Goal: Information Seeking & Learning: Learn about a topic

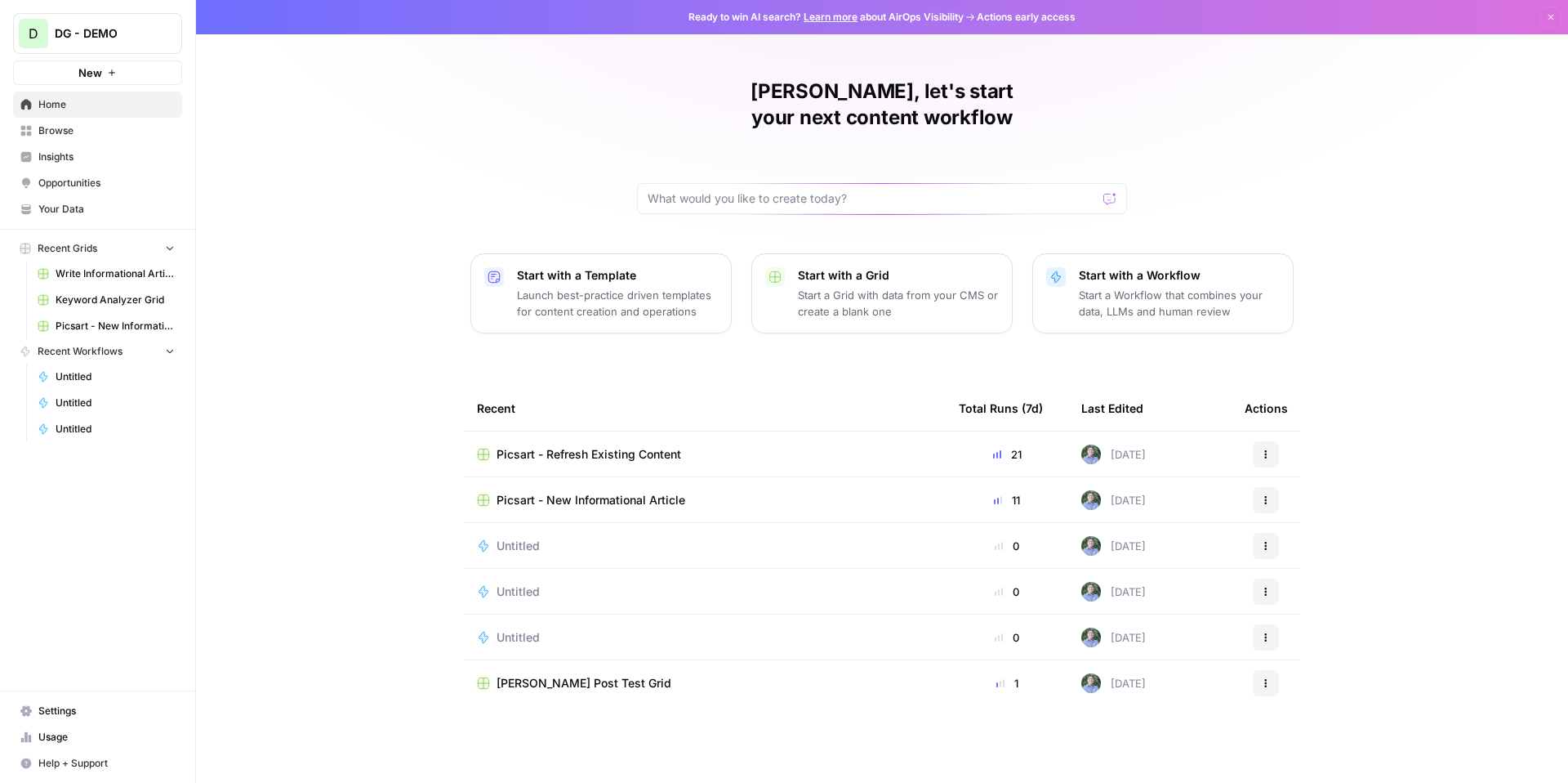
click at [597, 446] on span "Picsart - Refresh Existing Content" at bounding box center [588, 454] width 185 height 16
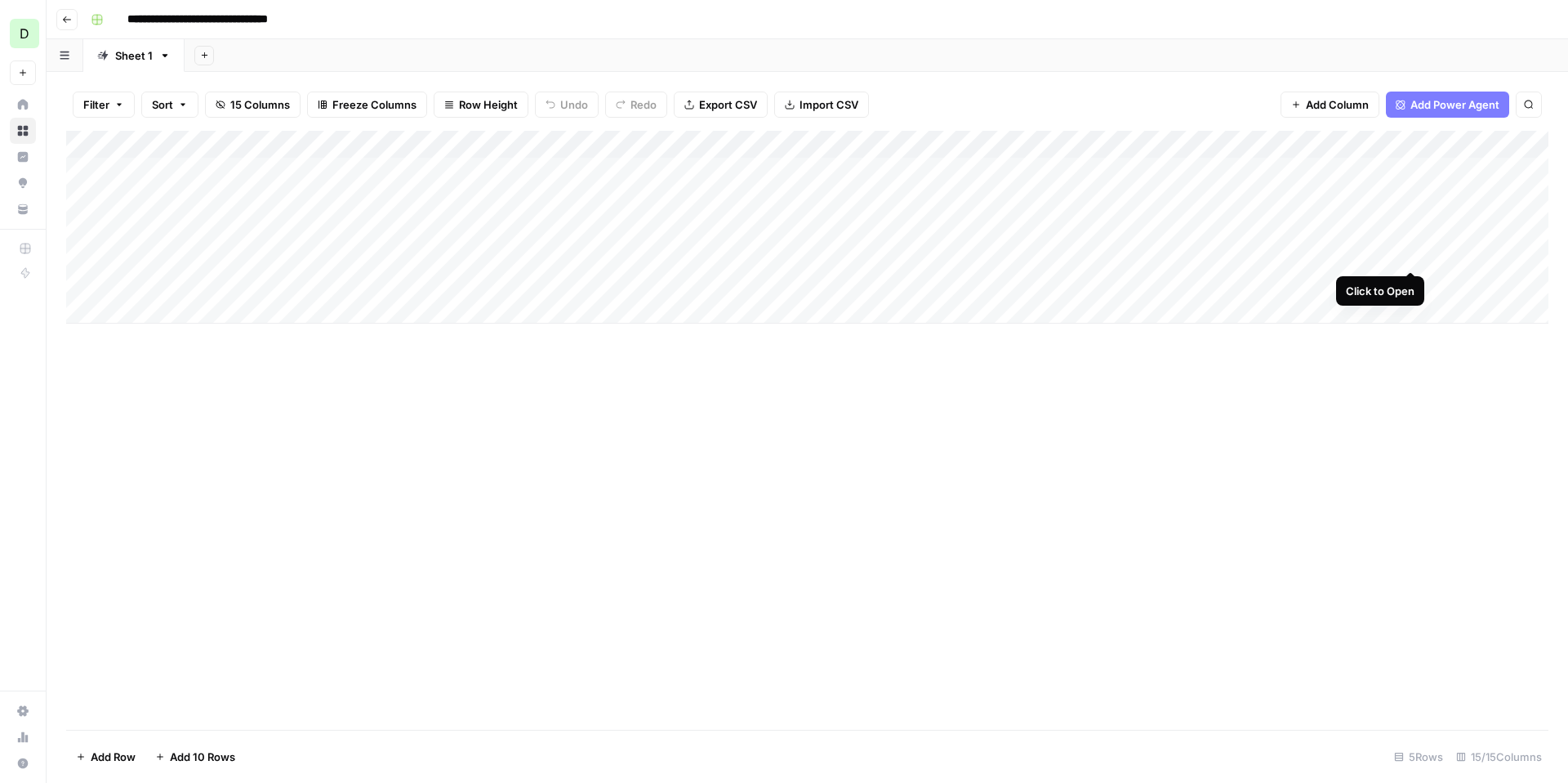
click at [1412, 254] on div "Add Column" at bounding box center [807, 227] width 1482 height 193
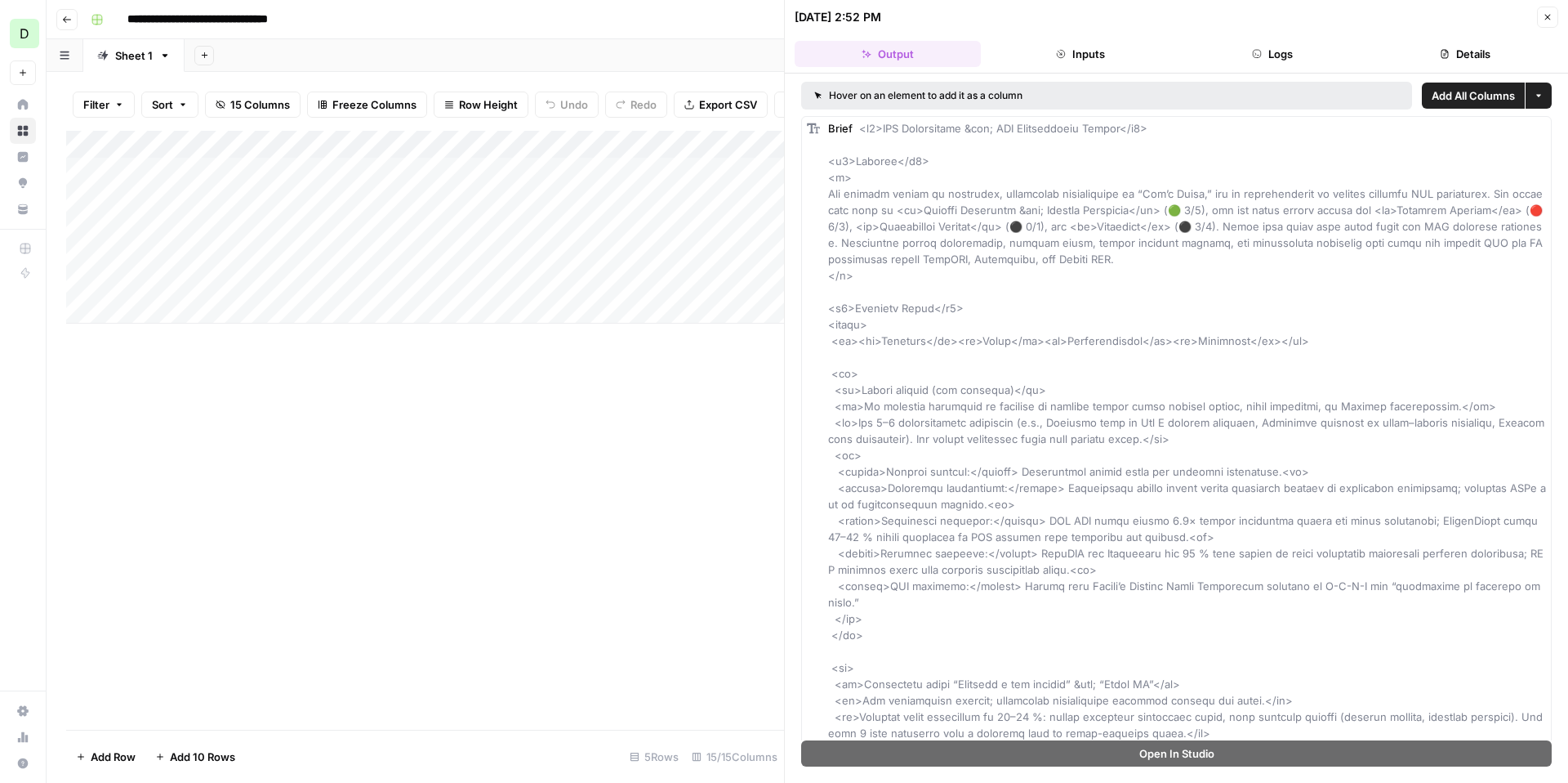
click at [1550, 17] on icon "button" at bounding box center [1548, 17] width 10 height 10
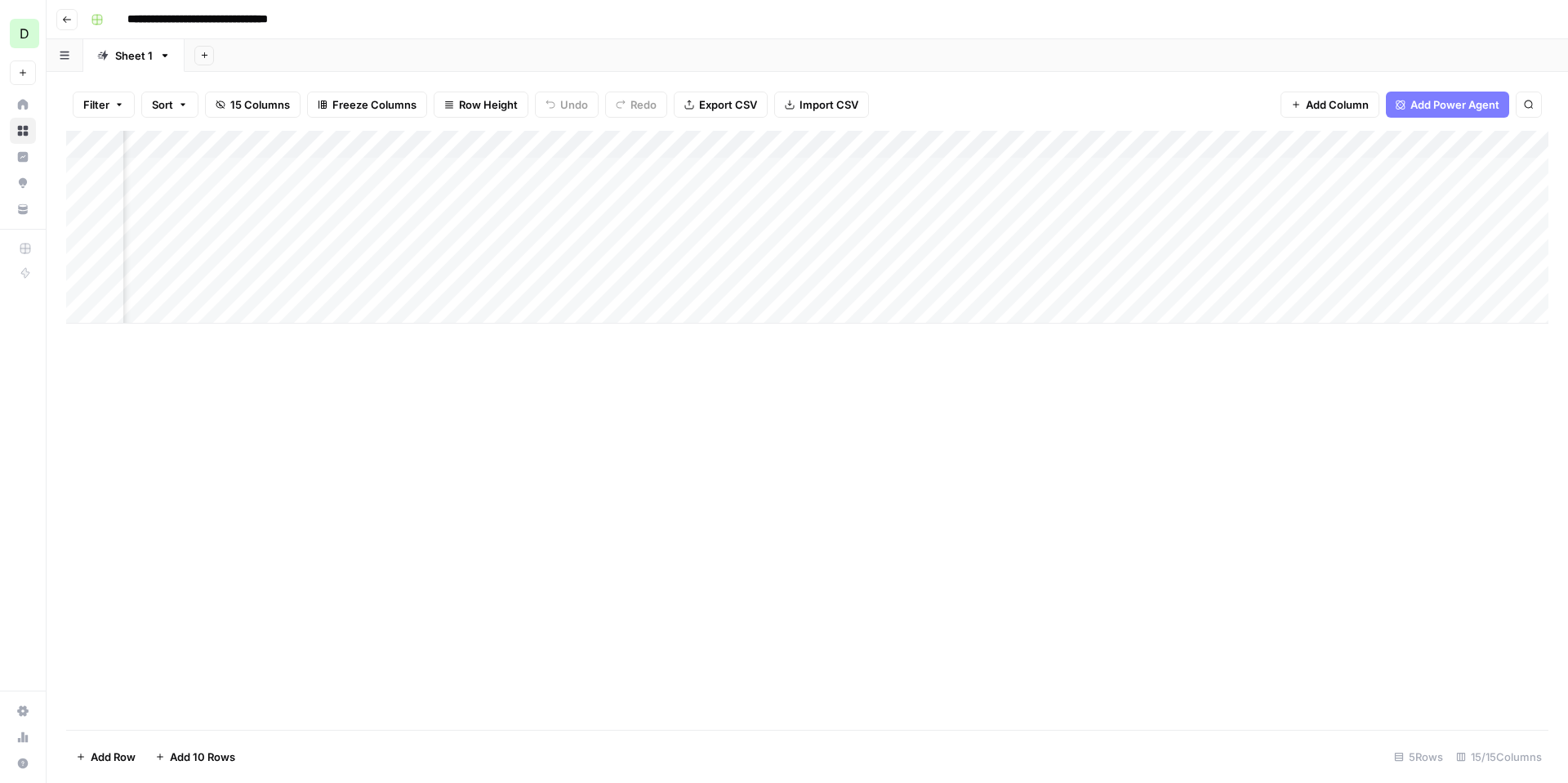
scroll to position [0, 198]
click at [1379, 251] on div "Add Column" at bounding box center [807, 227] width 1482 height 193
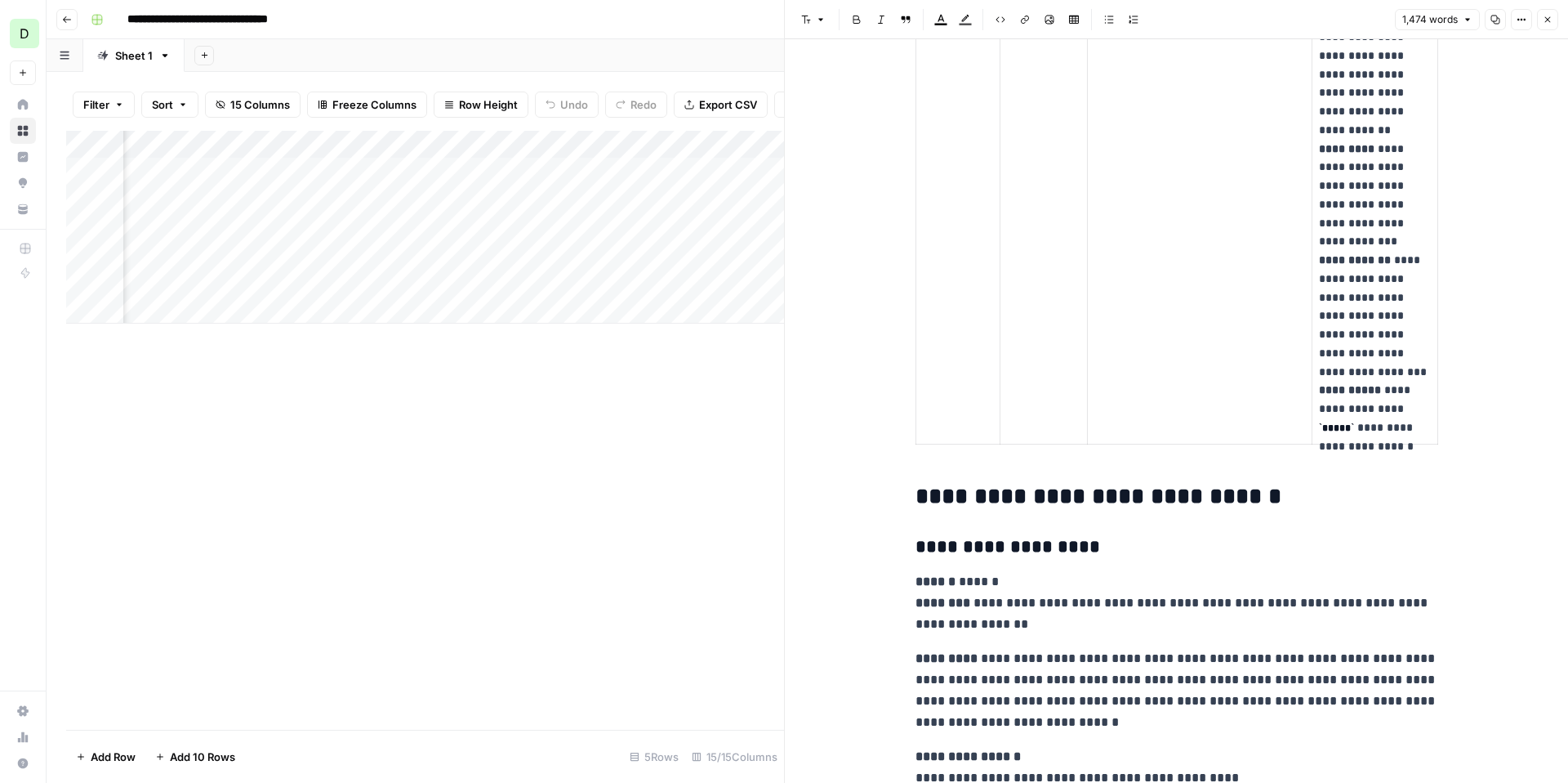
scroll to position [3324, 0]
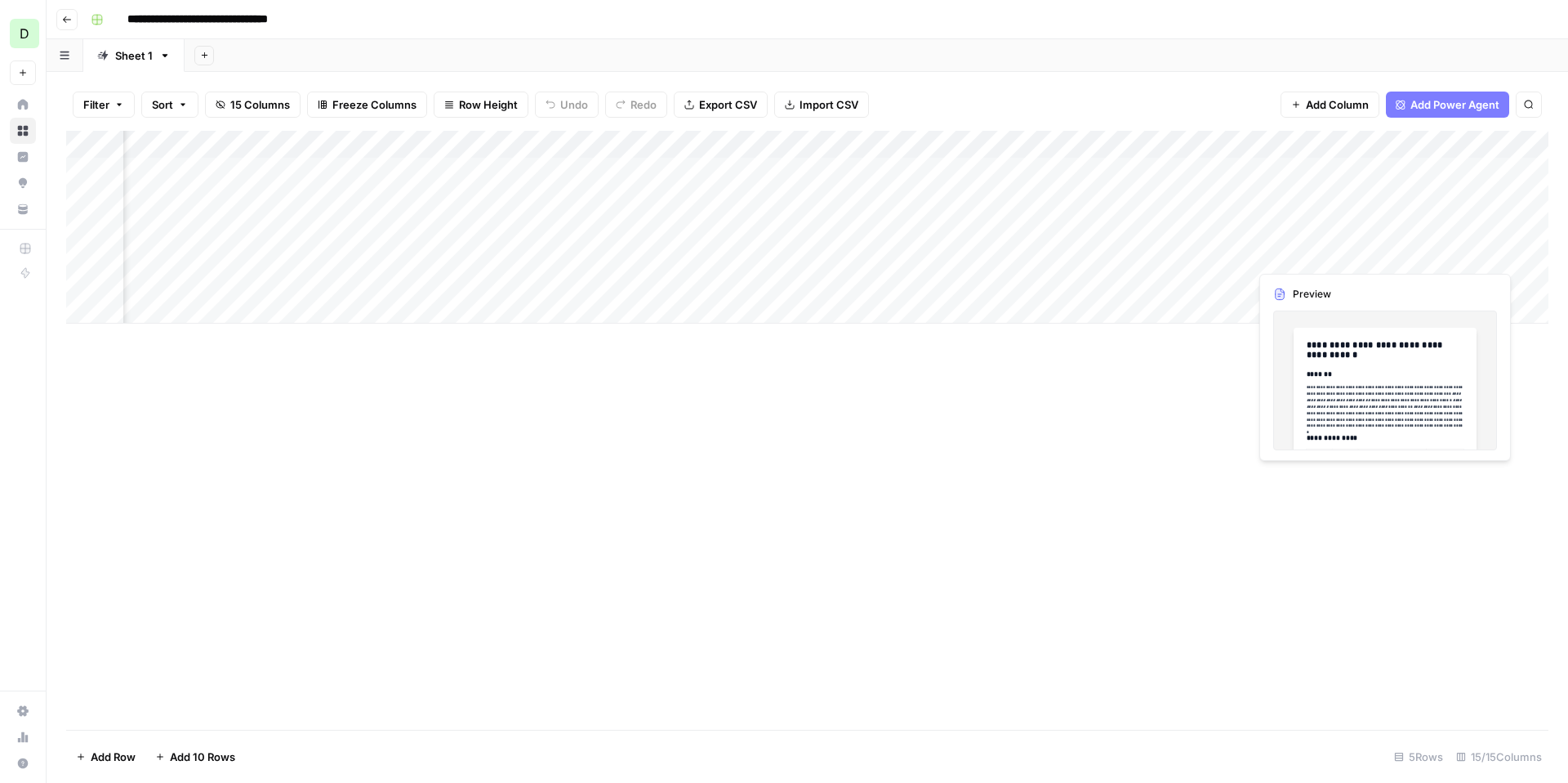
click at [1383, 250] on div "Add Column" at bounding box center [807, 227] width 1482 height 193
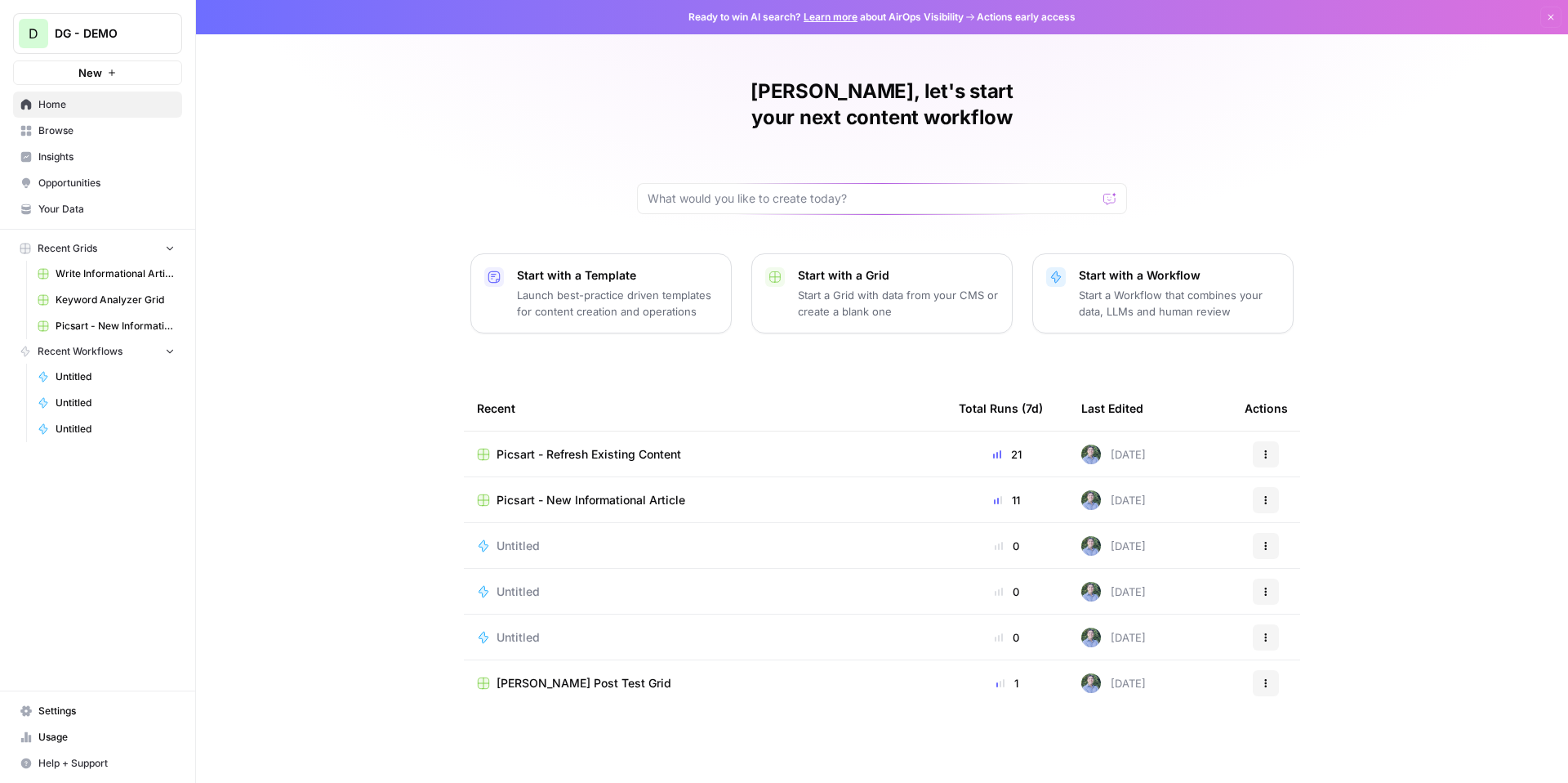
click at [577, 491] on span "Picsart - New Informational Article" at bounding box center [590, 499] width 189 height 16
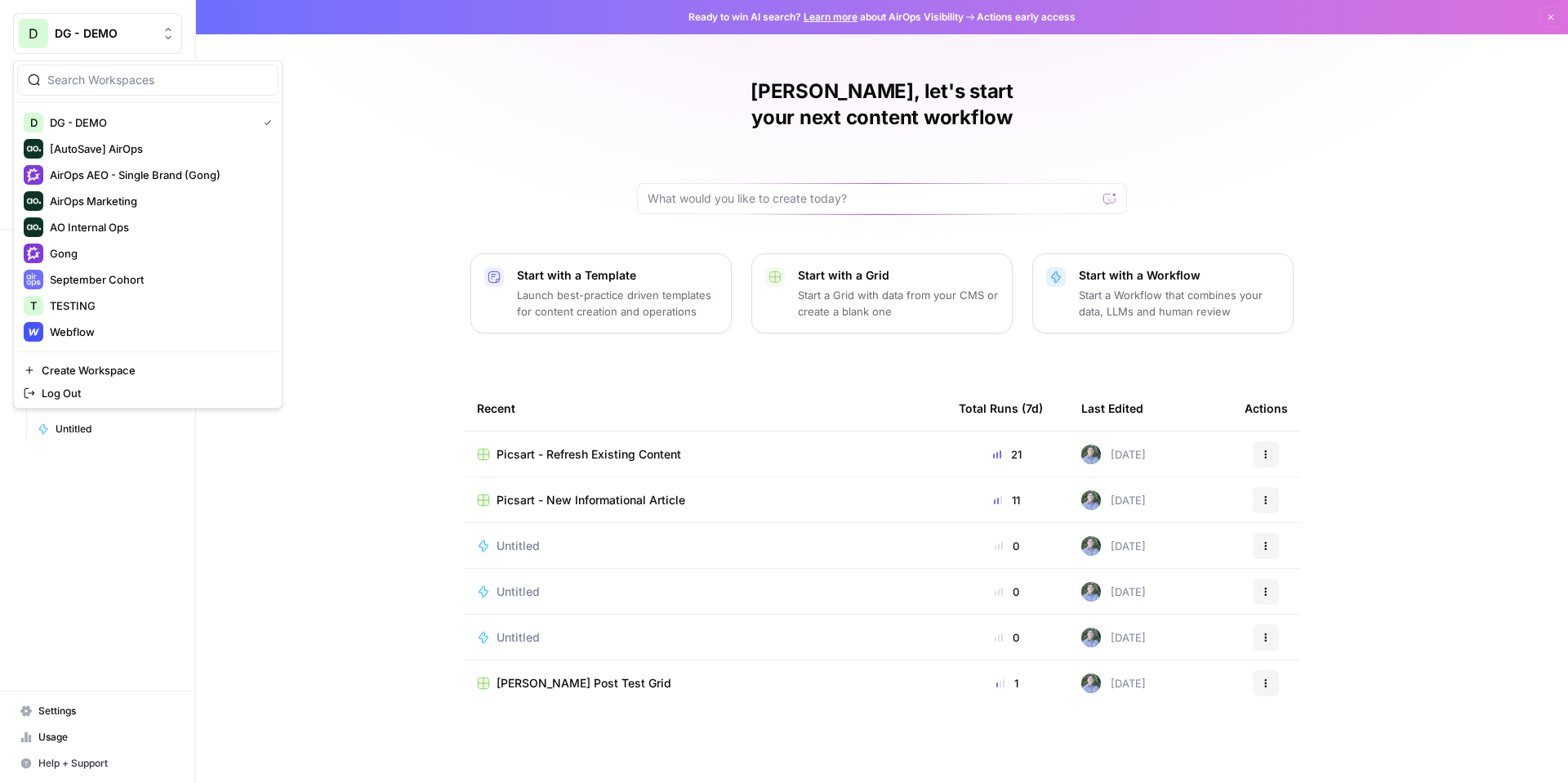
click at [134, 25] on span "DG - DEMO" at bounding box center [104, 33] width 99 height 16
click at [110, 258] on span "Gong" at bounding box center [158, 253] width 216 height 16
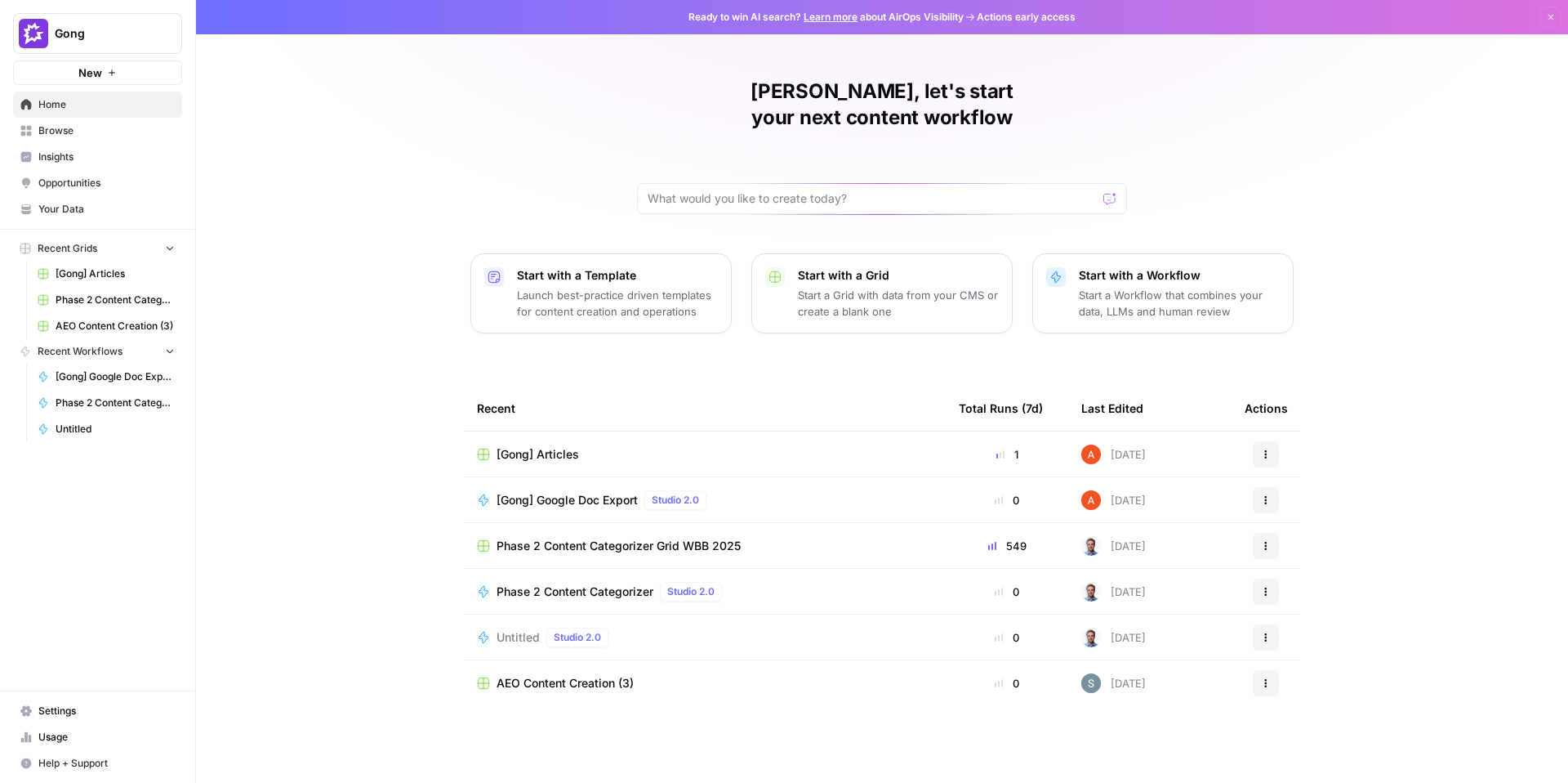
click at [128, 155] on span "Insights" at bounding box center [106, 157] width 137 height 15
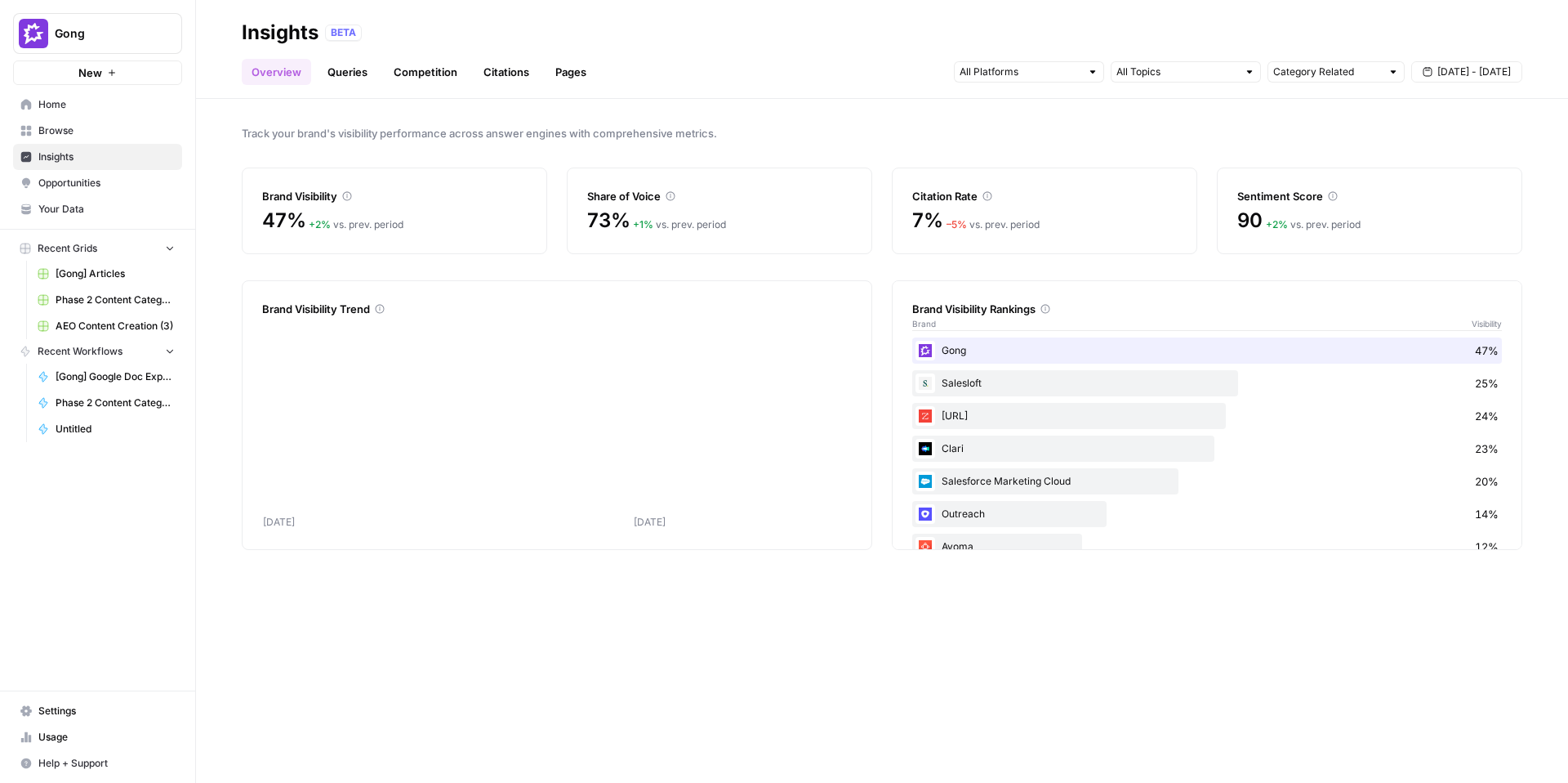
click at [107, 184] on span "Opportunities" at bounding box center [106, 183] width 137 height 15
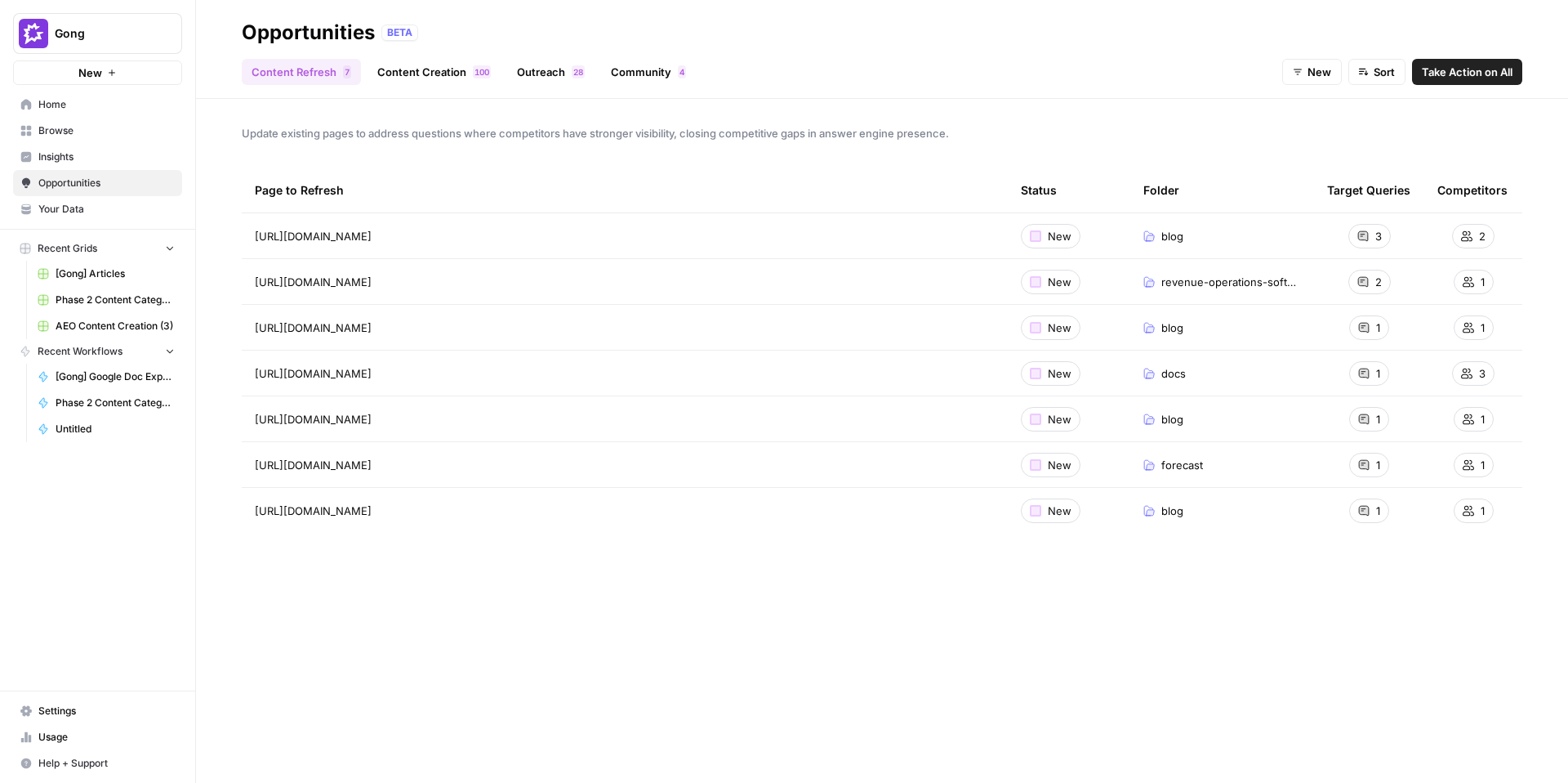
click at [88, 161] on span "Insights" at bounding box center [106, 157] width 137 height 15
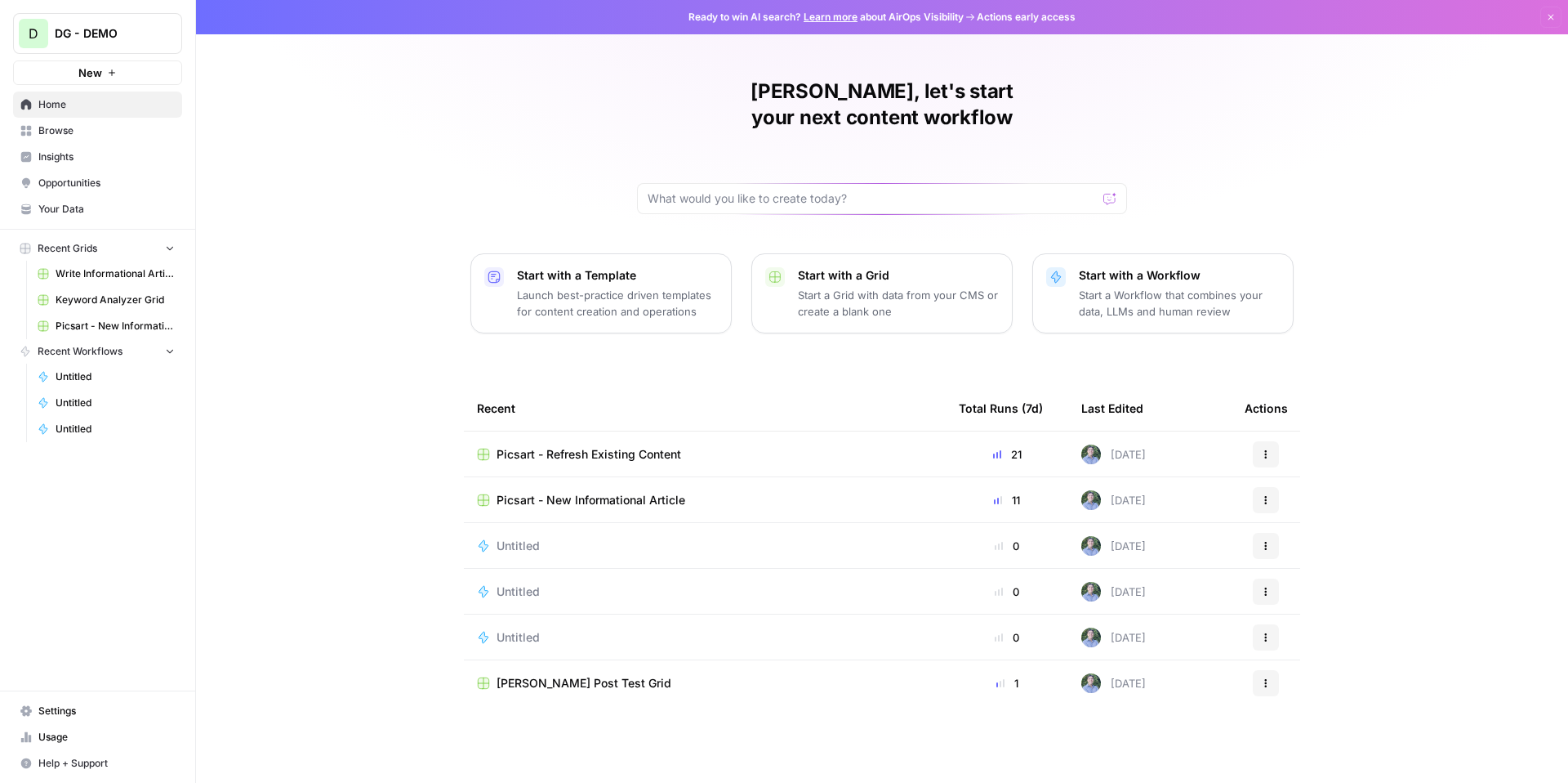
click at [102, 205] on span "Your Data" at bounding box center [106, 209] width 137 height 15
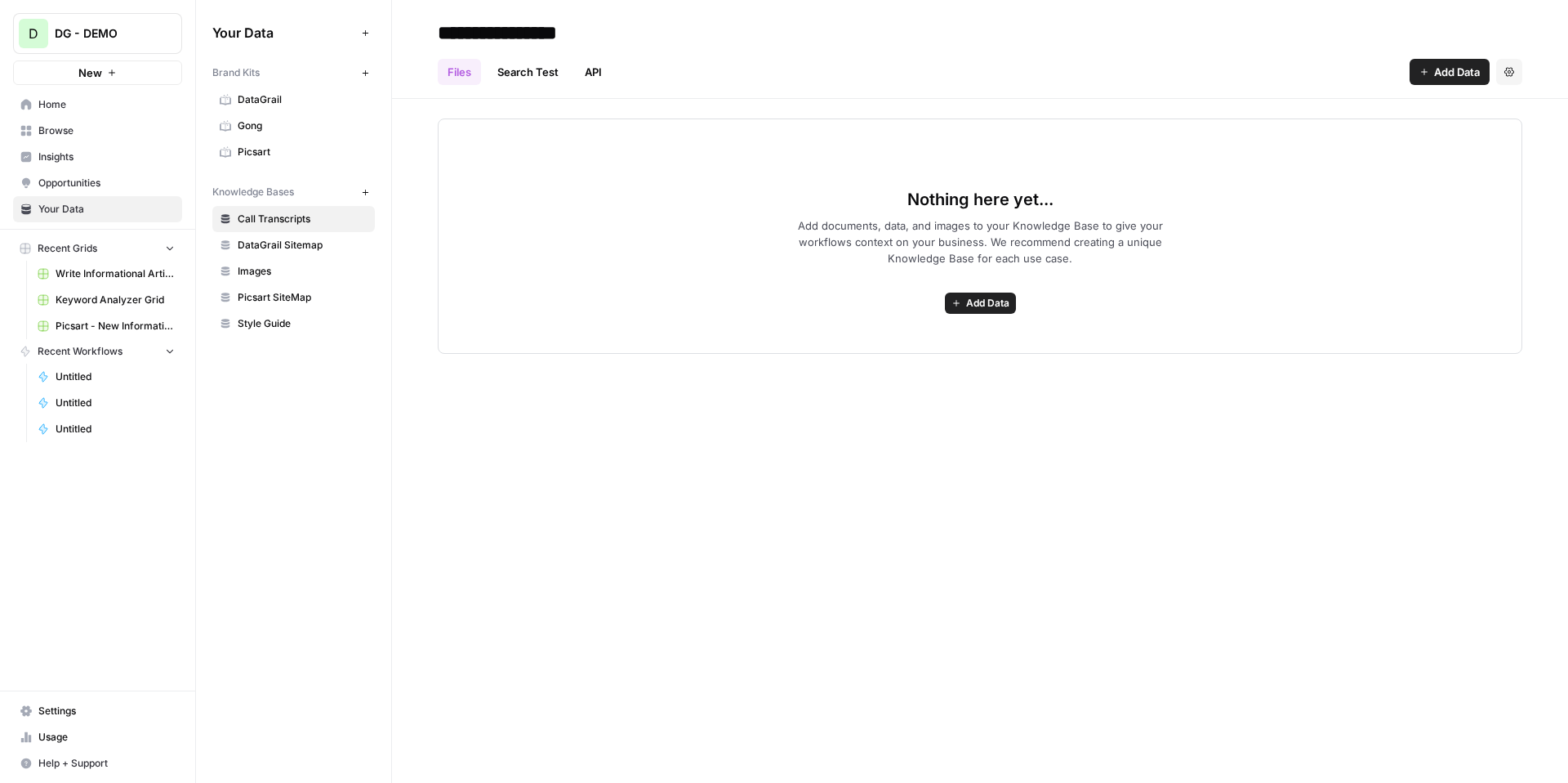
click at [317, 150] on span "Picsart" at bounding box center [303, 152] width 130 height 15
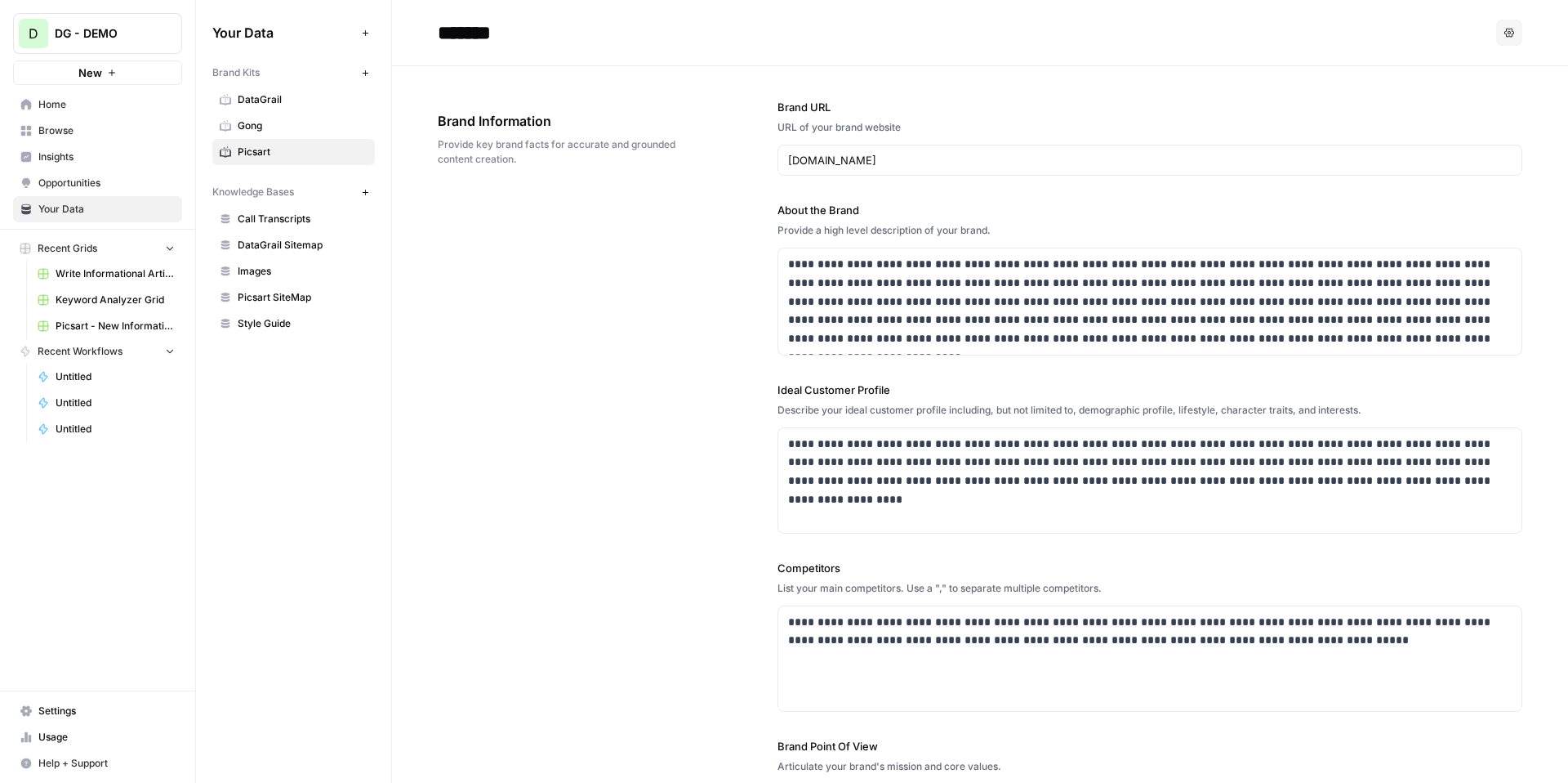
click at [97, 102] on span "Home" at bounding box center [106, 104] width 137 height 15
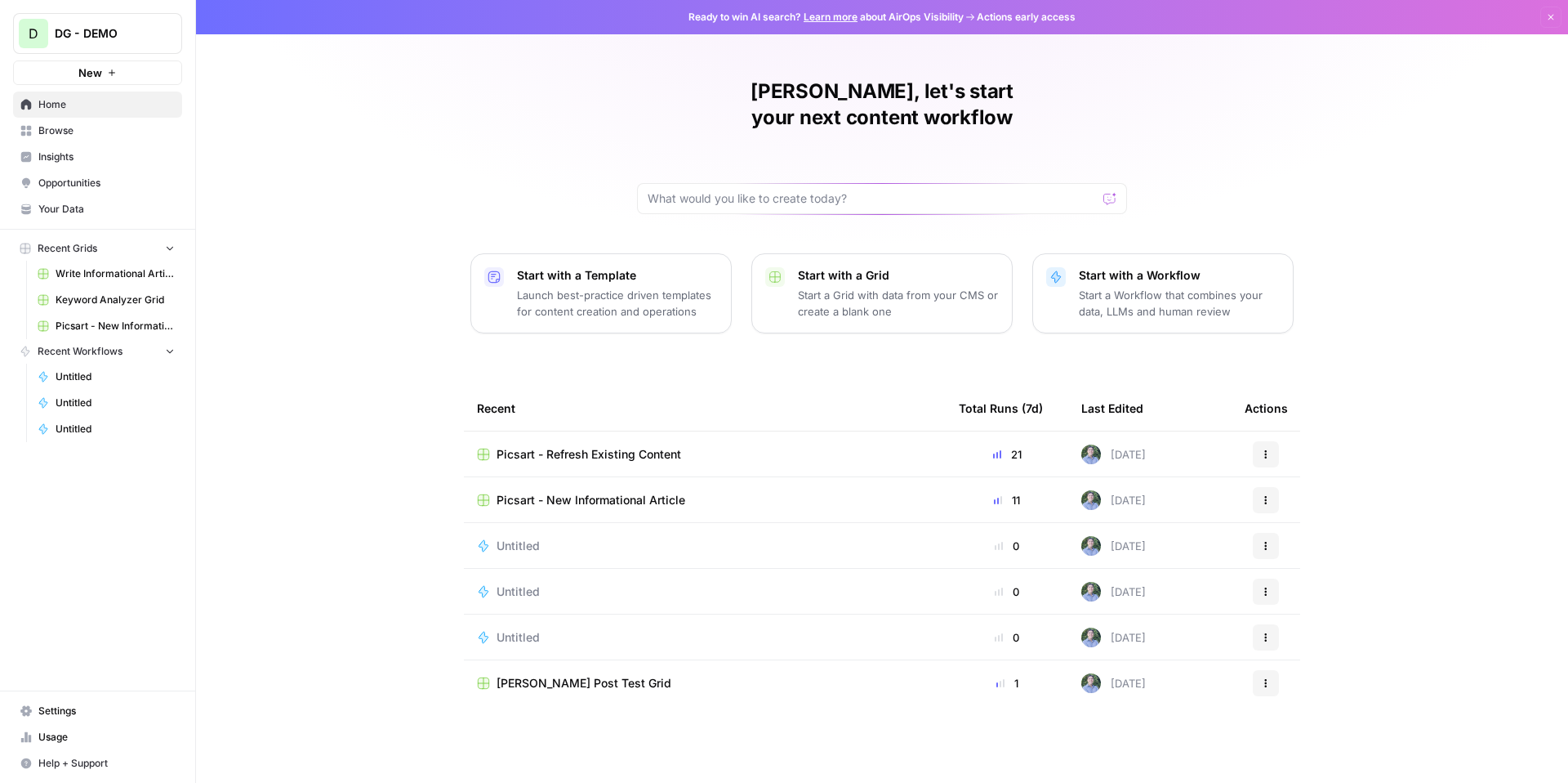
click at [109, 209] on span "Your Data" at bounding box center [106, 209] width 137 height 15
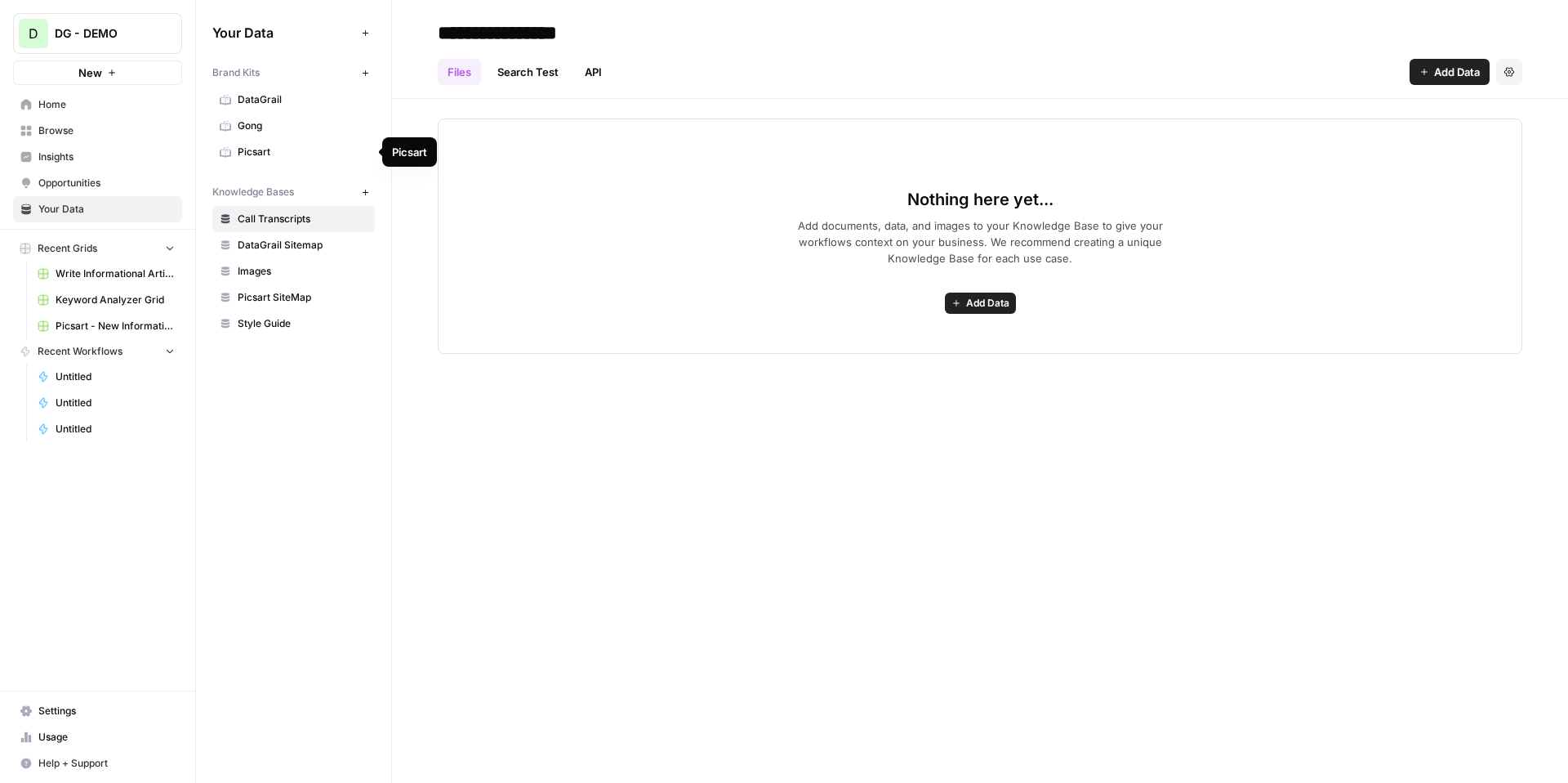
click at [272, 157] on span "Picsart" at bounding box center [303, 152] width 130 height 15
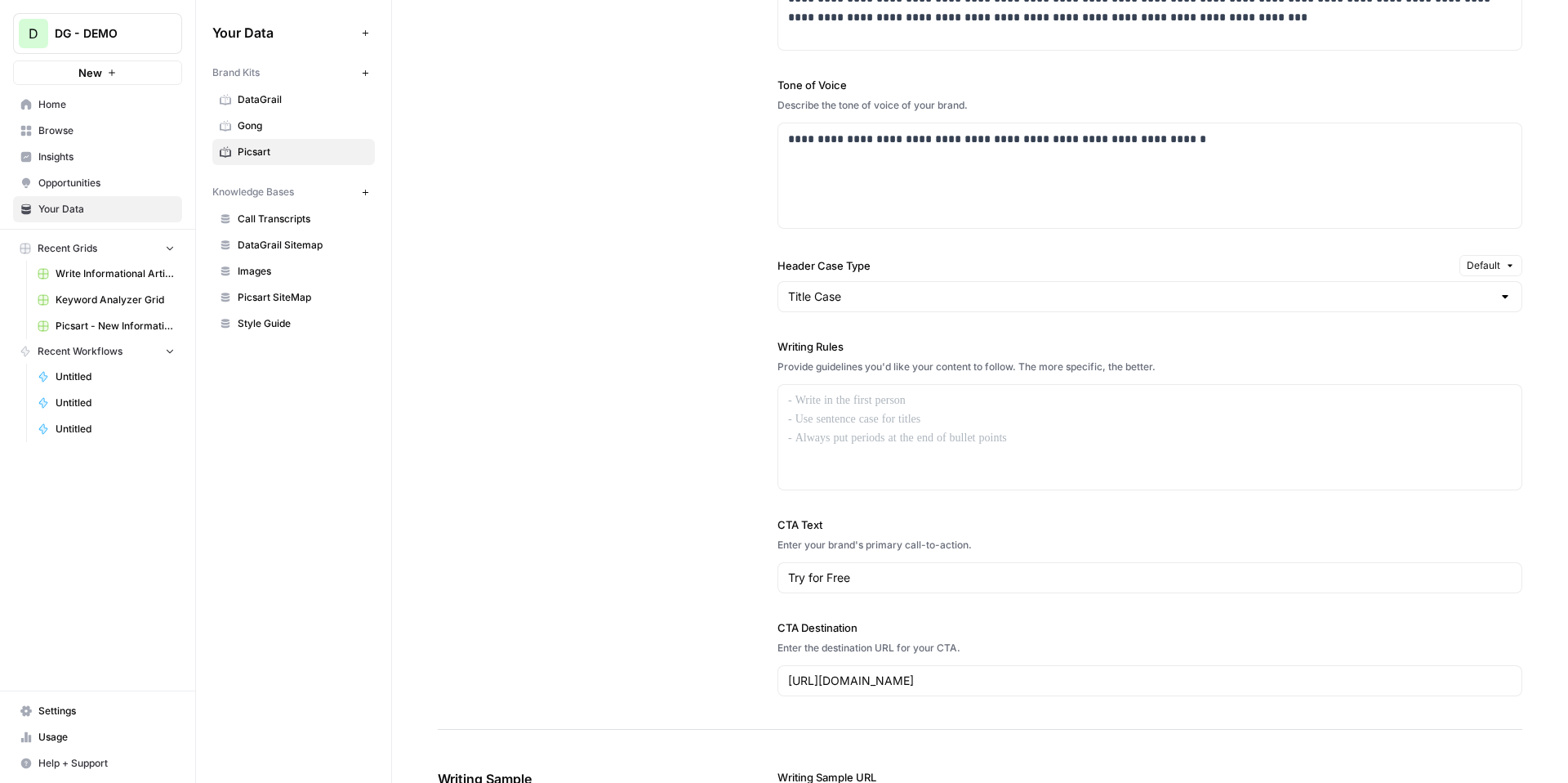
scroll to position [1066, 0]
click at [307, 297] on span "Picsart SiteMap" at bounding box center [303, 297] width 130 height 15
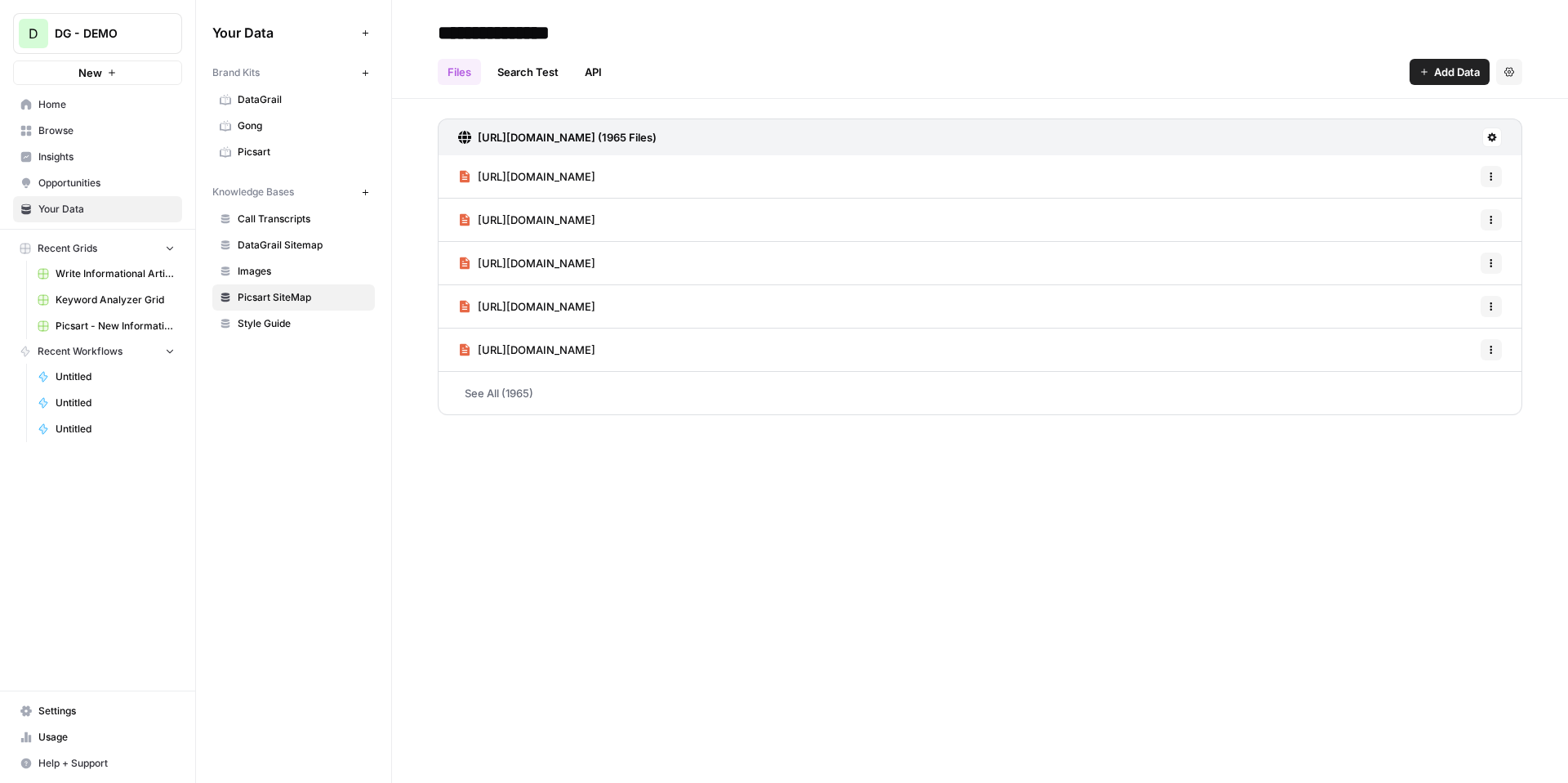
click at [1461, 73] on span "Add Data" at bounding box center [1457, 72] width 46 height 16
click at [1166, 35] on div "**********" at bounding box center [980, 33] width 1085 height 26
click at [275, 150] on span "Picsart" at bounding box center [303, 152] width 130 height 15
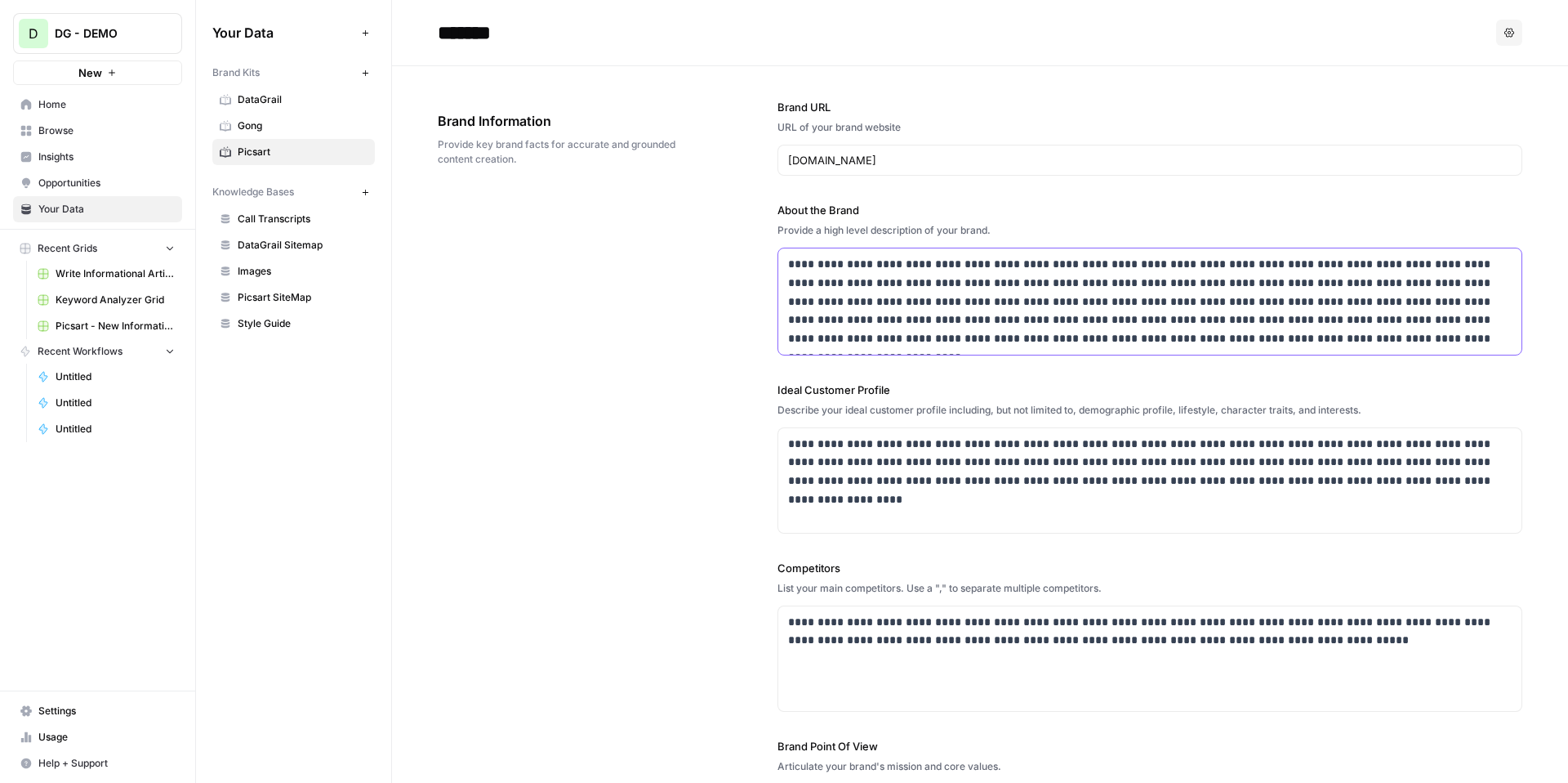
click at [1116, 348] on div "**********" at bounding box center [1150, 302] width 743 height 106
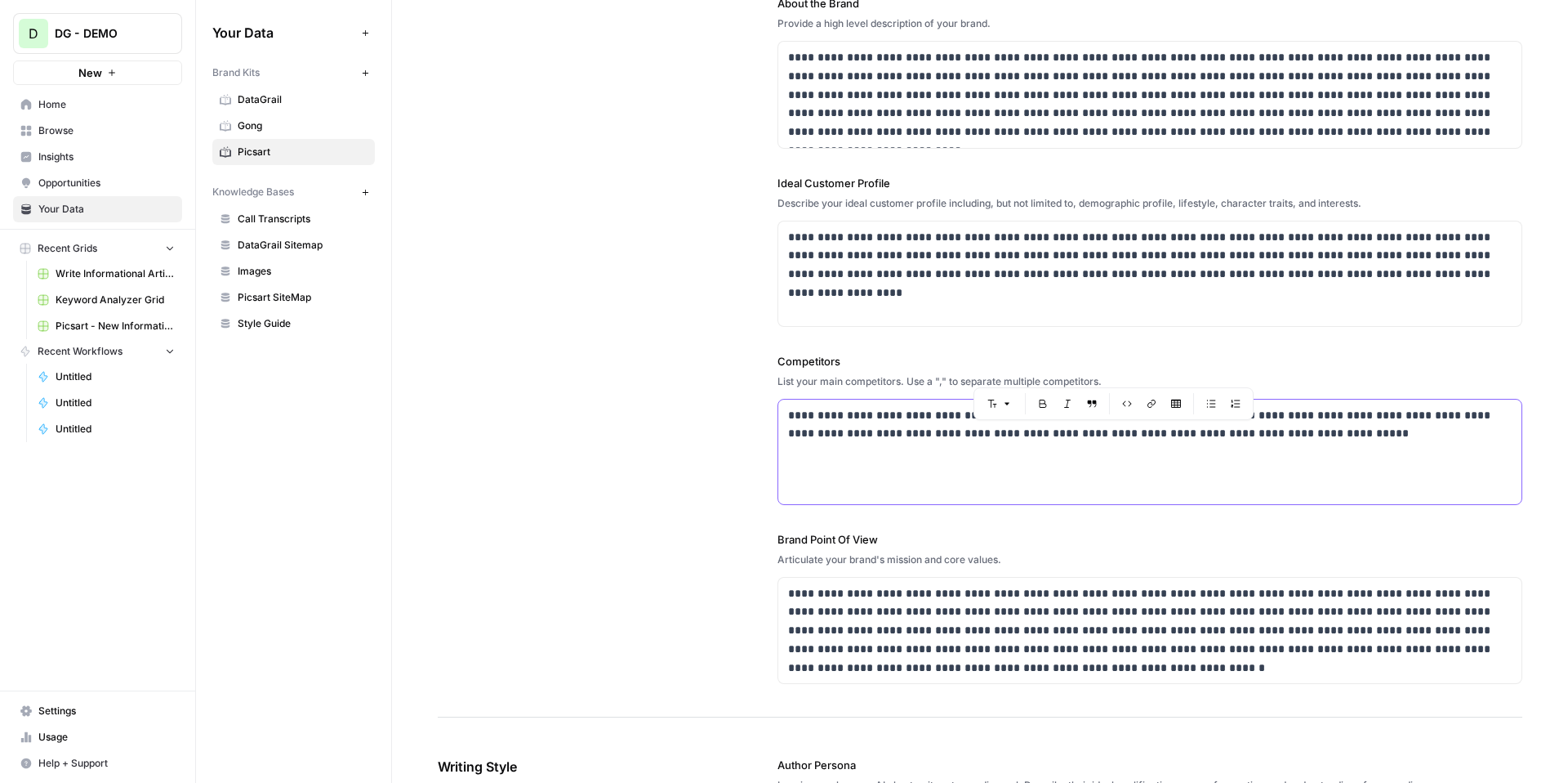
drag, startPoint x: 1313, startPoint y: 440, endPoint x: 929, endPoint y: 430, distance: 384.1
click at [929, 430] on p "**********" at bounding box center [1150, 424] width 724 height 38
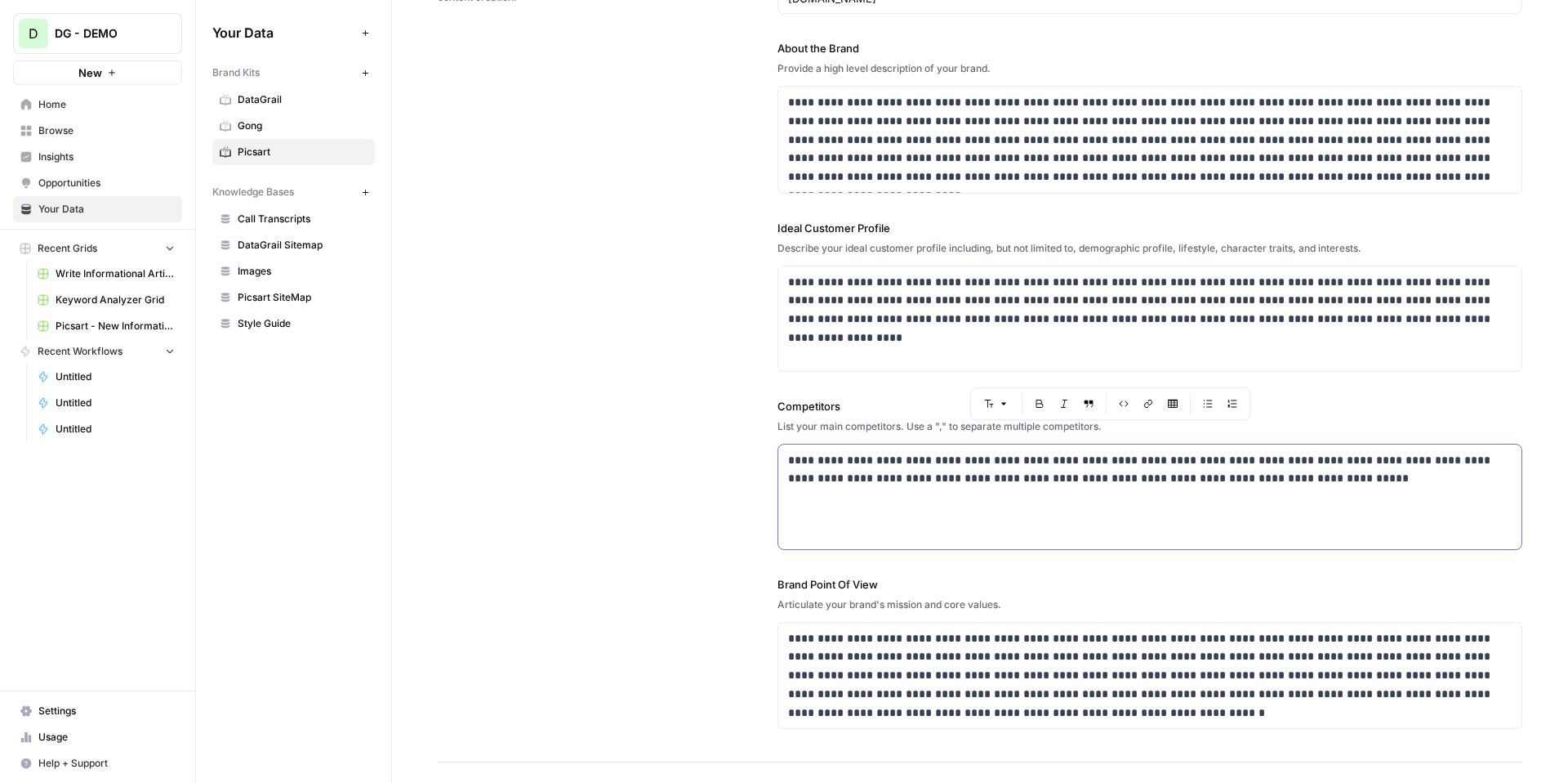
scroll to position [0, 0]
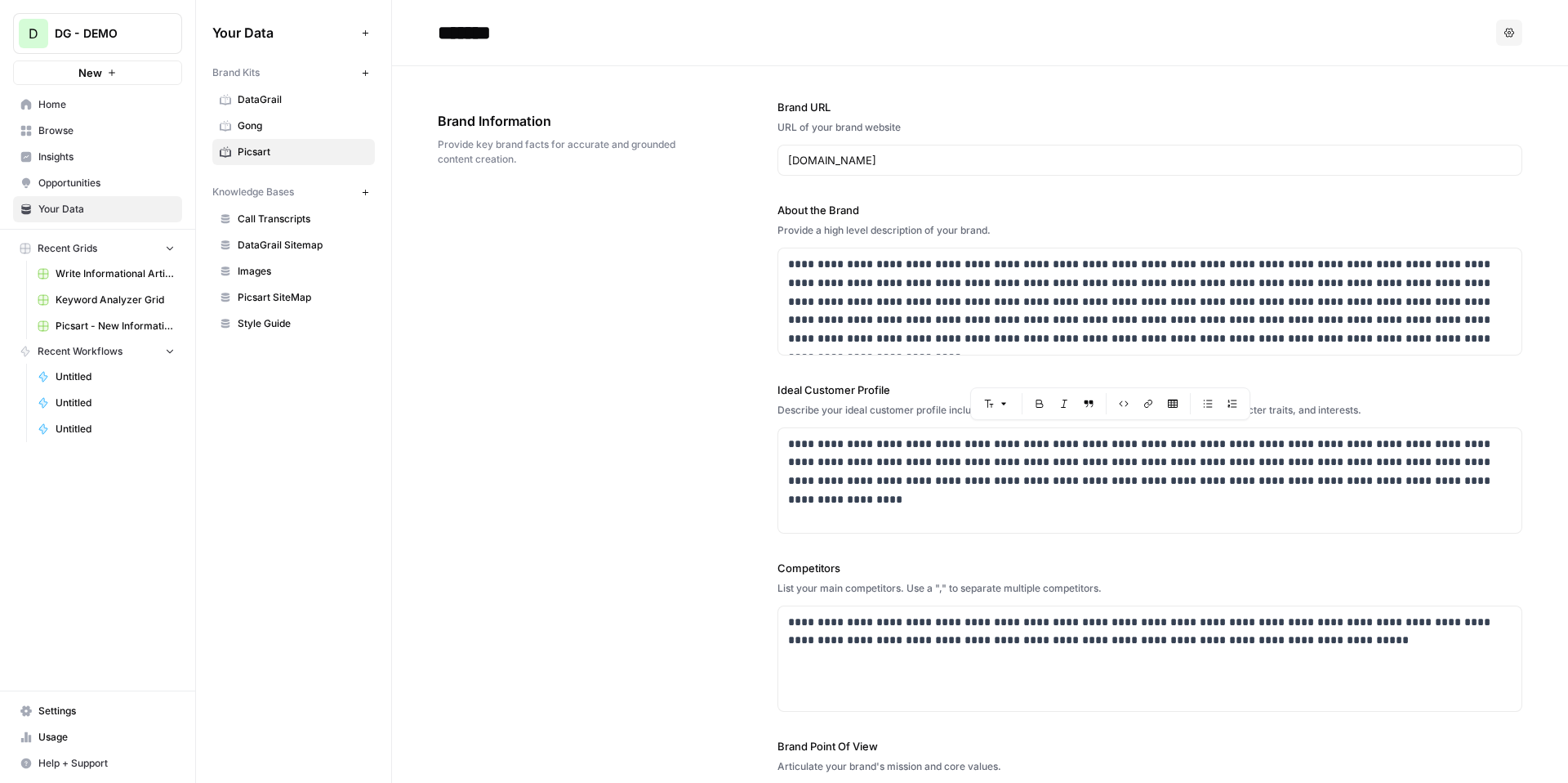
click at [679, 322] on div "**********" at bounding box center [980, 494] width 1085 height 858
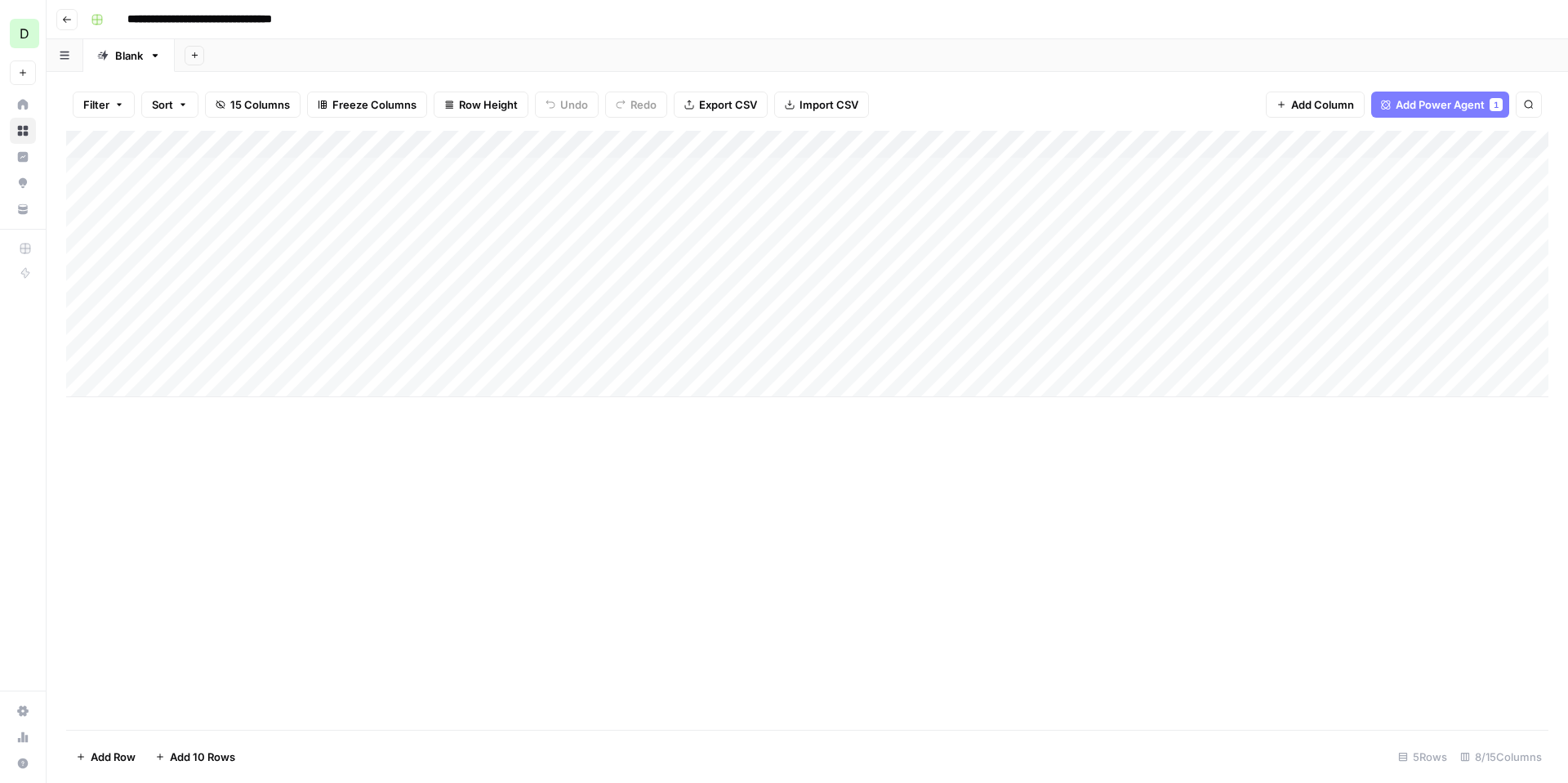
click at [696, 145] on div "Add Column" at bounding box center [807, 264] width 1482 height 267
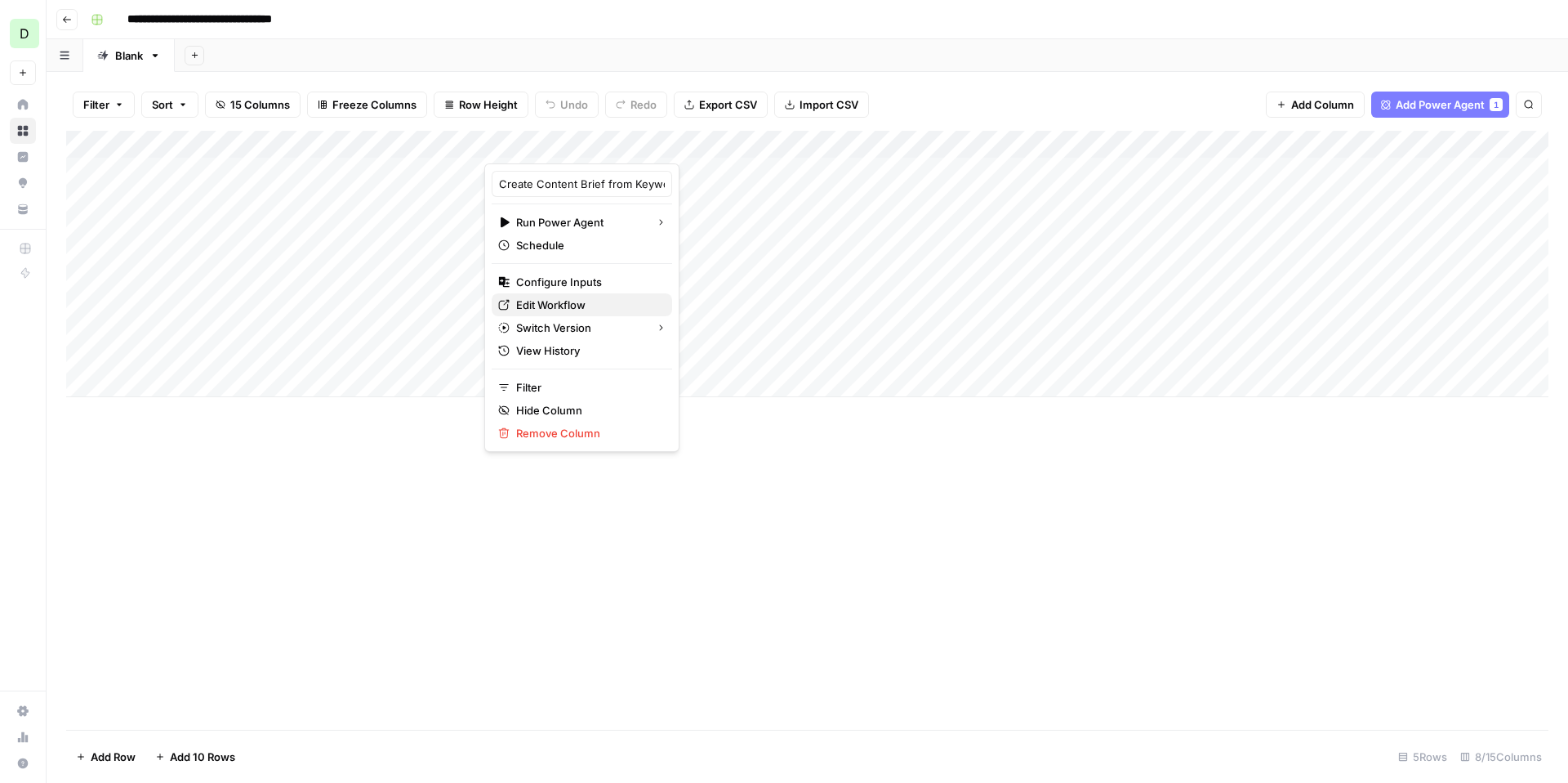
click at [580, 301] on span "Edit Workflow" at bounding box center [587, 305] width 143 height 16
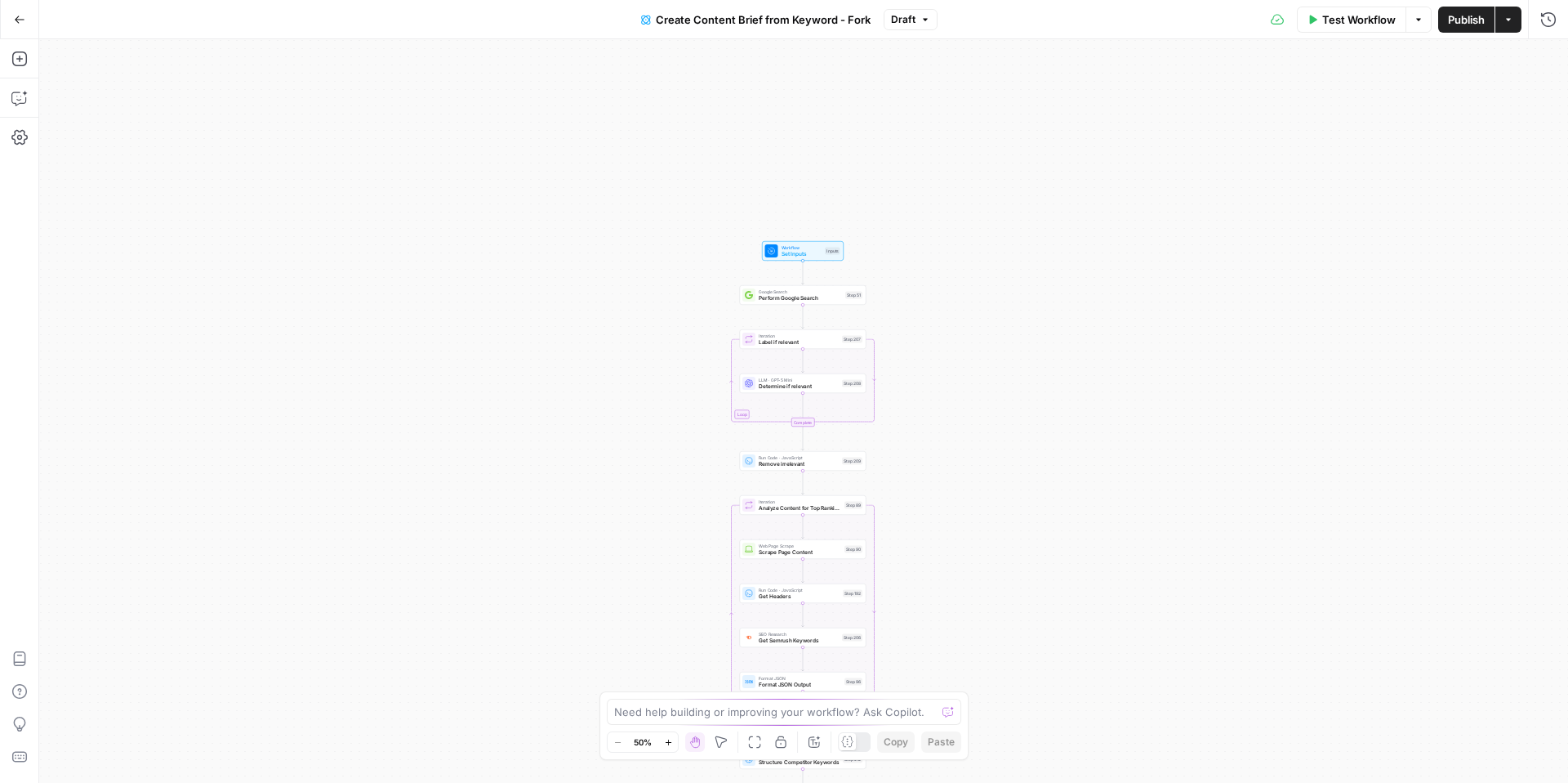
drag, startPoint x: 974, startPoint y: 161, endPoint x: 973, endPoint y: 495, distance: 334.0
click at [973, 496] on div "Workflow Set Inputs Inputs Google Search Perform Google Search Step 51 Loop Ite…" at bounding box center [803, 410] width 1529 height 743
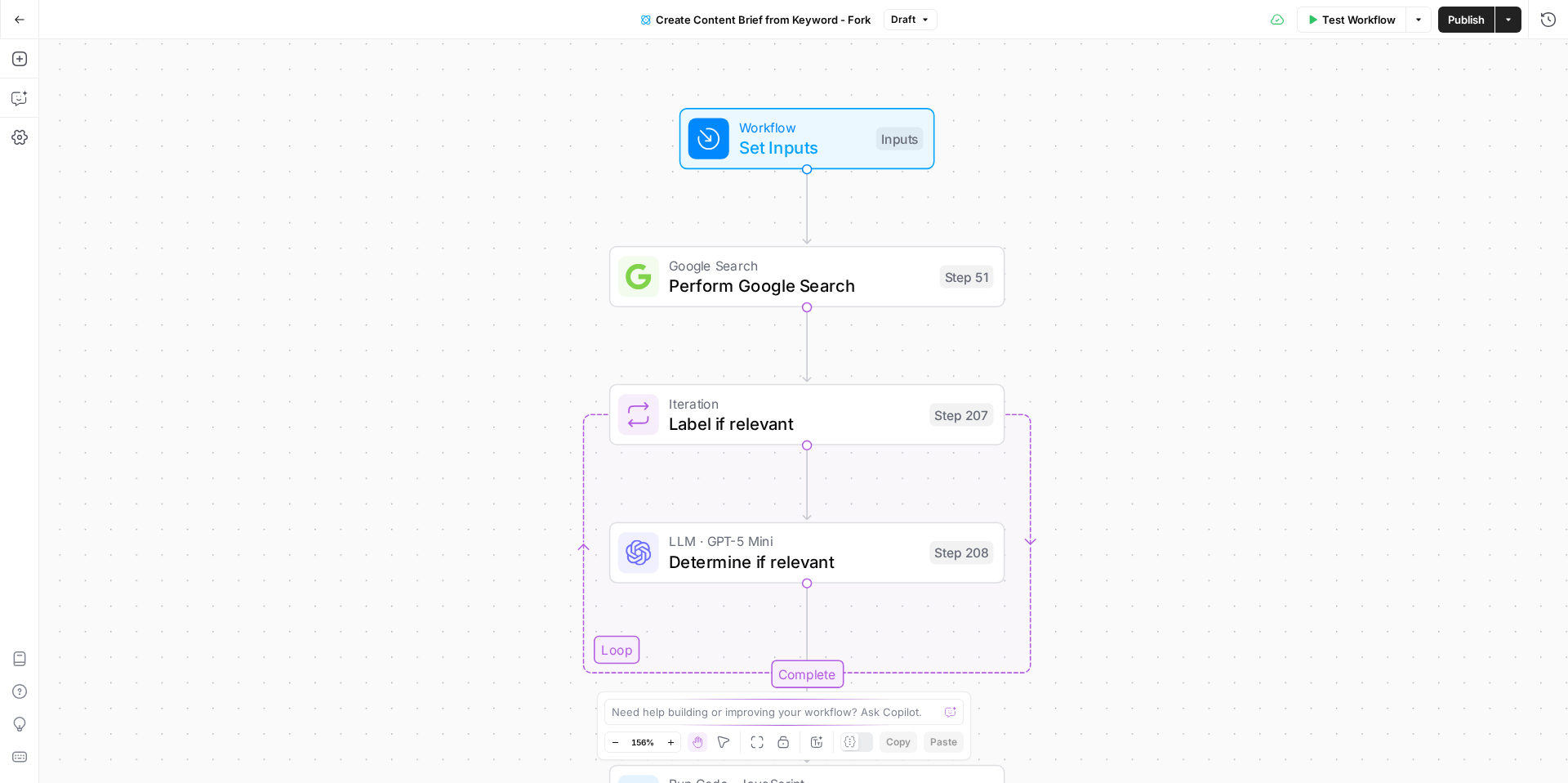
drag, startPoint x: 864, startPoint y: 276, endPoint x: 1097, endPoint y: 277, distance: 233.0
click at [1097, 278] on div "Workflow Set Inputs Inputs Google Search Perform Google Search Step 51 Loop Ite…" at bounding box center [803, 410] width 1529 height 743
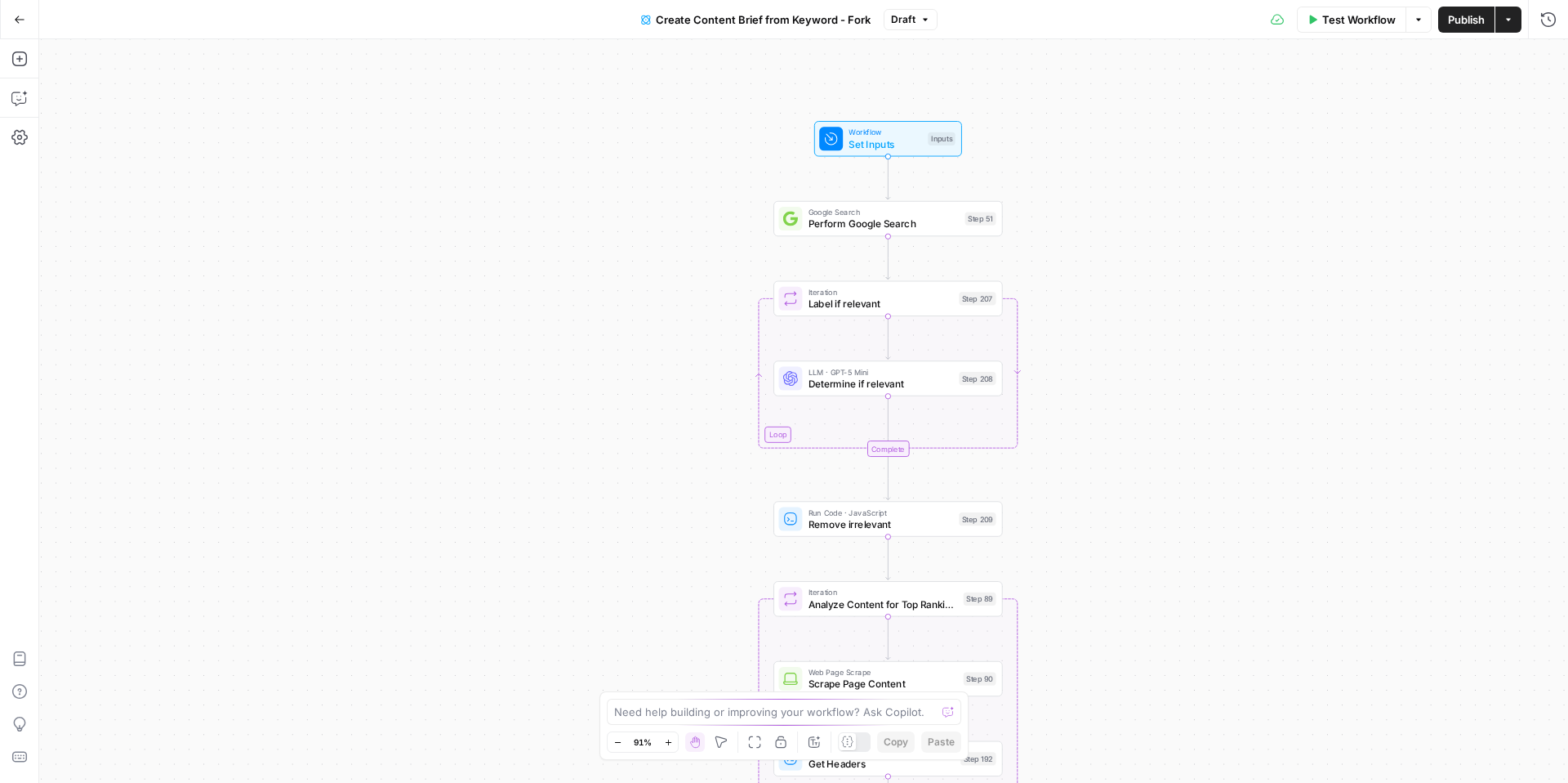
drag, startPoint x: 1087, startPoint y: 275, endPoint x: 1047, endPoint y: 218, distance: 69.6
click at [1047, 218] on div "Workflow Set Inputs Inputs Google Search Perform Google Search Step 51 Loop Ite…" at bounding box center [803, 410] width 1529 height 743
click at [882, 142] on span "Set Inputs" at bounding box center [886, 144] width 74 height 15
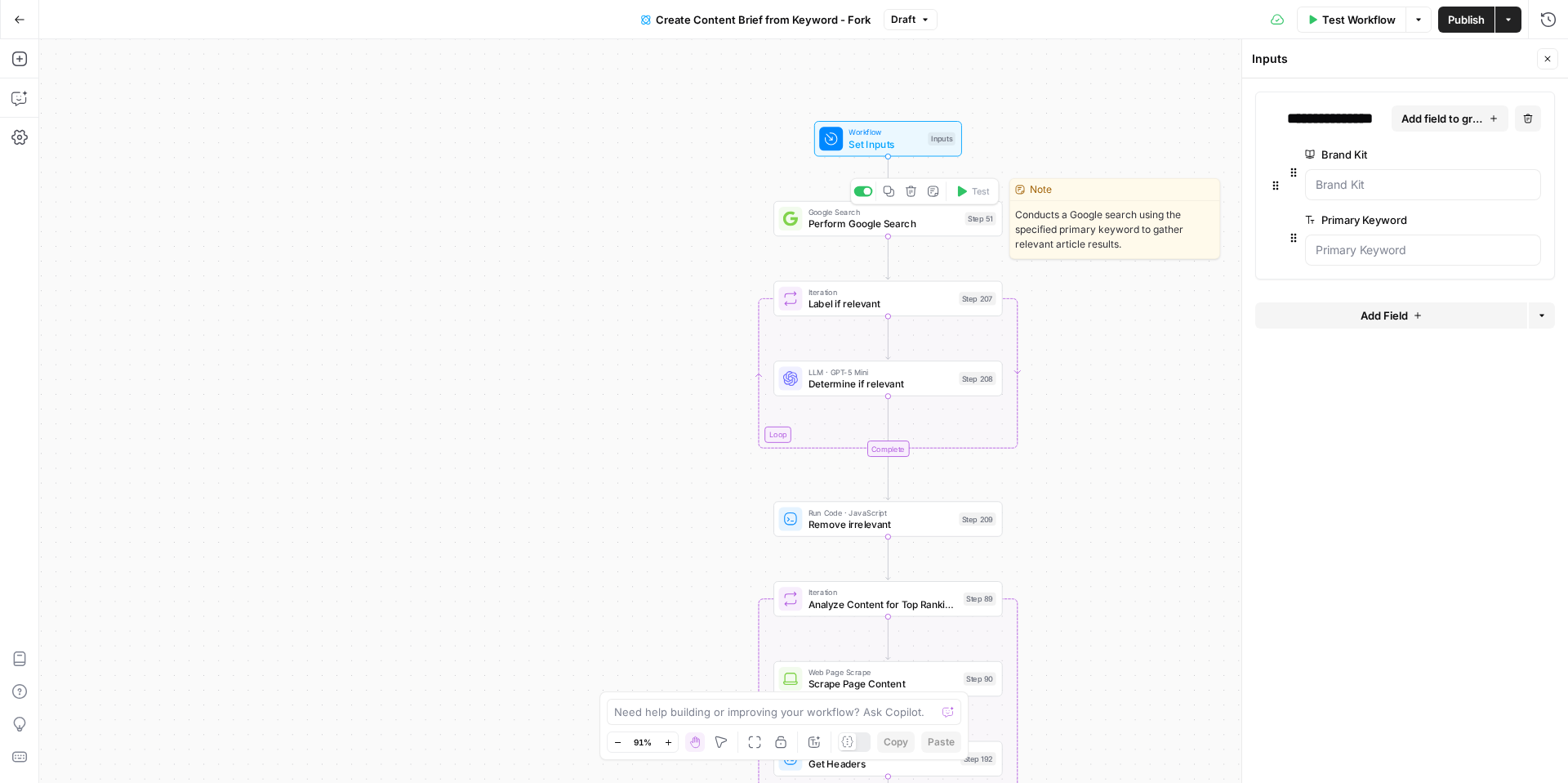
click at [905, 218] on span "Perform Google Search" at bounding box center [884, 224] width 151 height 15
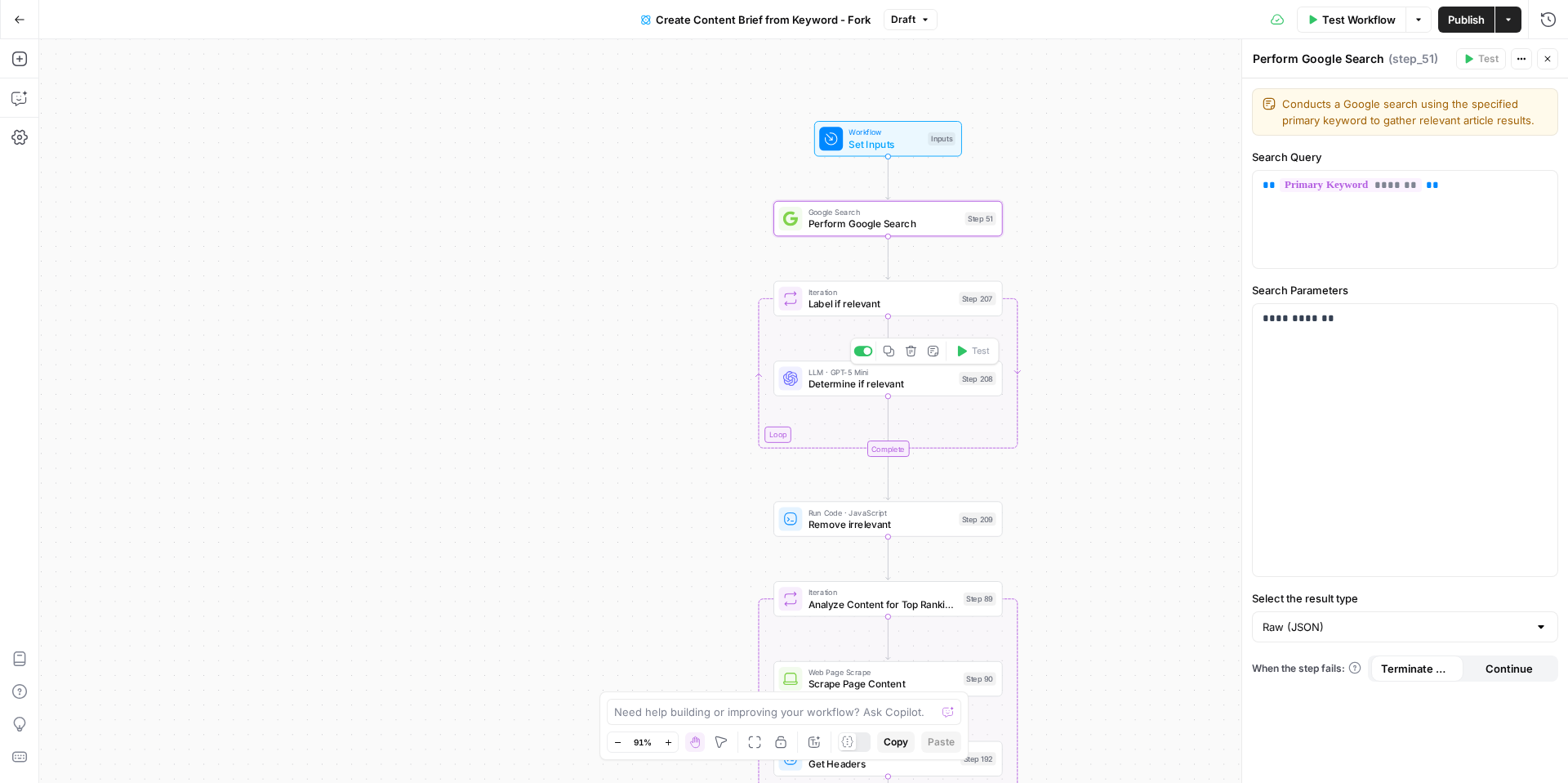
click at [868, 382] on span "Determine if relevant" at bounding box center [881, 383] width 145 height 15
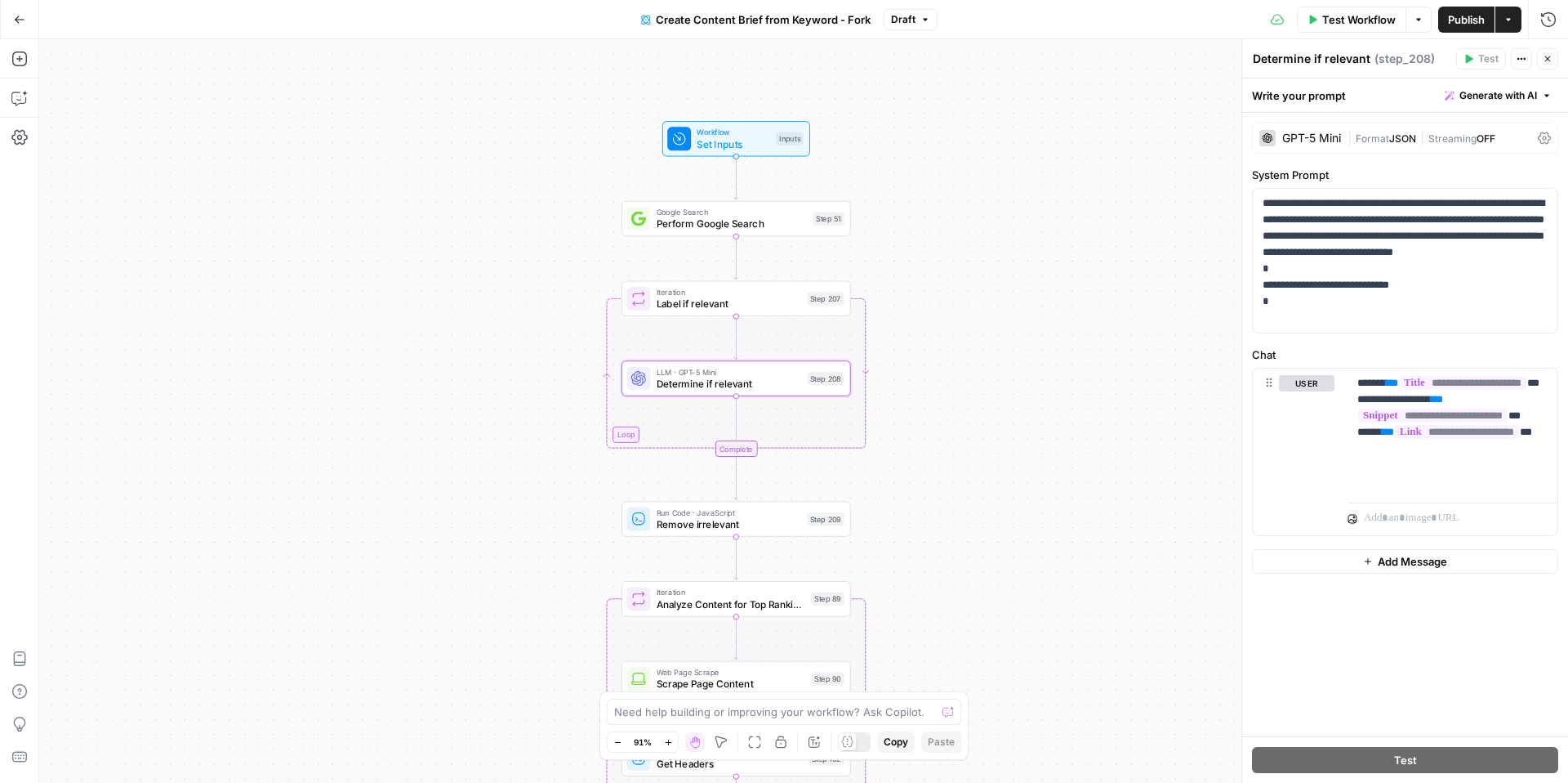
drag, startPoint x: 701, startPoint y: 374, endPoint x: 549, endPoint y: 373, distance: 152.0
click at [548, 373] on div "Workflow Set Inputs Inputs Google Search Perform Google Search Step 51 Loop Ite…" at bounding box center [803, 410] width 1529 height 743
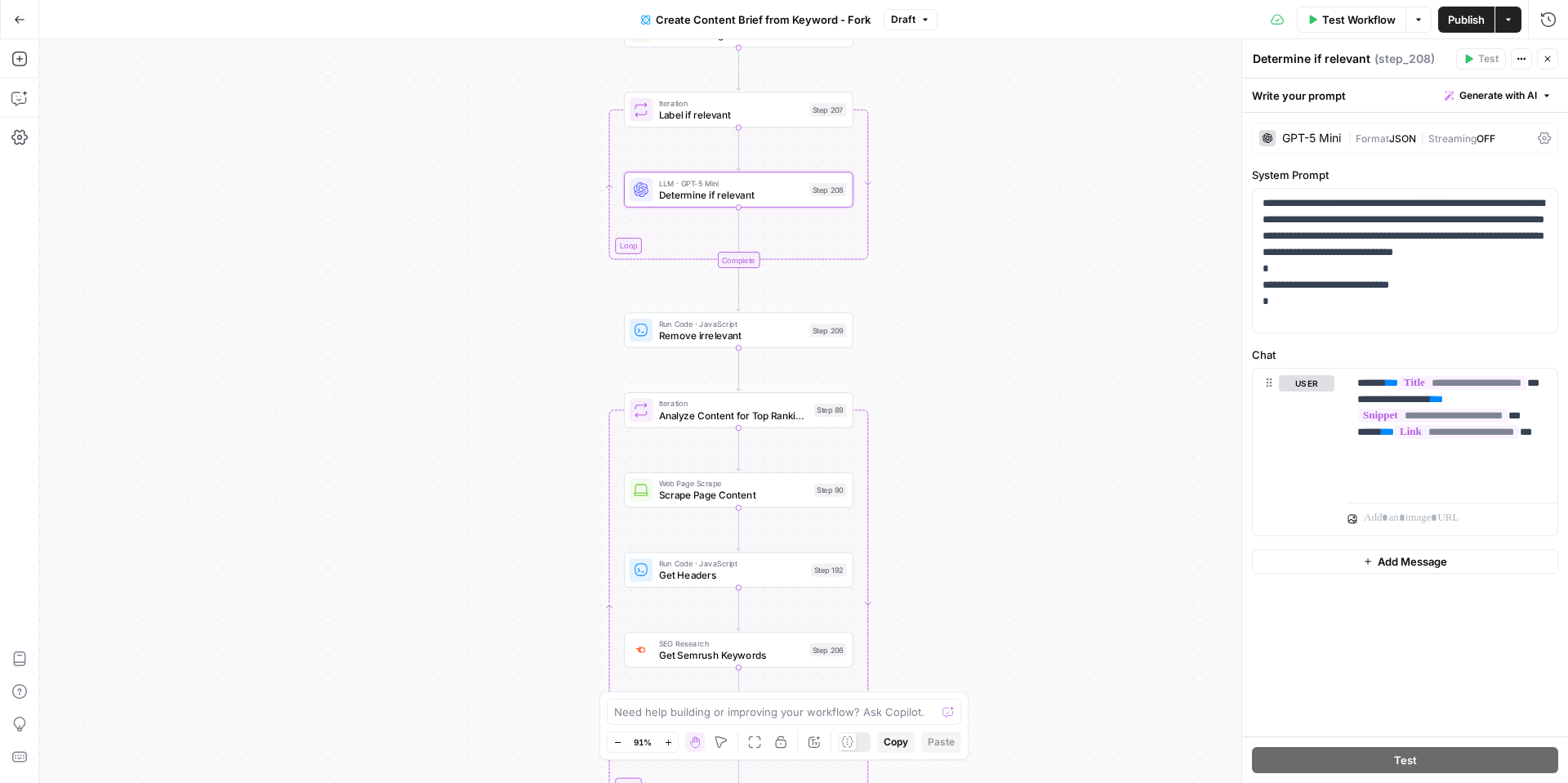
drag, startPoint x: 928, startPoint y: 559, endPoint x: 931, endPoint y: 372, distance: 187.0
click at [931, 372] on div "Workflow Set Inputs Inputs Google Search Perform Google Search Step 51 Loop Ite…" at bounding box center [803, 410] width 1529 height 743
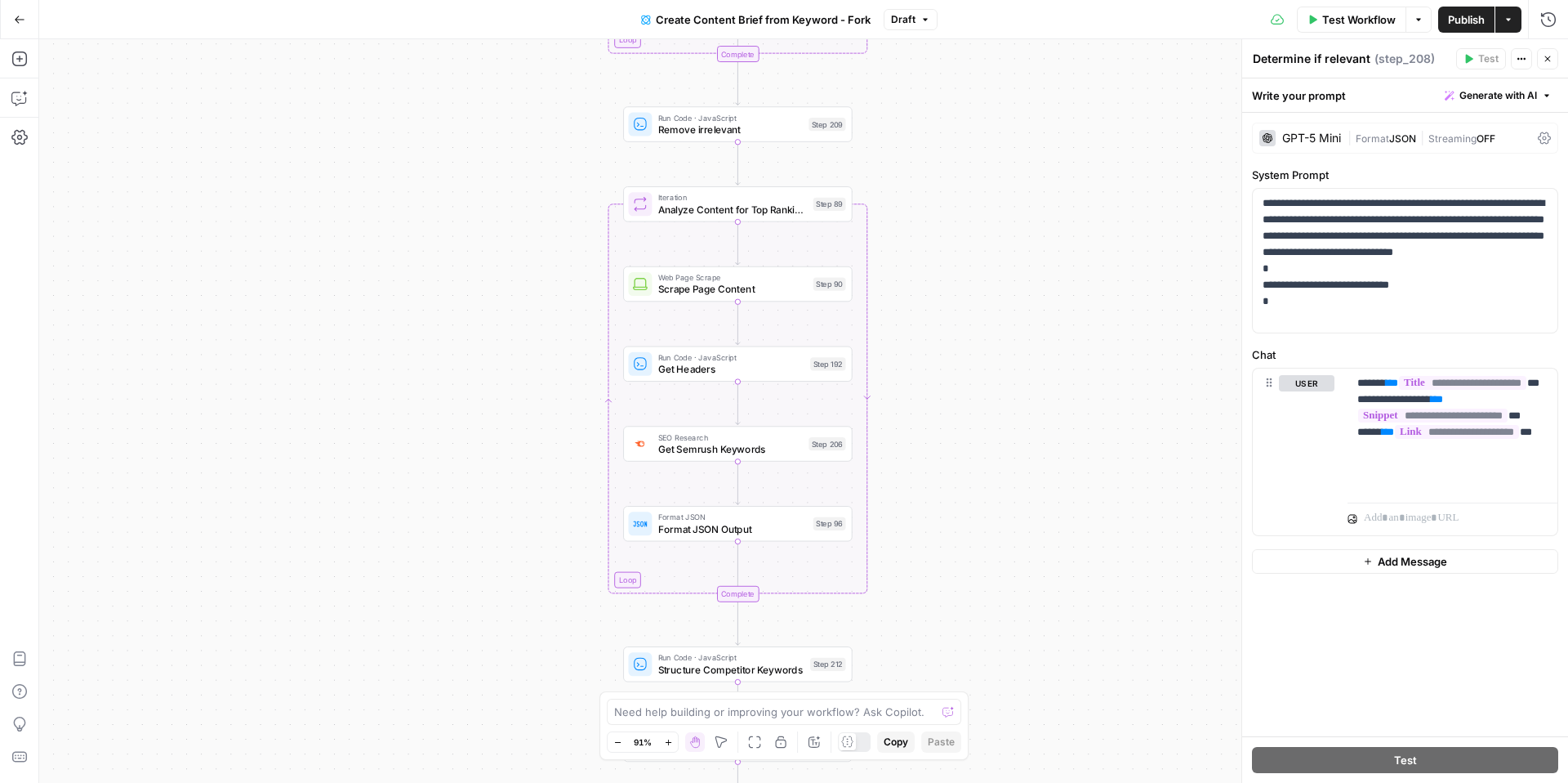
drag, startPoint x: 917, startPoint y: 529, endPoint x: 915, endPoint y: 324, distance: 205.0
click at [916, 324] on div "Workflow Set Inputs Inputs Google Search Perform Google Search Step 51 Loop Ite…" at bounding box center [803, 410] width 1529 height 743
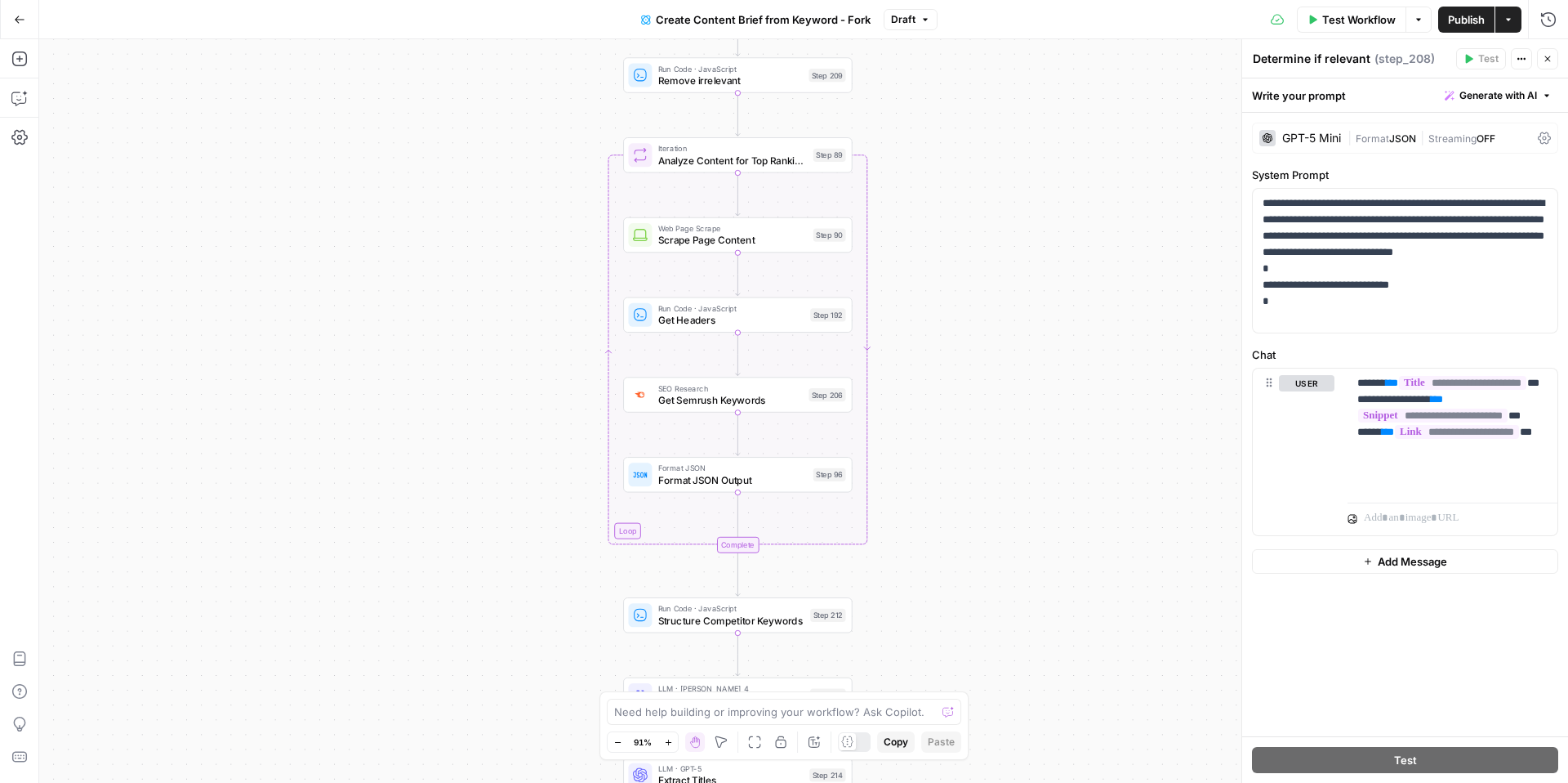
drag, startPoint x: 881, startPoint y: 496, endPoint x: 881, endPoint y: 447, distance: 49.0
click at [881, 447] on div "Workflow Set Inputs Inputs Google Search Perform Google Search Step 51 Loop Ite…" at bounding box center [803, 410] width 1529 height 743
click at [747, 397] on span "Get Semrush Keywords" at bounding box center [730, 399] width 145 height 15
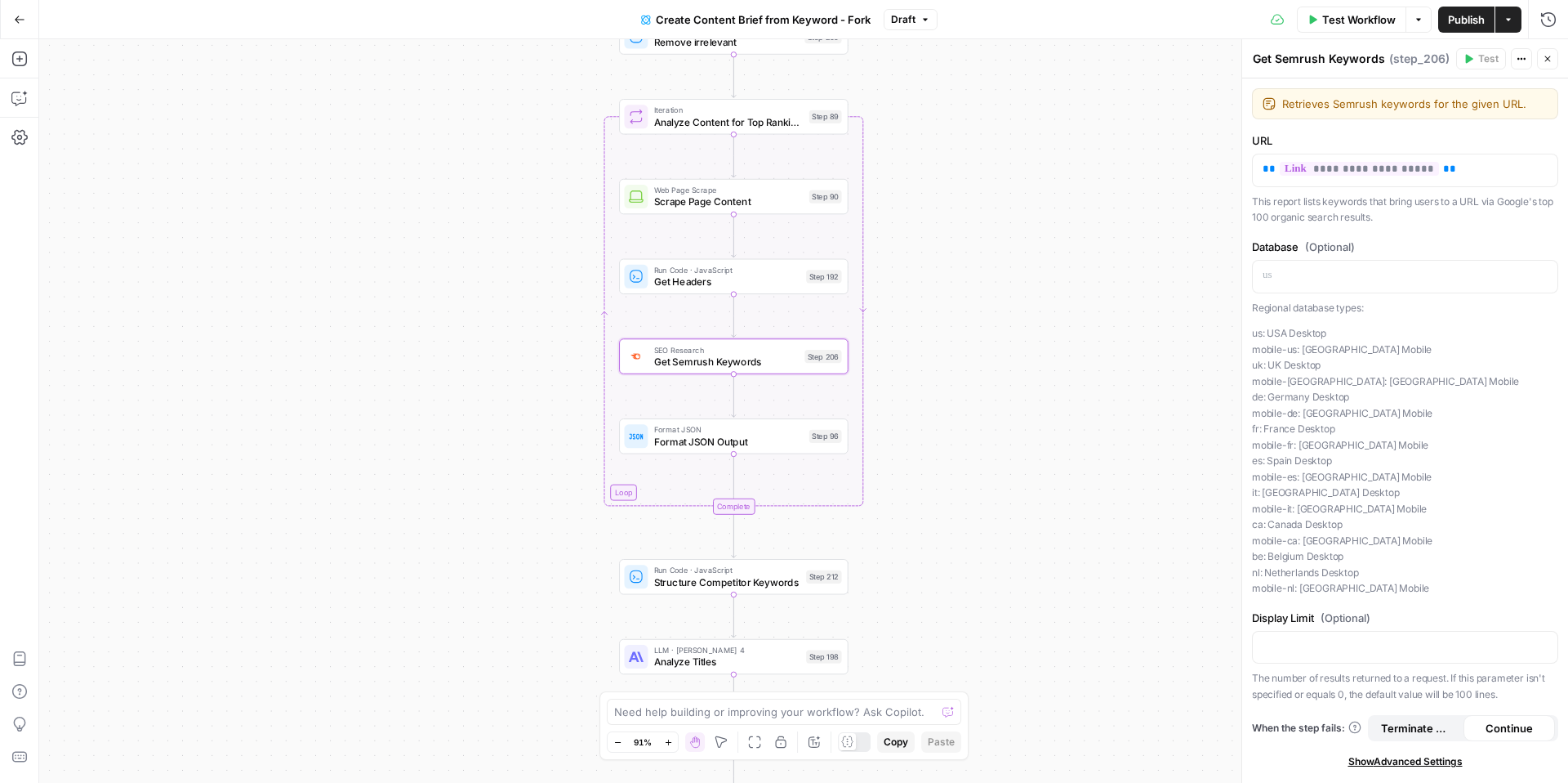
click at [466, 500] on div "Workflow Set Inputs Inputs Google Search Perform Google Search Step 51 Loop Ite…" at bounding box center [803, 410] width 1529 height 743
click at [27, 61] on icon "button" at bounding box center [19, 59] width 16 height 16
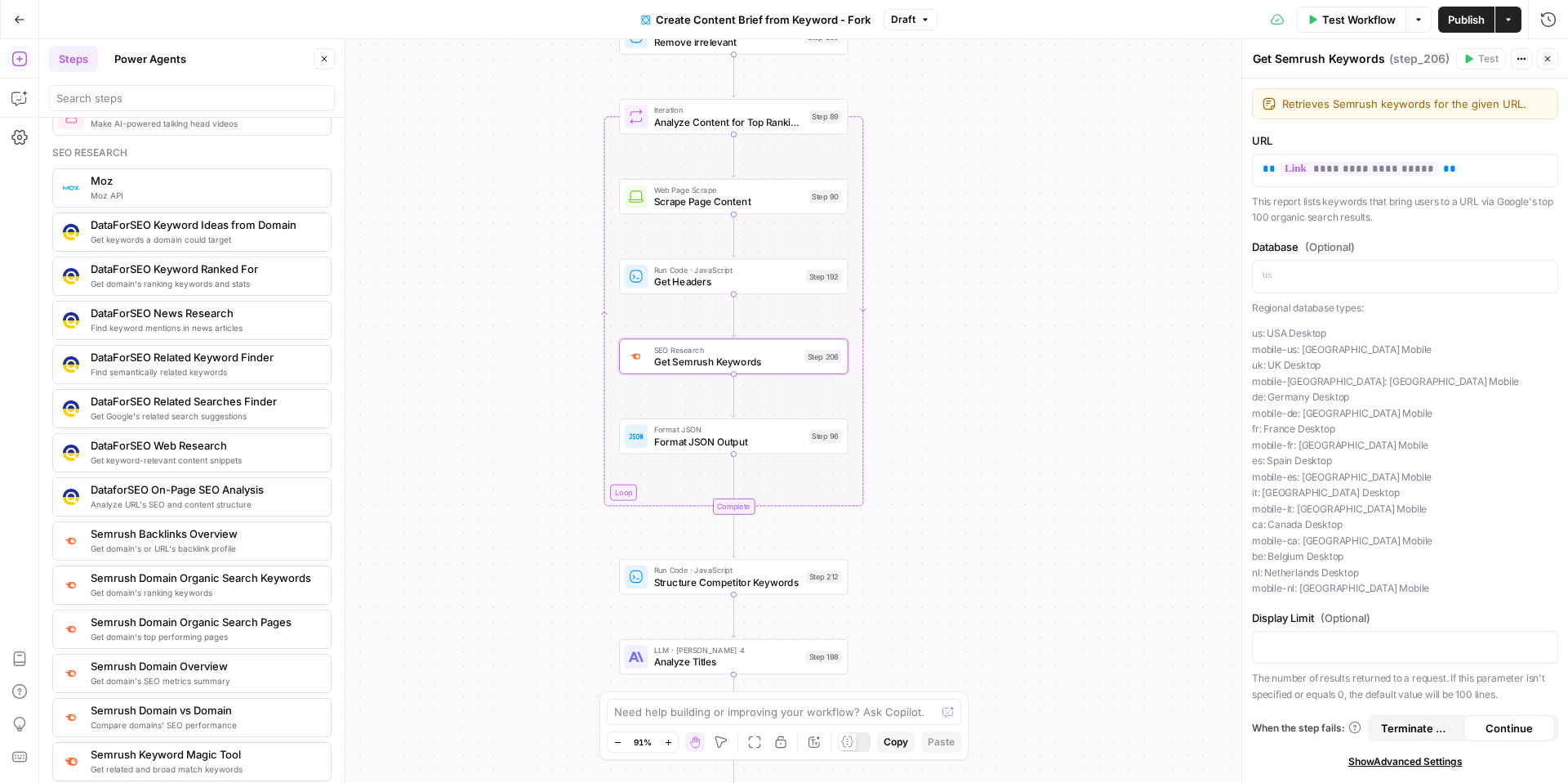
scroll to position [1403, 0]
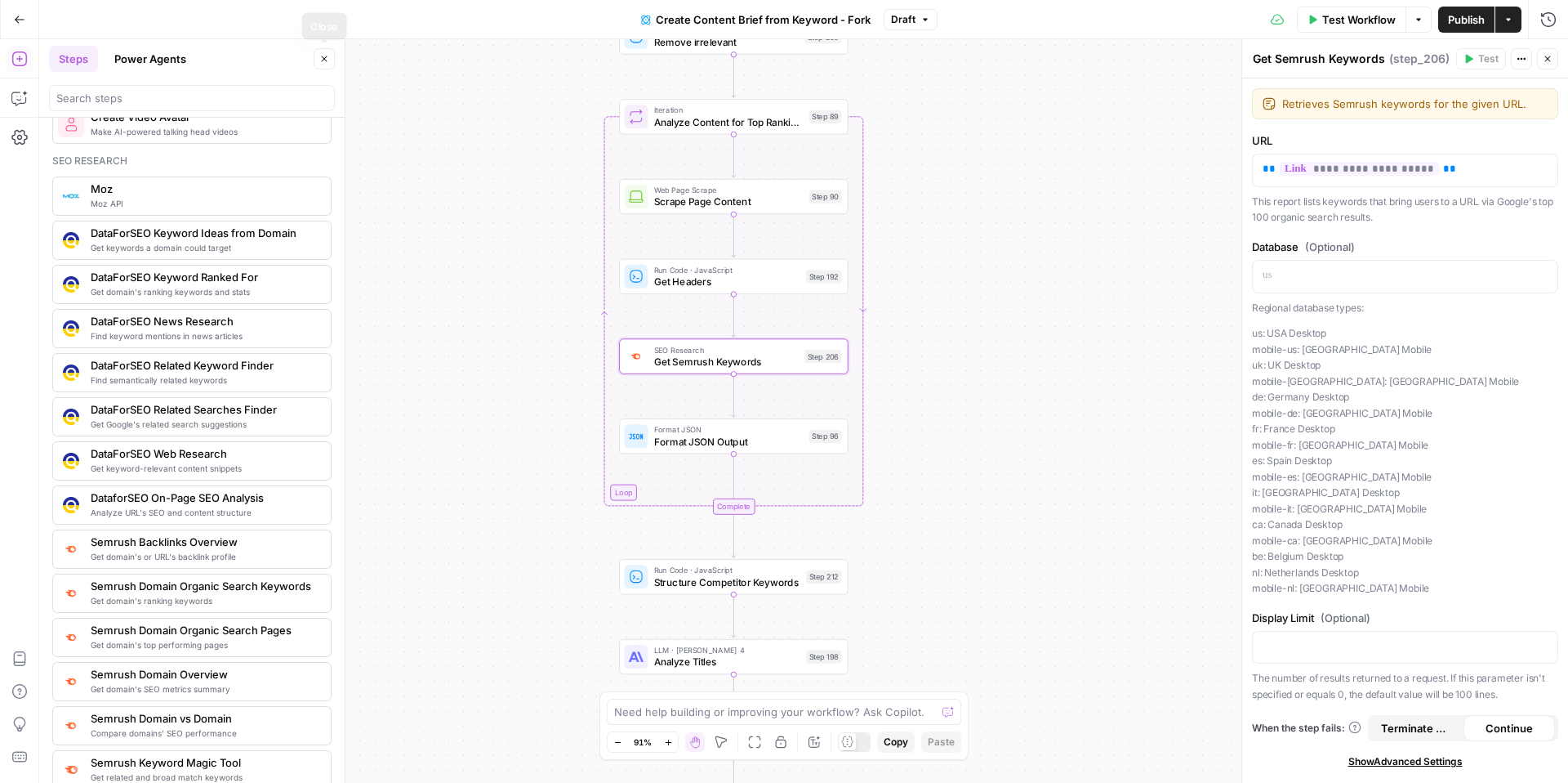
click at [320, 61] on icon "button" at bounding box center [325, 59] width 10 height 10
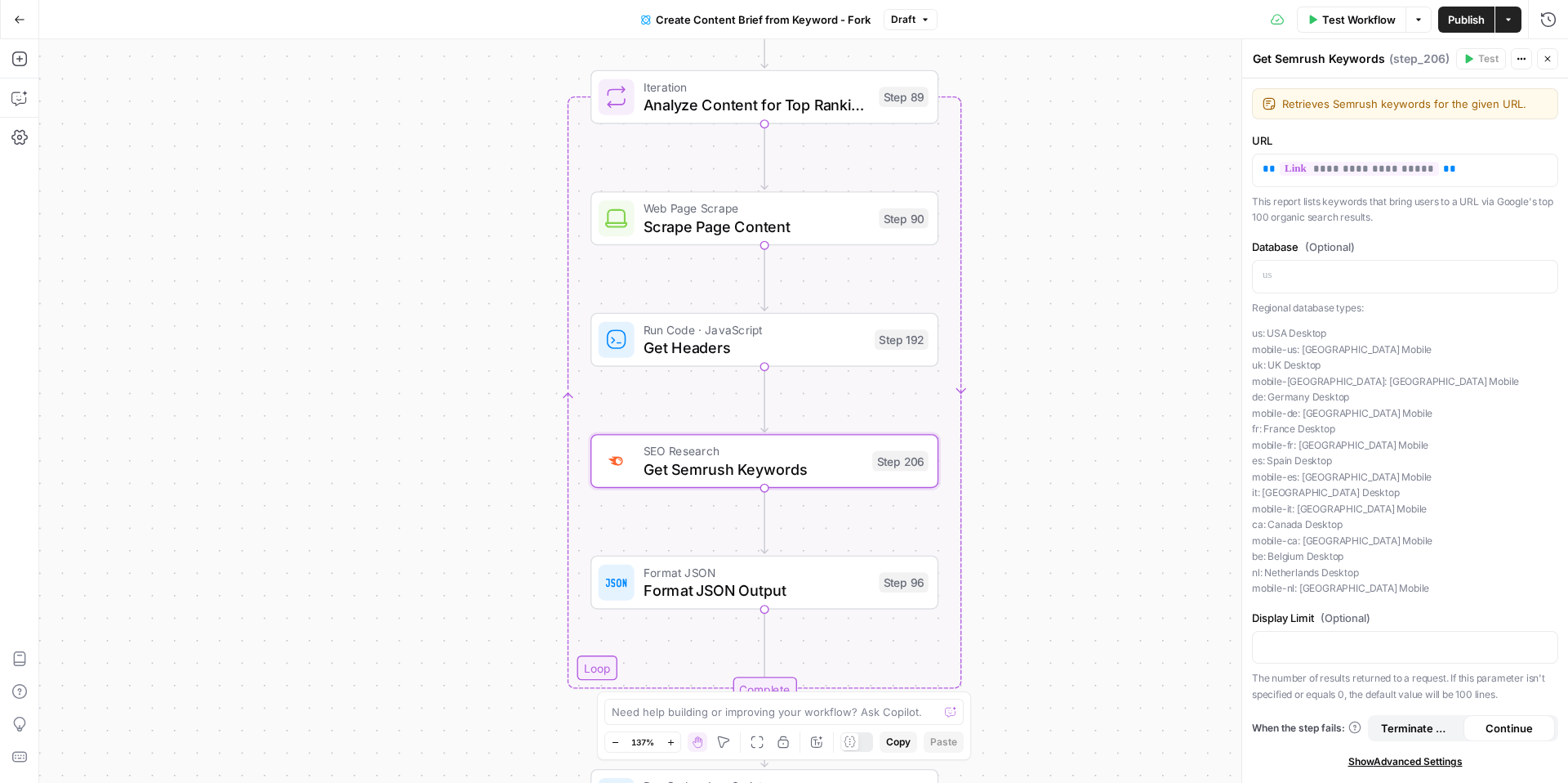
drag, startPoint x: 1048, startPoint y: 267, endPoint x: 1044, endPoint y: 368, distance: 101.1
click at [1044, 368] on div "Workflow Set Inputs Inputs Google Search Perform Google Search Step 51 Loop Ite…" at bounding box center [803, 410] width 1529 height 743
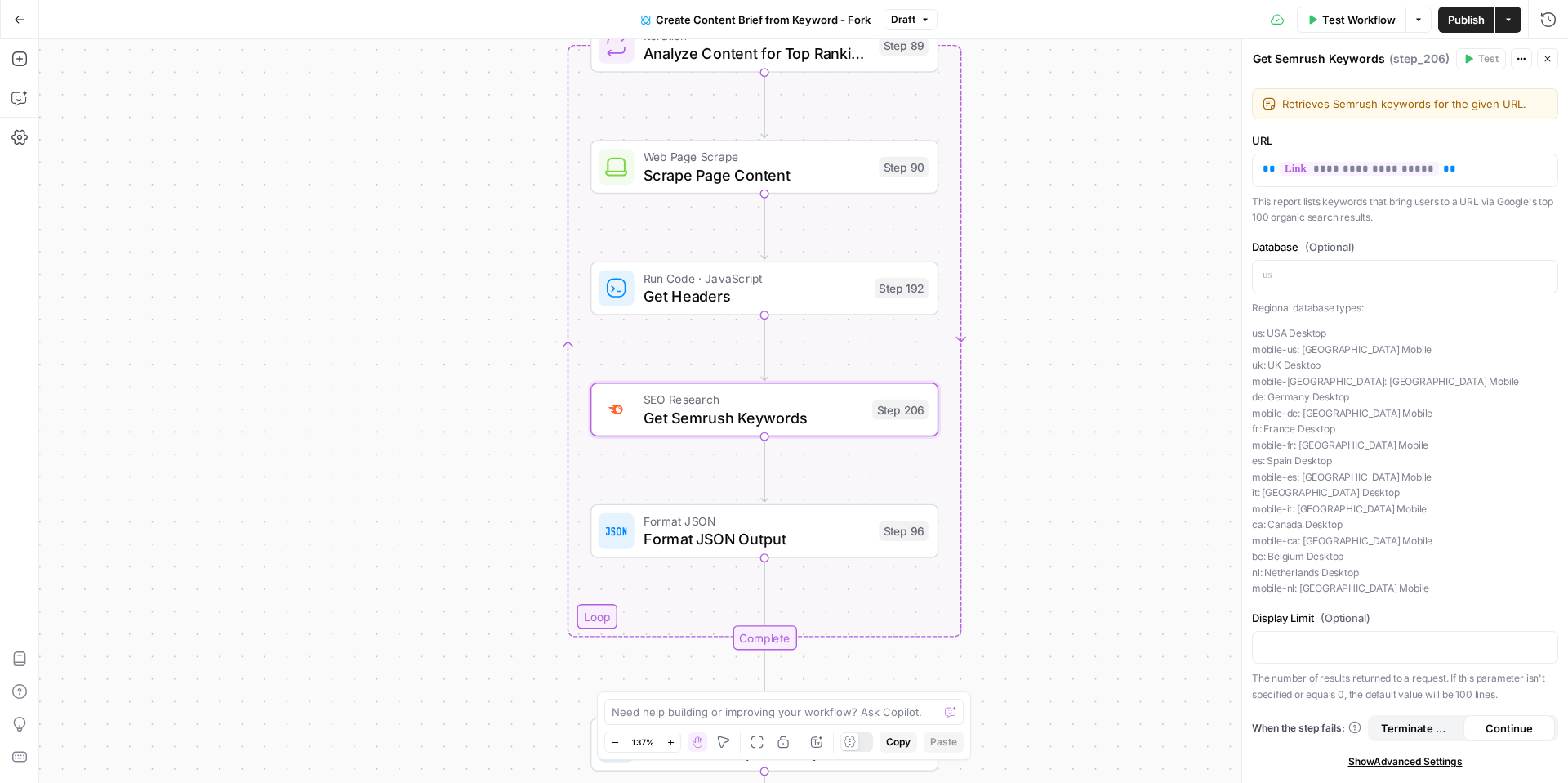
drag, startPoint x: 984, startPoint y: 462, endPoint x: 983, endPoint y: 413, distance: 49.0
click at [984, 413] on div "Workflow Set Inputs Inputs Google Search Perform Google Search Step 51 Loop Ite…" at bounding box center [803, 410] width 1529 height 743
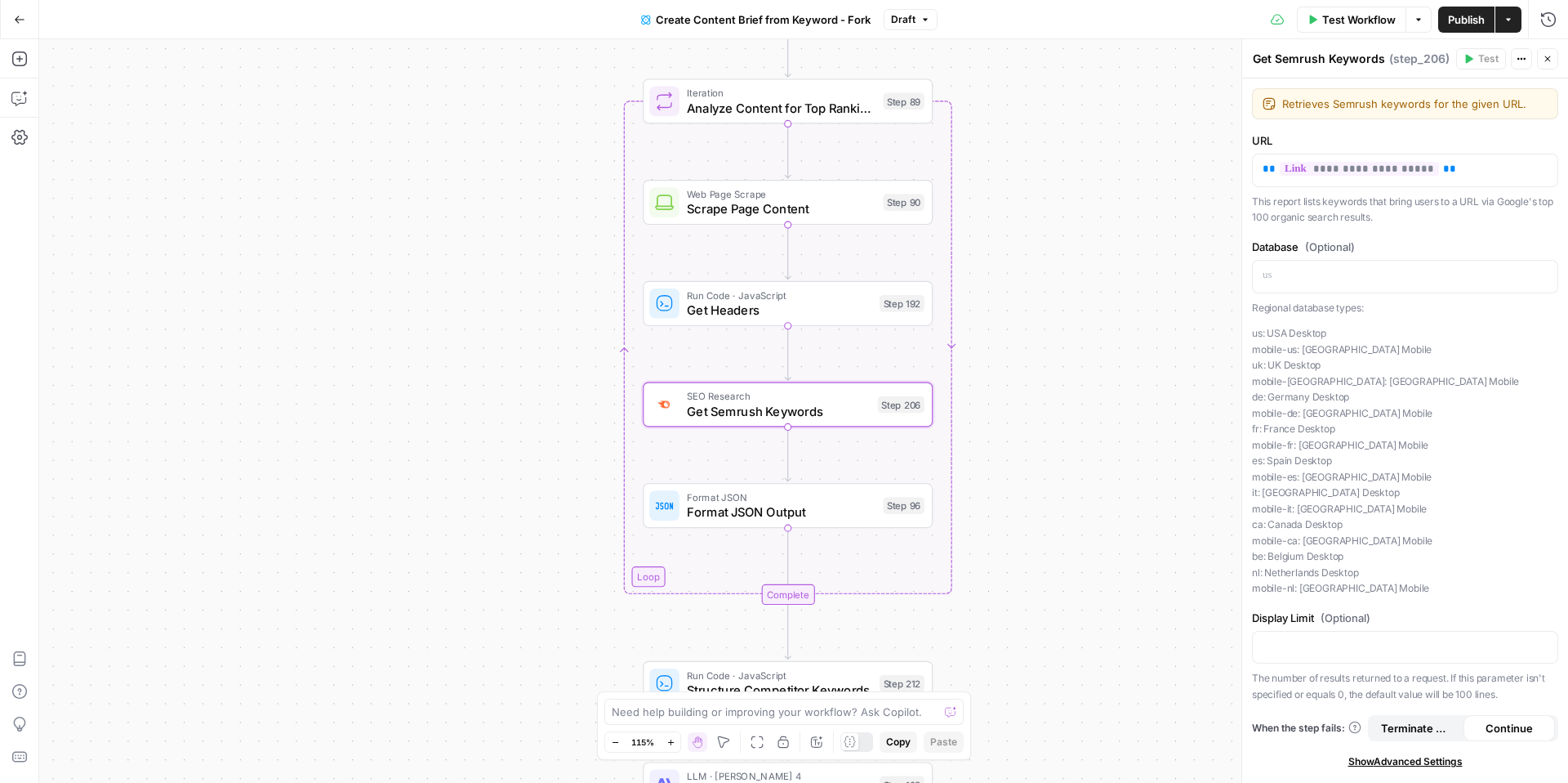
drag, startPoint x: 989, startPoint y: 469, endPoint x: 976, endPoint y: 464, distance: 13.9
click at [976, 464] on div "Workflow Set Inputs Inputs Google Search Perform Google Search Step 51 Loop Ite…" at bounding box center [803, 410] width 1529 height 743
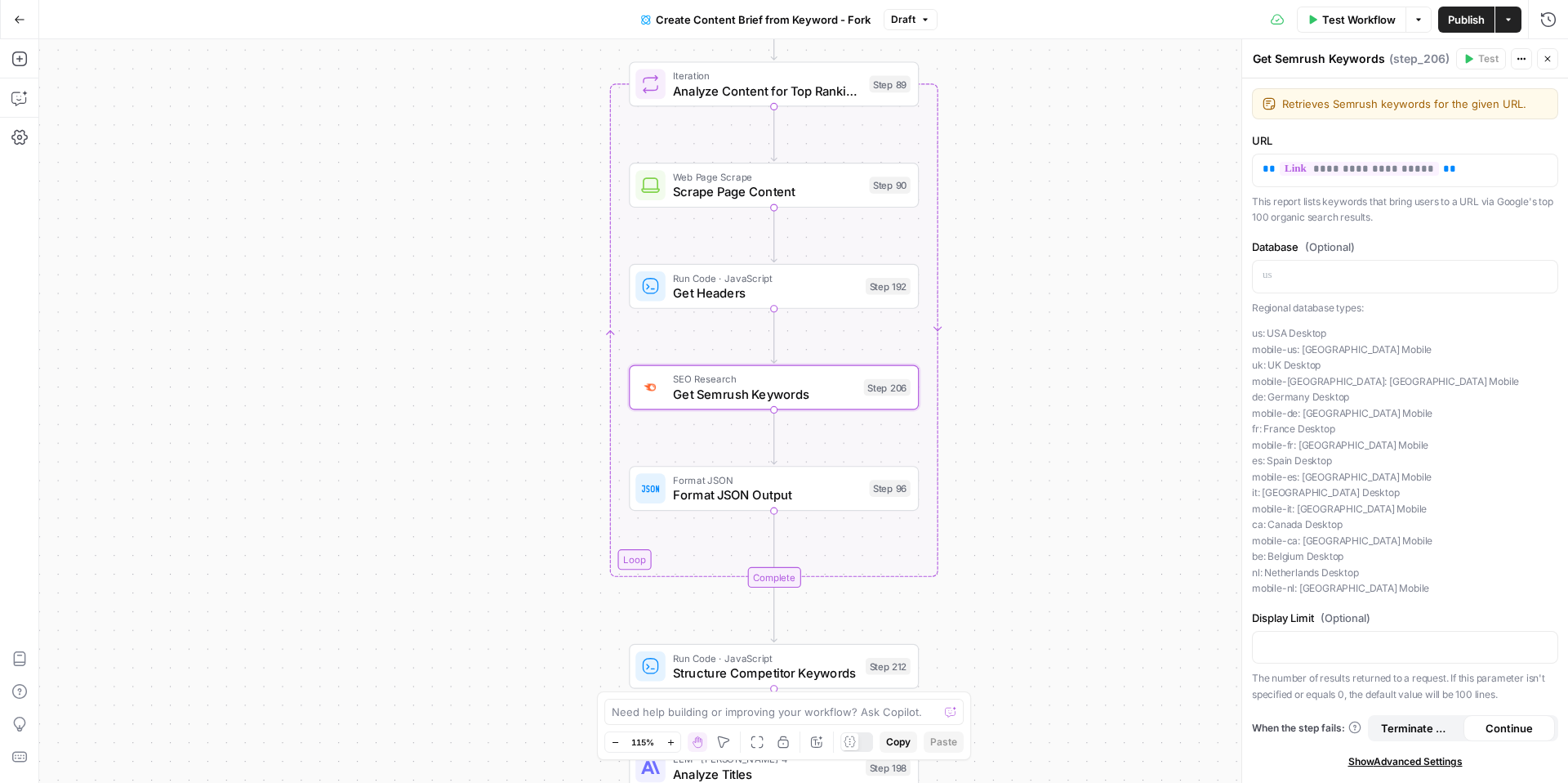
drag, startPoint x: 964, startPoint y: 510, endPoint x: 947, endPoint y: 491, distance: 25.5
click at [950, 492] on div "Workflow Set Inputs Inputs Google Search Perform Google Search Step 51 Loop Ite…" at bounding box center [803, 410] width 1529 height 743
drag, startPoint x: 983, startPoint y: 371, endPoint x: 983, endPoint y: 395, distance: 24.0
click at [983, 396] on div "Workflow Set Inputs Inputs Google Search Perform Google Search Step 51 Loop Ite…" at bounding box center [803, 410] width 1529 height 743
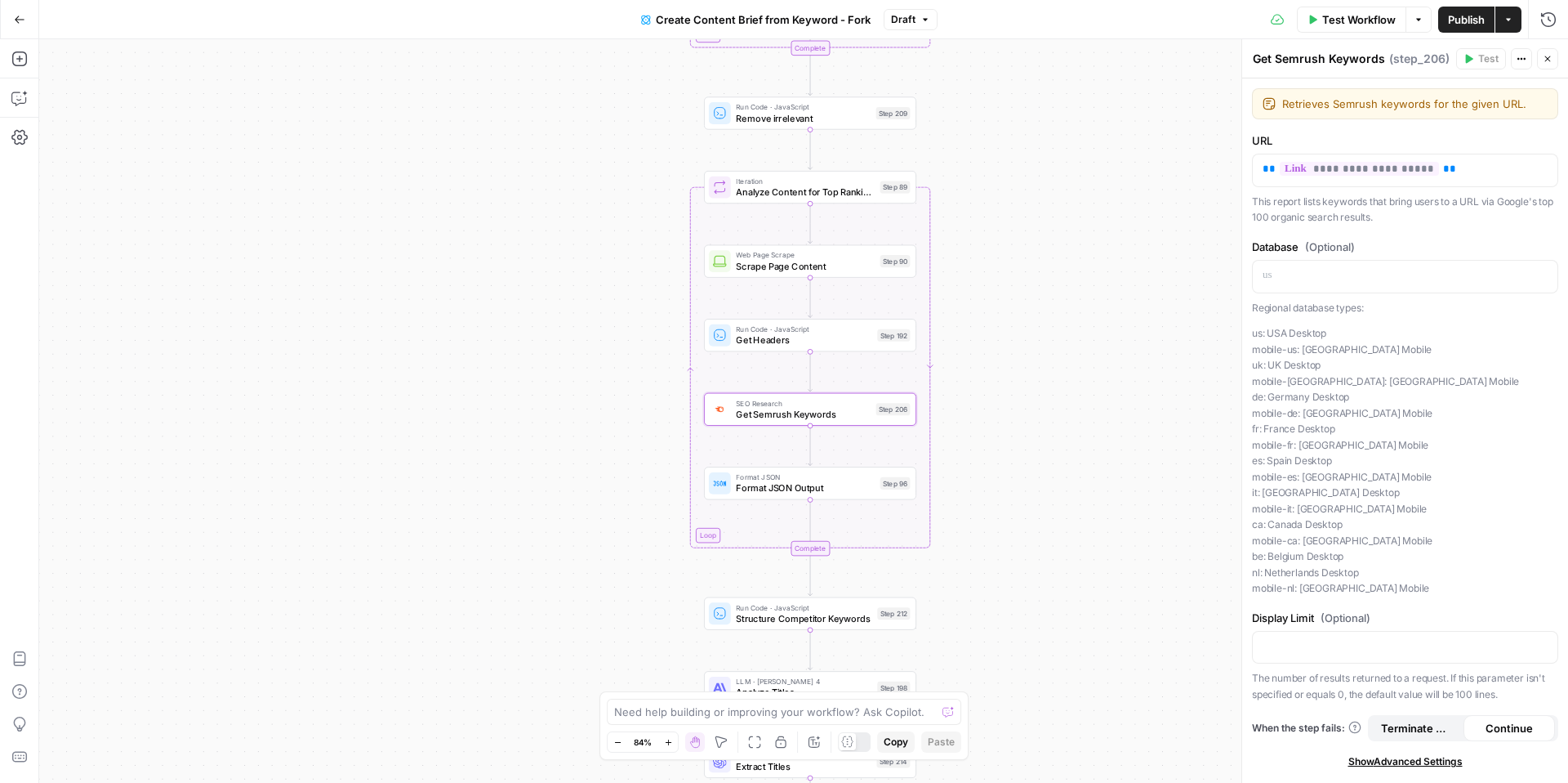
drag, startPoint x: 985, startPoint y: 389, endPoint x: 958, endPoint y: 389, distance: 27.0
click at [958, 389] on div "Workflow Set Inputs Inputs Google Search Perform Google Search Step 51 Loop Ite…" at bounding box center [803, 410] width 1529 height 743
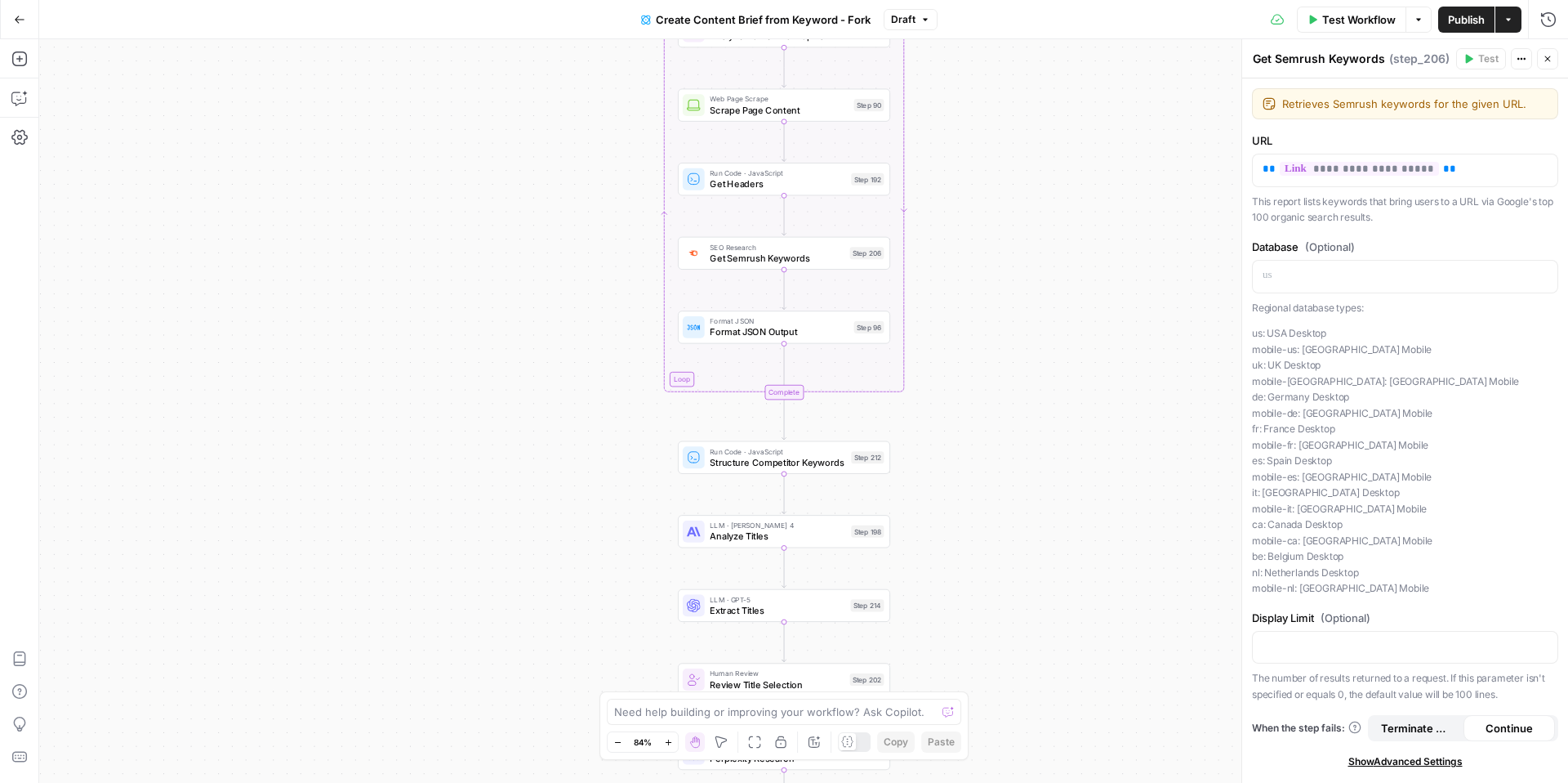
drag, startPoint x: 943, startPoint y: 421, endPoint x: 922, endPoint y: 263, distance: 159.4
click at [922, 263] on div "Workflow Set Inputs Inputs Google Search Perform Google Search Step 51 Loop Ite…" at bounding box center [803, 410] width 1529 height 743
click at [773, 531] on span "Analyze Titles" at bounding box center [777, 534] width 136 height 14
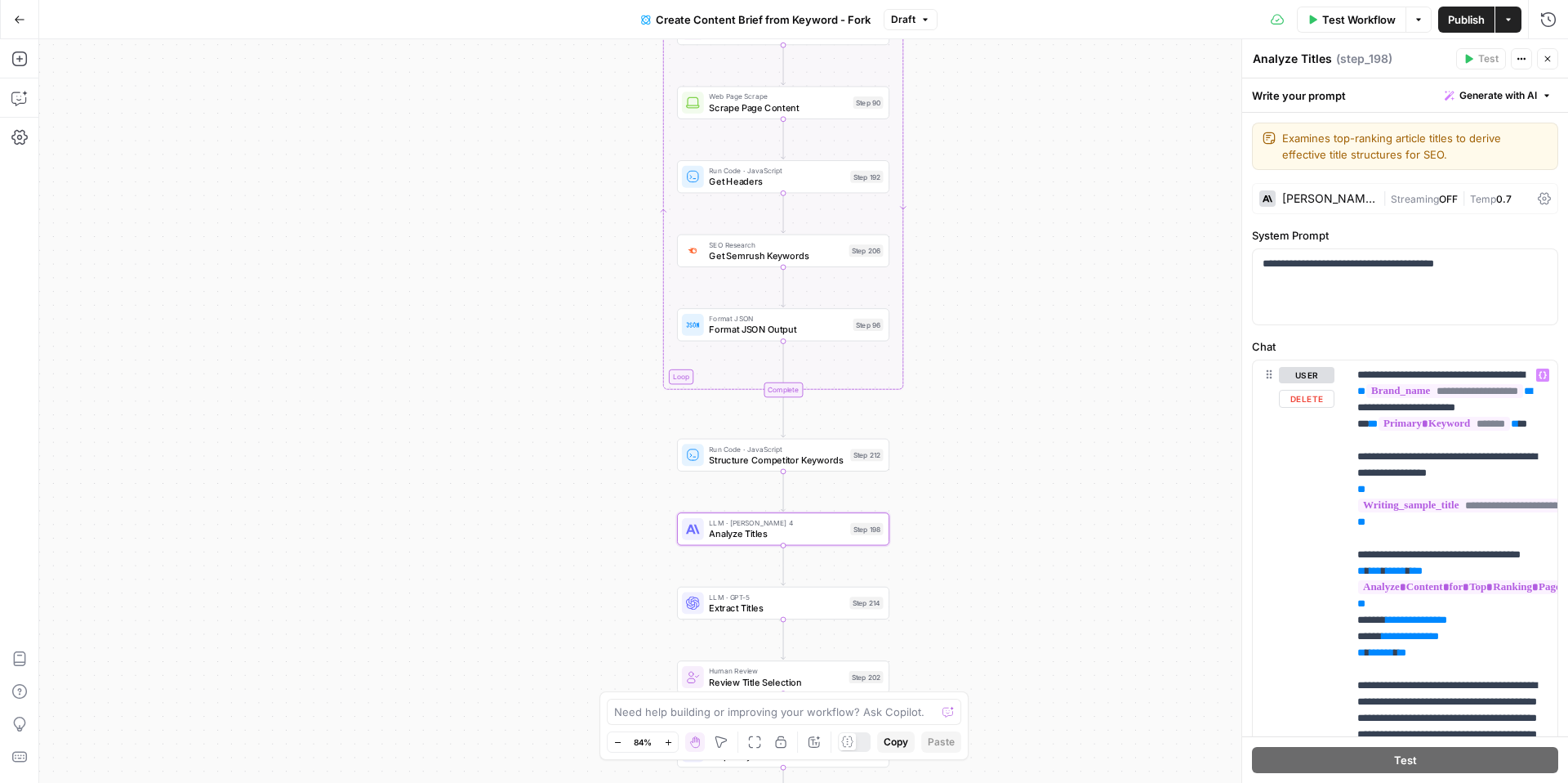
scroll to position [83, 0]
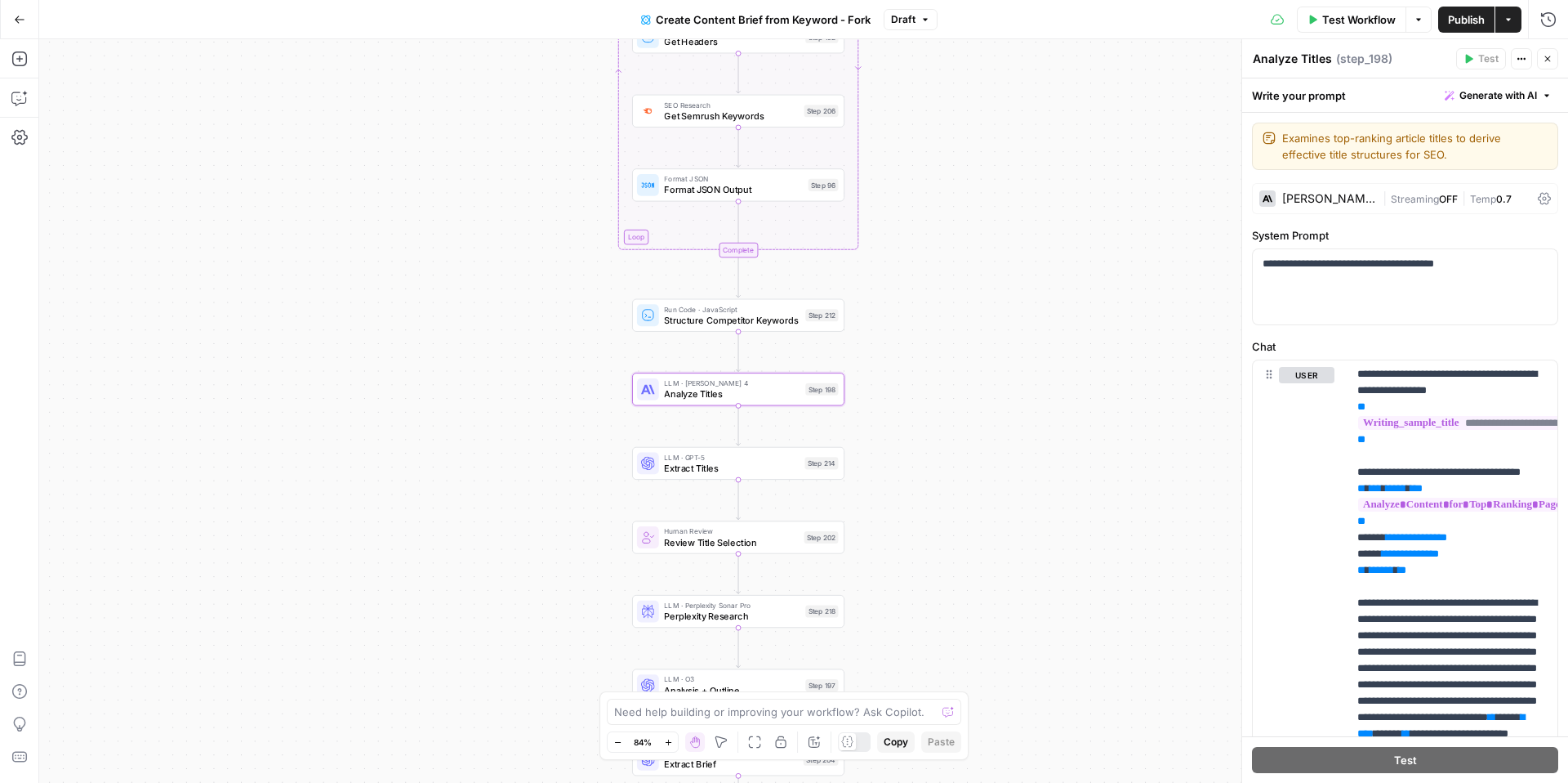
drag, startPoint x: 1021, startPoint y: 554, endPoint x: 979, endPoint y: 410, distance: 150.0
click at [979, 410] on div "Workflow Set Inputs Inputs Google Search Perform Google Search Step 51 Loop Ite…" at bounding box center [803, 410] width 1529 height 743
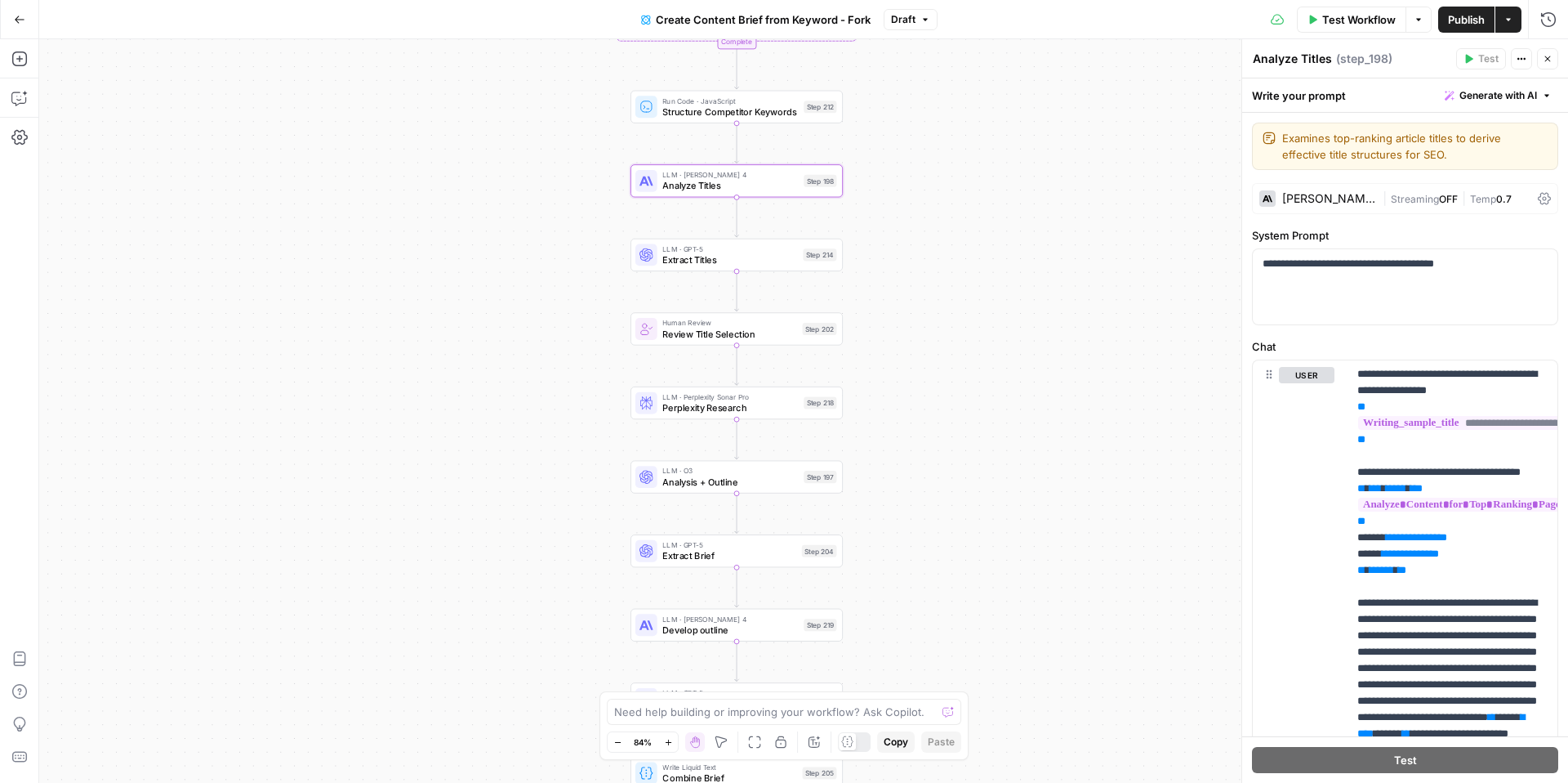
drag, startPoint x: 916, startPoint y: 510, endPoint x: 912, endPoint y: 311, distance: 199.0
click at [912, 311] on div "Workflow Set Inputs Inputs Google Search Perform Google Search Step 51 Loop Ite…" at bounding box center [803, 410] width 1529 height 743
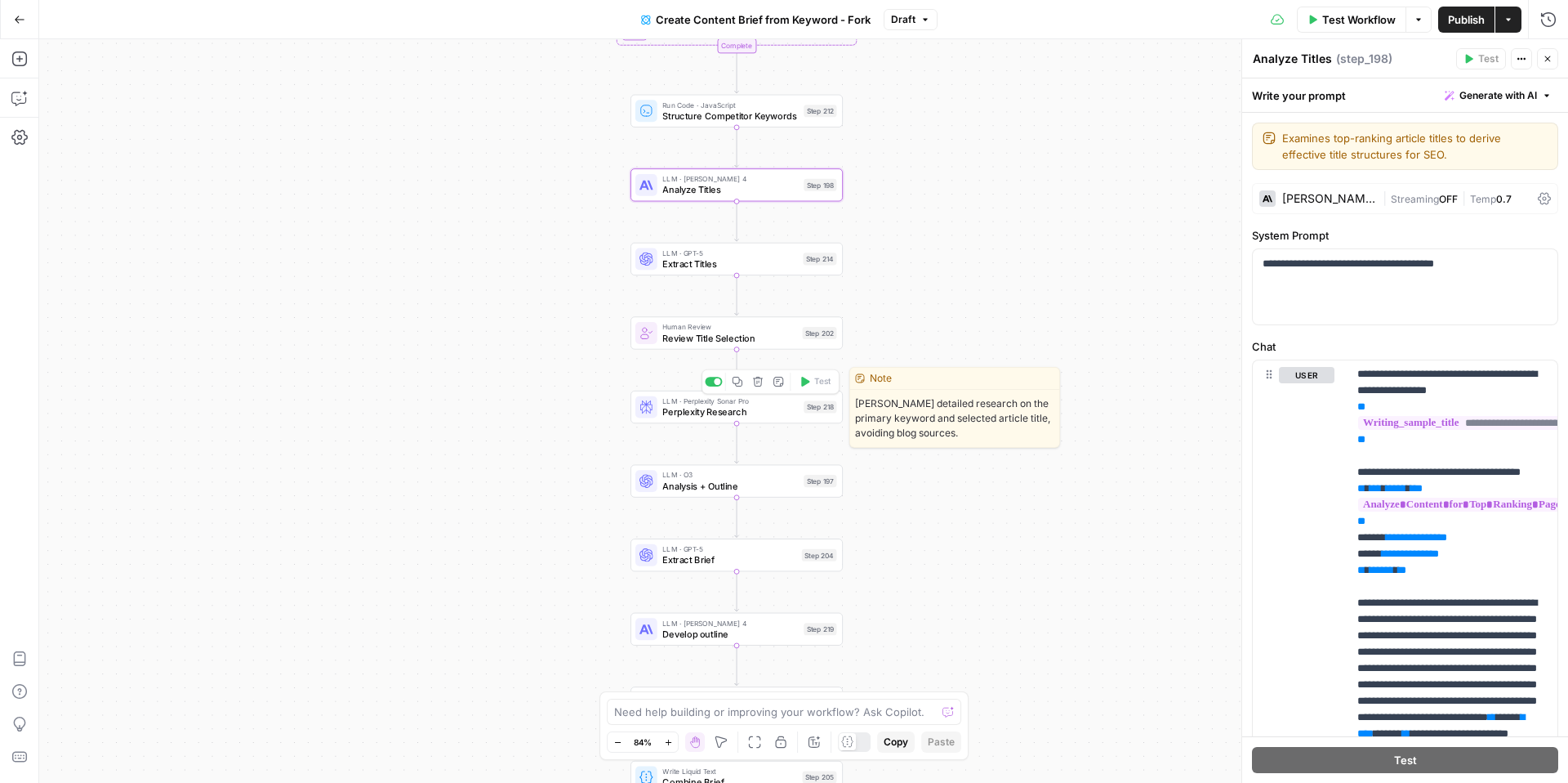
click at [787, 410] on span "Perplexity Research" at bounding box center [730, 412] width 136 height 14
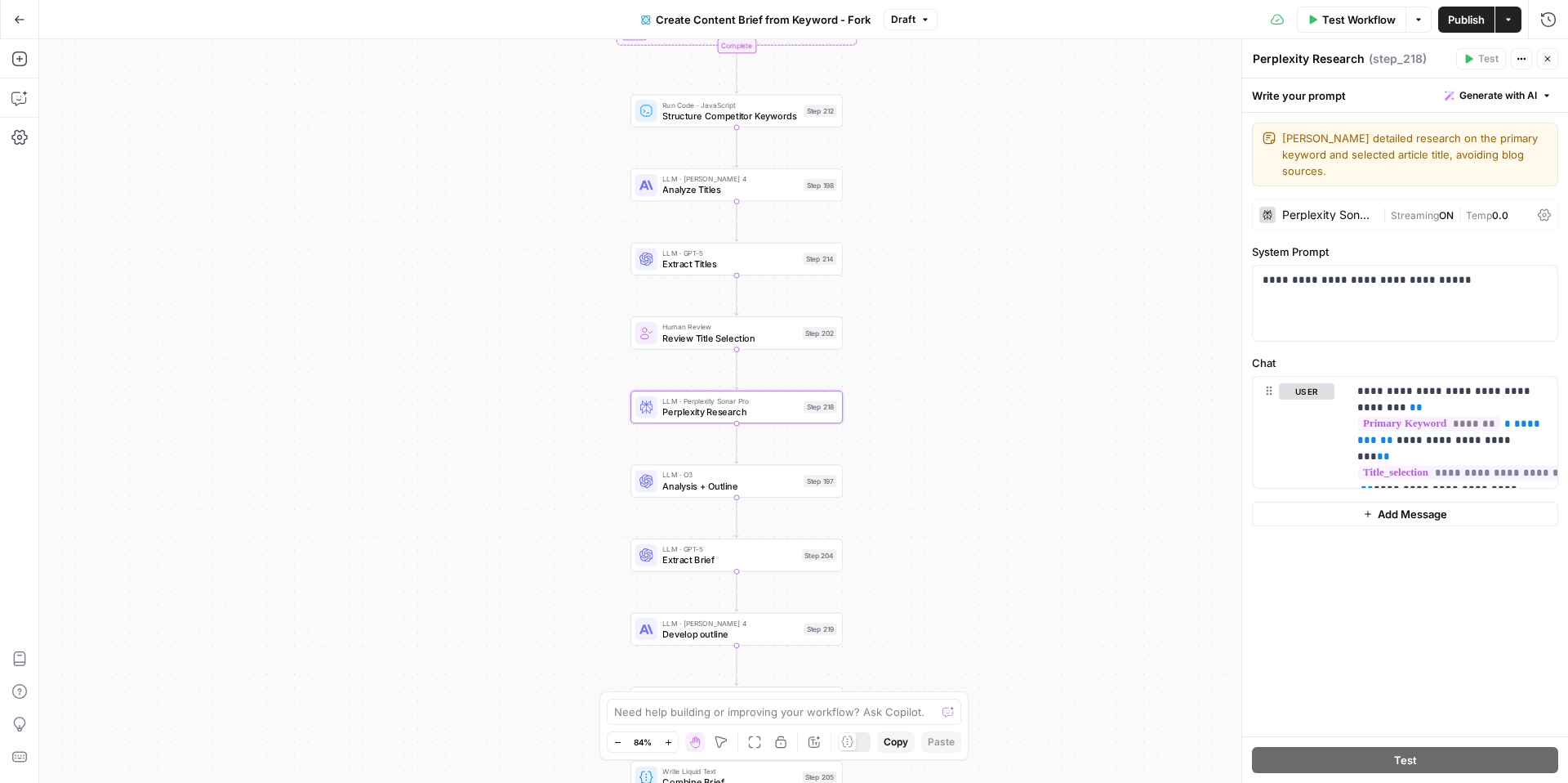
click at [1545, 209] on icon at bounding box center [1544, 215] width 13 height 13
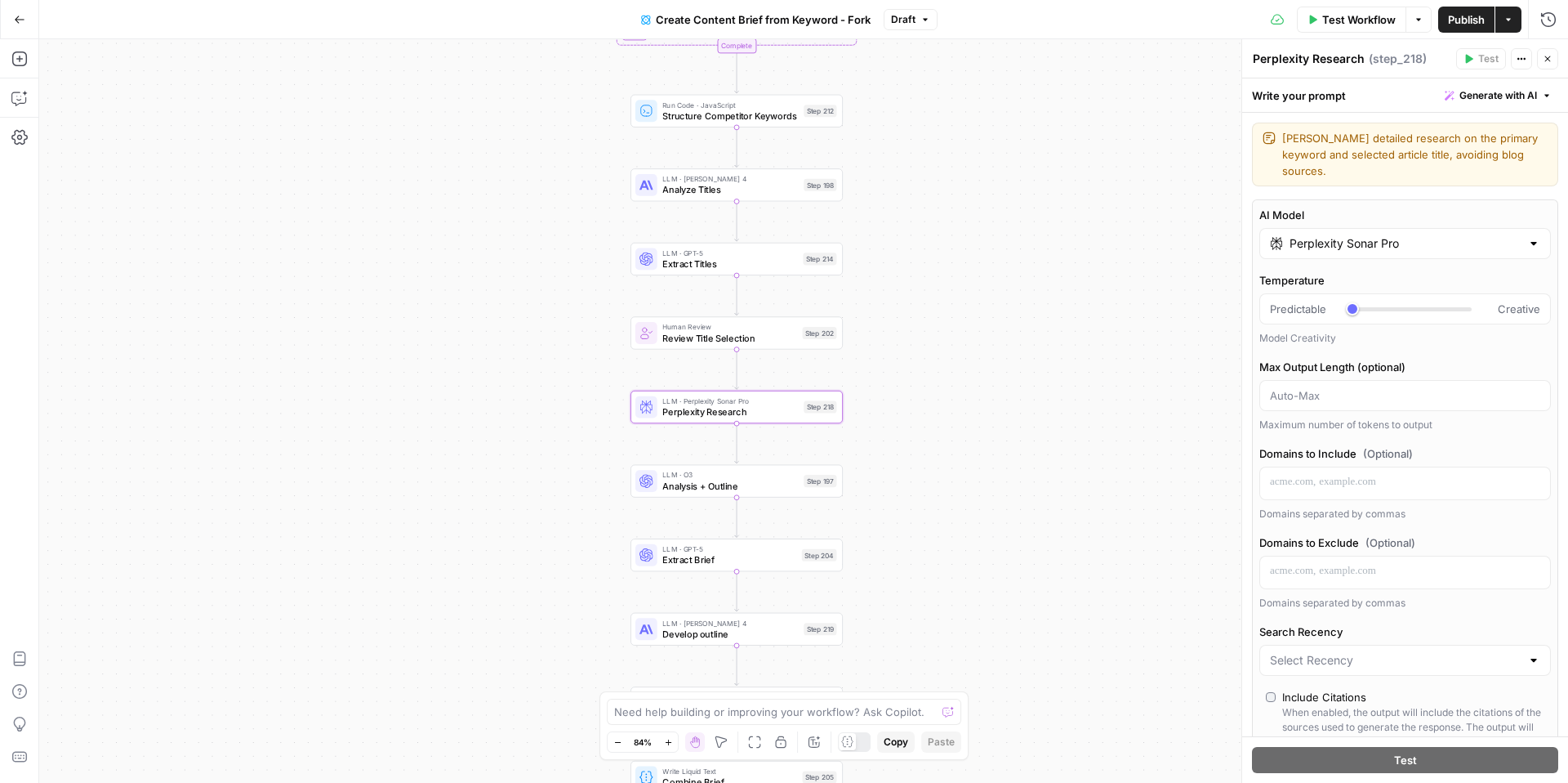
click at [1451, 236] on input "Perplexity Sonar Pro" at bounding box center [1404, 244] width 231 height 16
click at [1462, 207] on label "AI Model" at bounding box center [1405, 215] width 292 height 16
click at [1462, 236] on input "Perplexity Sonar Pro" at bounding box center [1404, 244] width 231 height 16
click at [1429, 200] on div "AI Model Perplexity Sonar Pro Temperature Predictable Creative Model Creativity…" at bounding box center [1405, 546] width 307 height 694
click at [729, 478] on span "Analysis + Outline" at bounding box center [730, 485] width 136 height 14
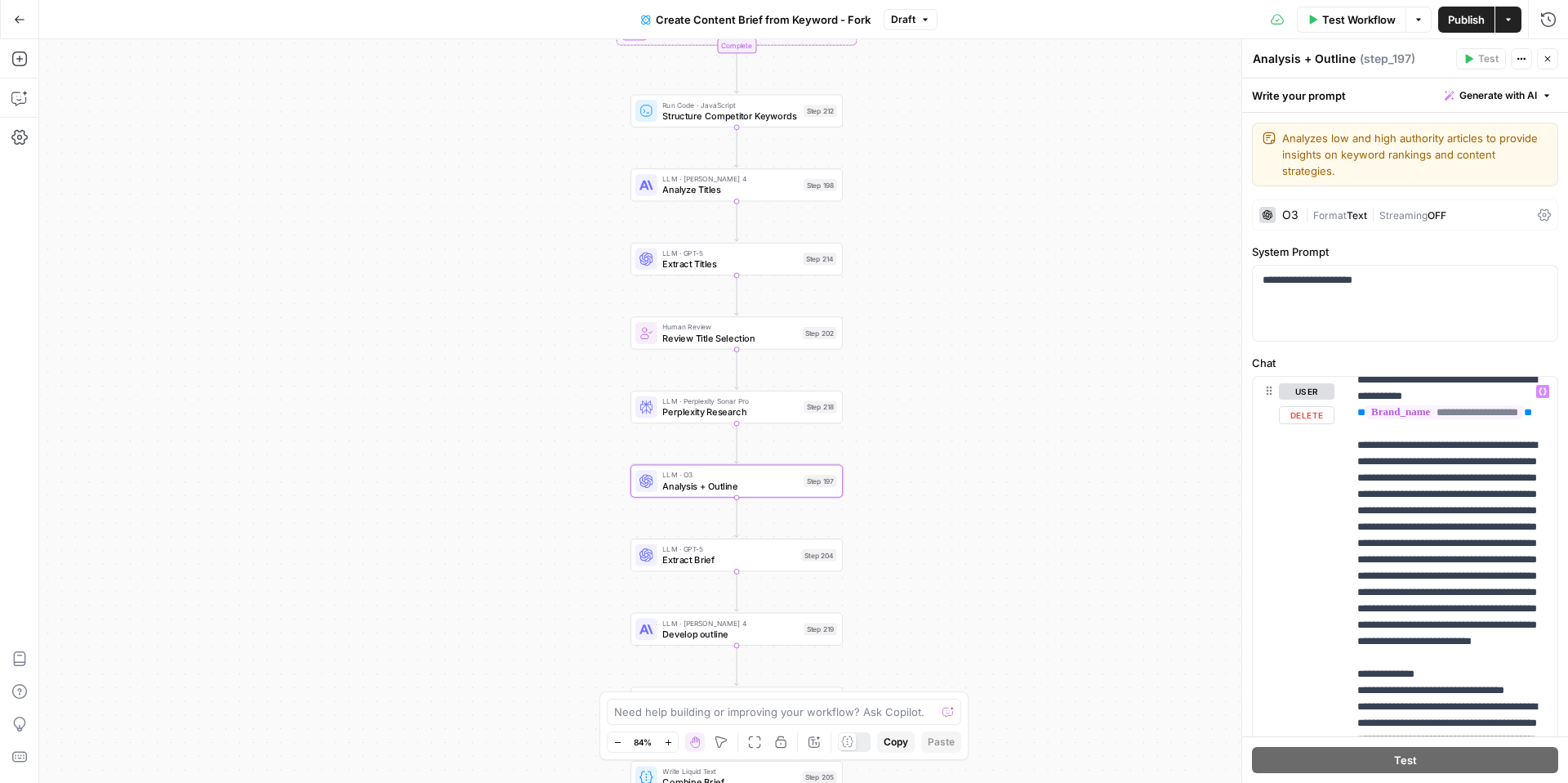
scroll to position [2864, 0]
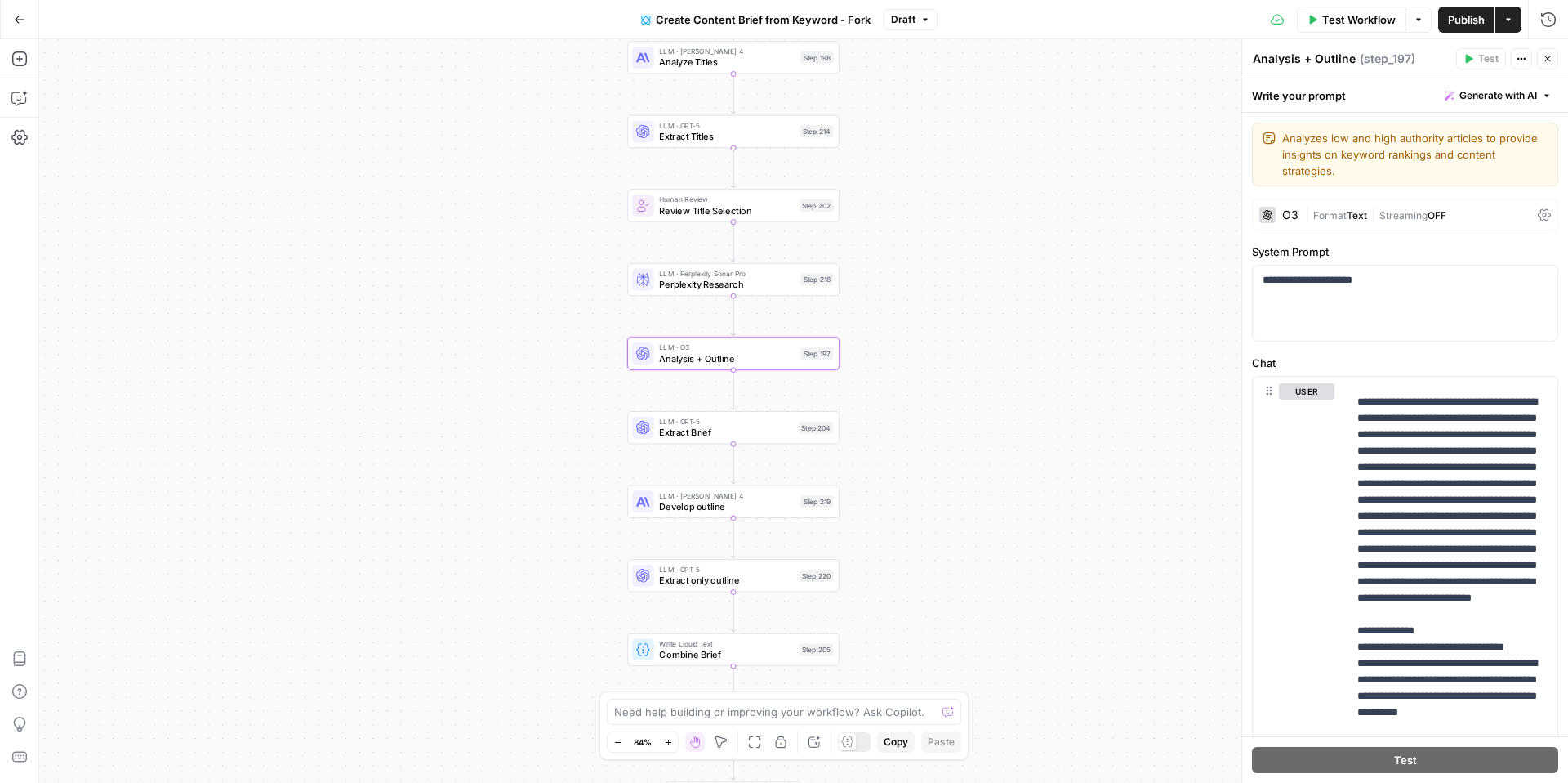
drag, startPoint x: 946, startPoint y: 586, endPoint x: 943, endPoint y: 459, distance: 127.0
click at [943, 459] on div "Workflow Set Inputs Inputs Google Search Perform Google Search Step 51 Loop Ite…" at bounding box center [803, 410] width 1529 height 743
drag, startPoint x: 924, startPoint y: 490, endPoint x: 927, endPoint y: 413, distance: 77.1
click at [927, 413] on div "Workflow Set Inputs Inputs Google Search Perform Google Search Step 51 Loop Ite…" at bounding box center [803, 410] width 1529 height 743
click at [1509, 20] on icon "button" at bounding box center [1509, 20] width 10 height 10
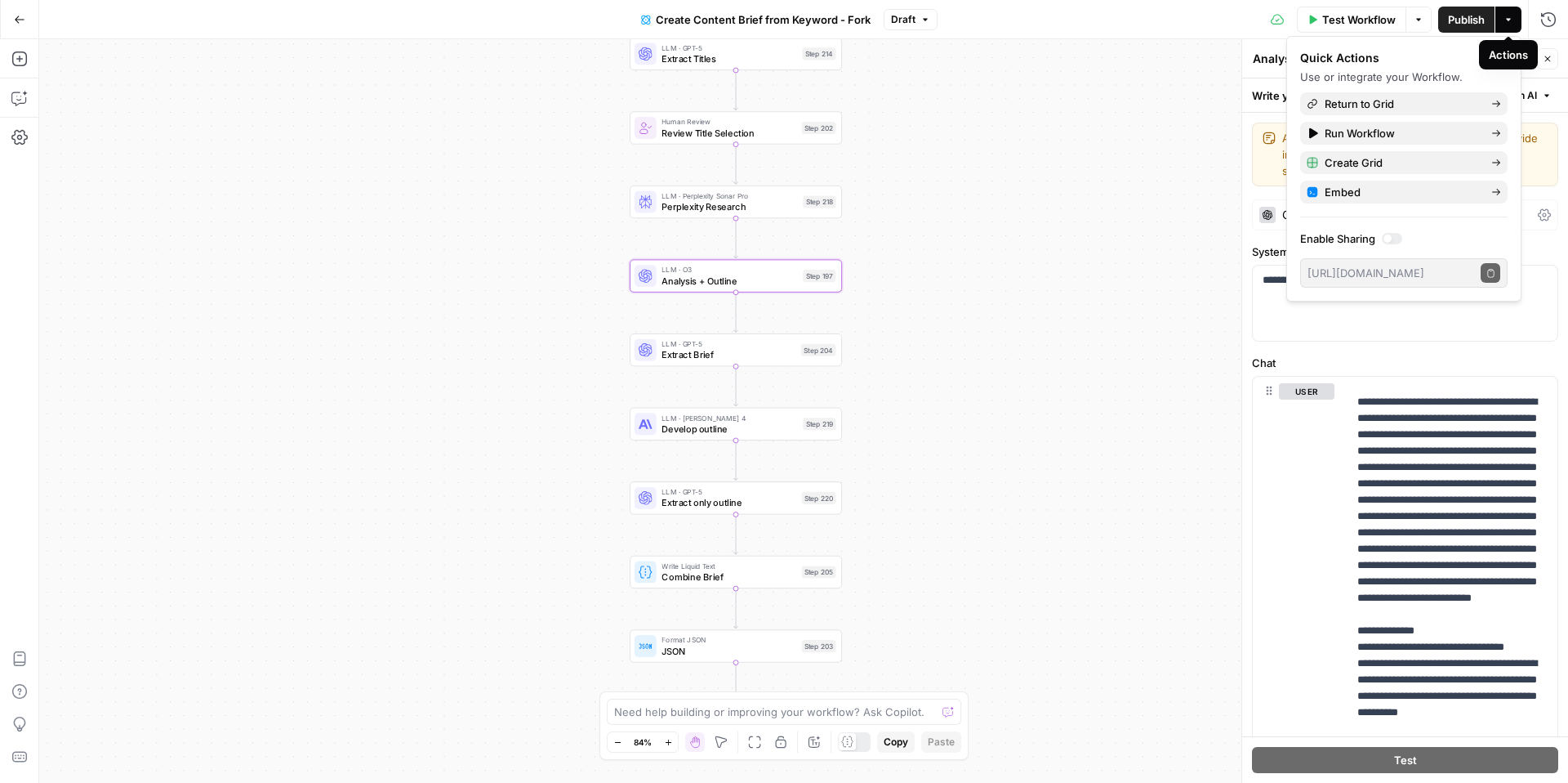
click at [1512, 19] on icon "button" at bounding box center [1509, 20] width 10 height 10
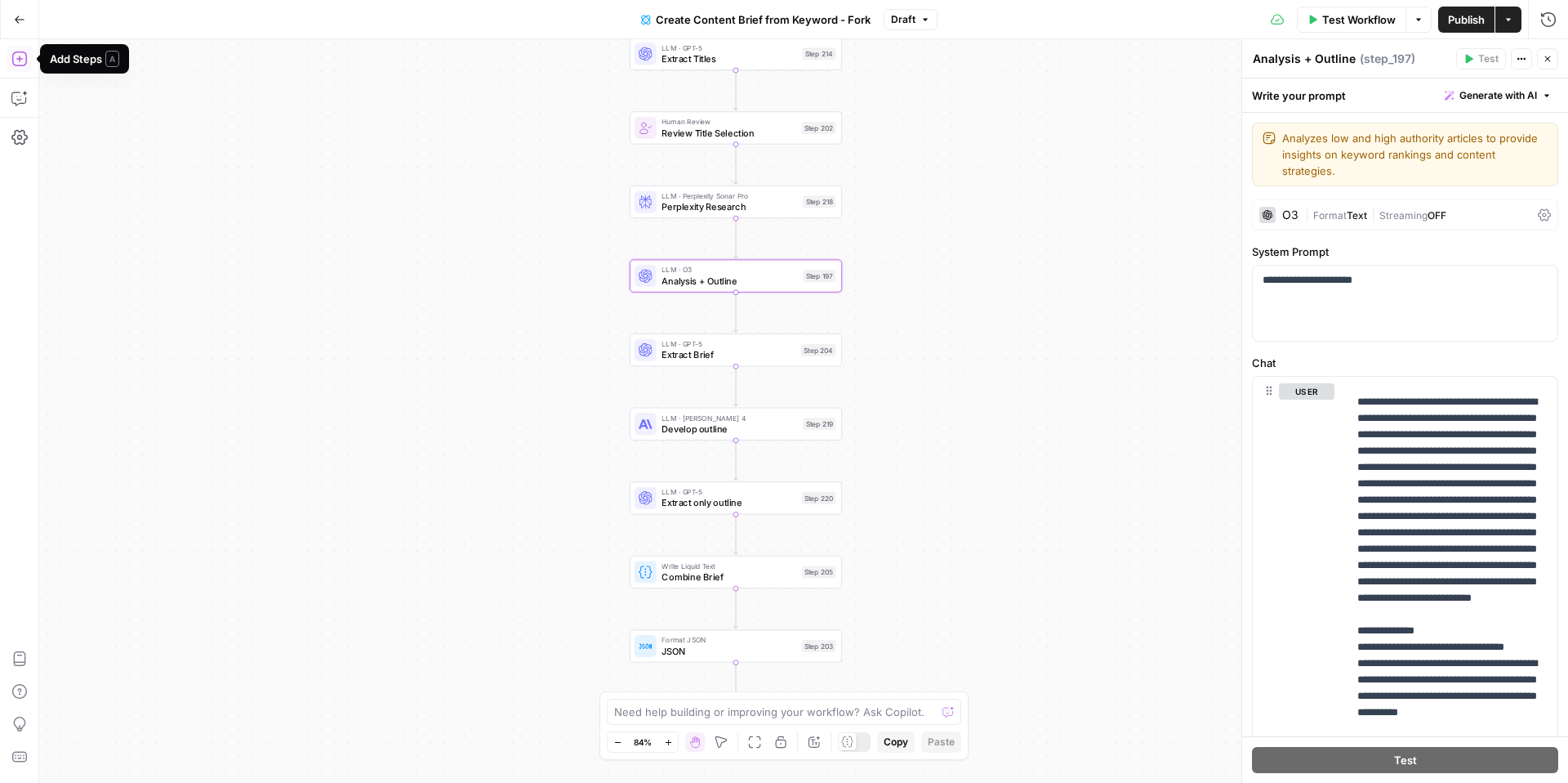
click at [23, 64] on icon "button" at bounding box center [19, 59] width 16 height 16
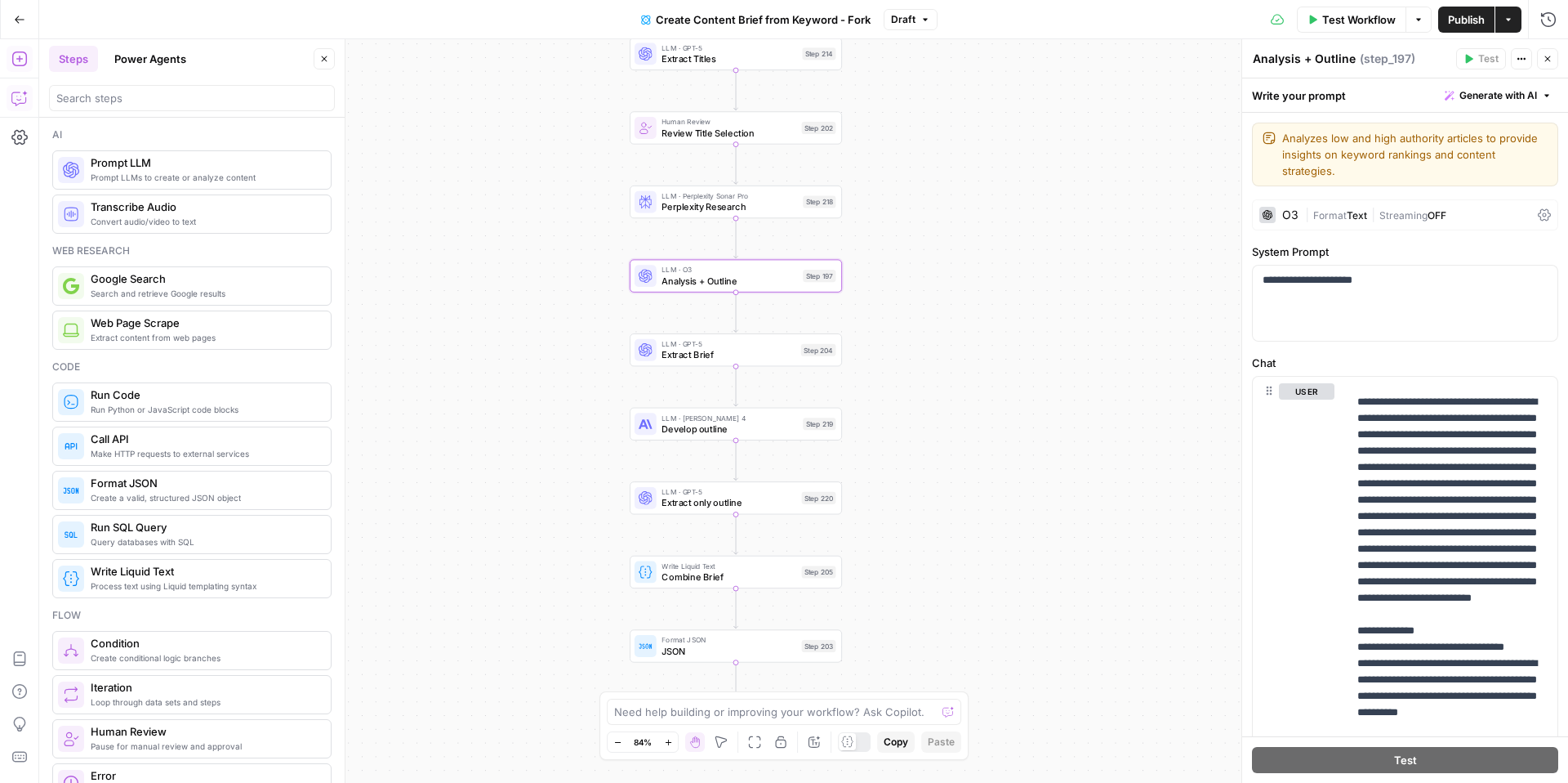
click at [22, 101] on icon "button" at bounding box center [19, 98] width 16 height 16
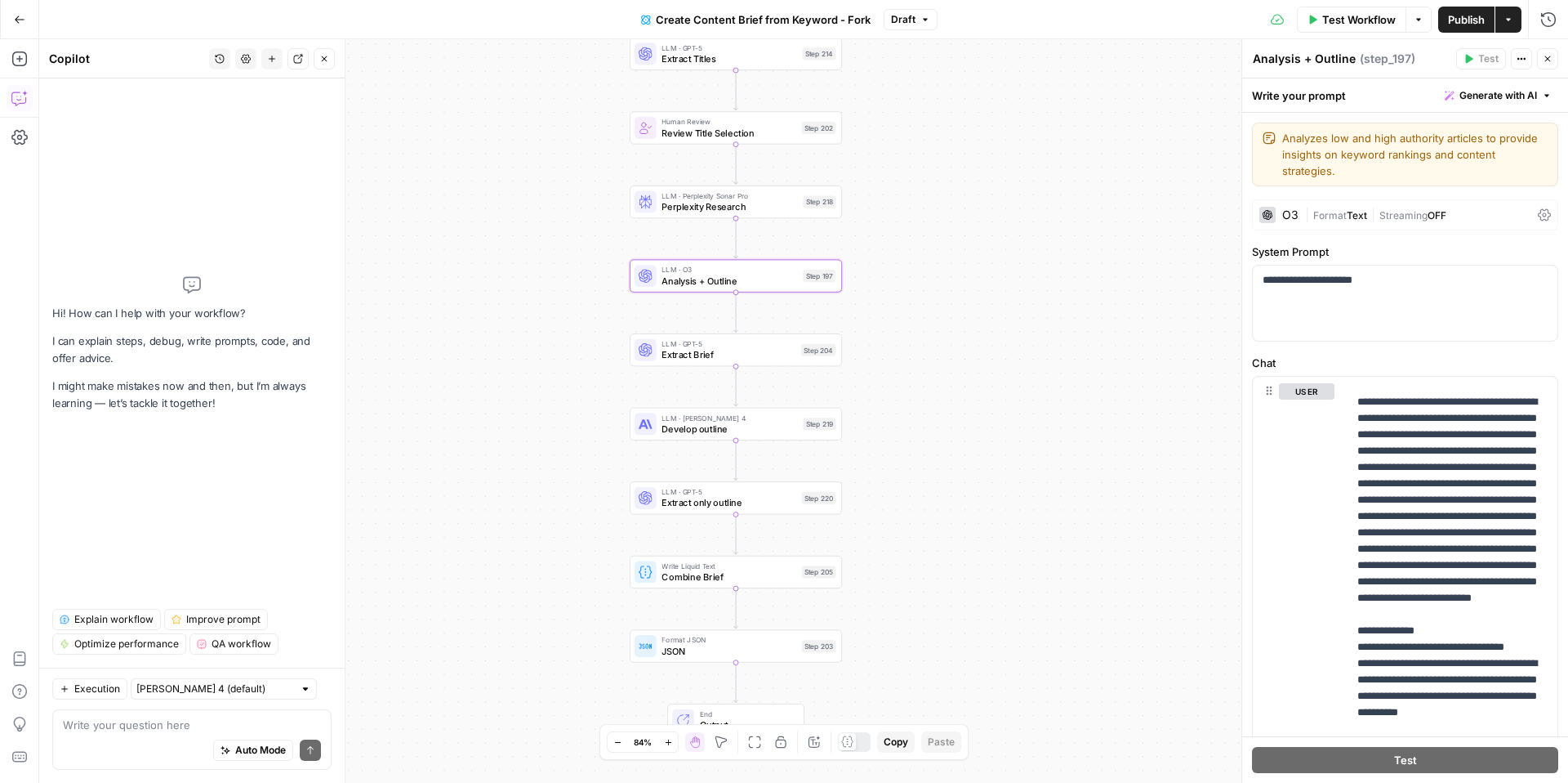
click at [122, 614] on span "Explain workflow" at bounding box center [113, 619] width 79 height 15
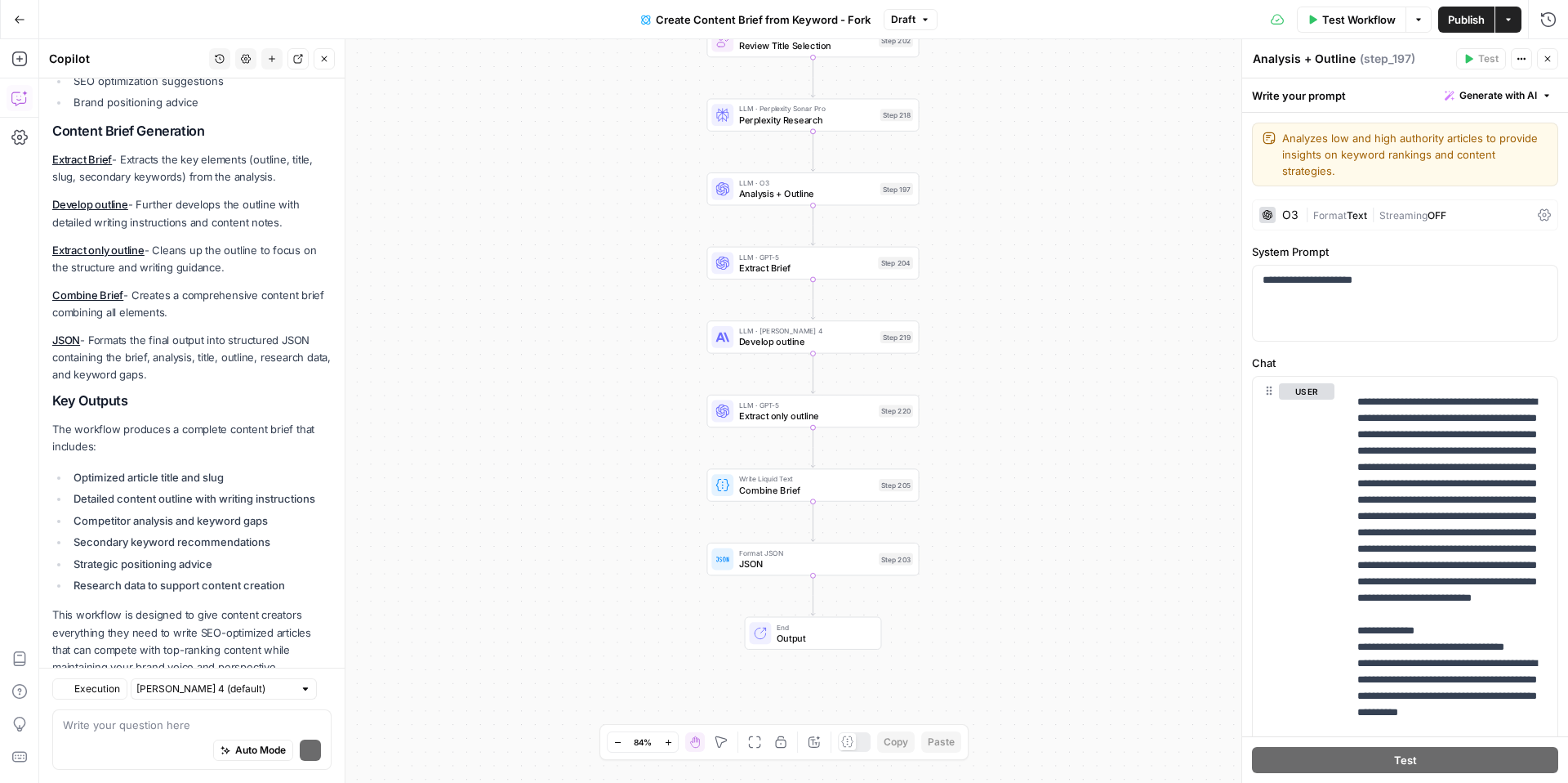
scroll to position [1208, 0]
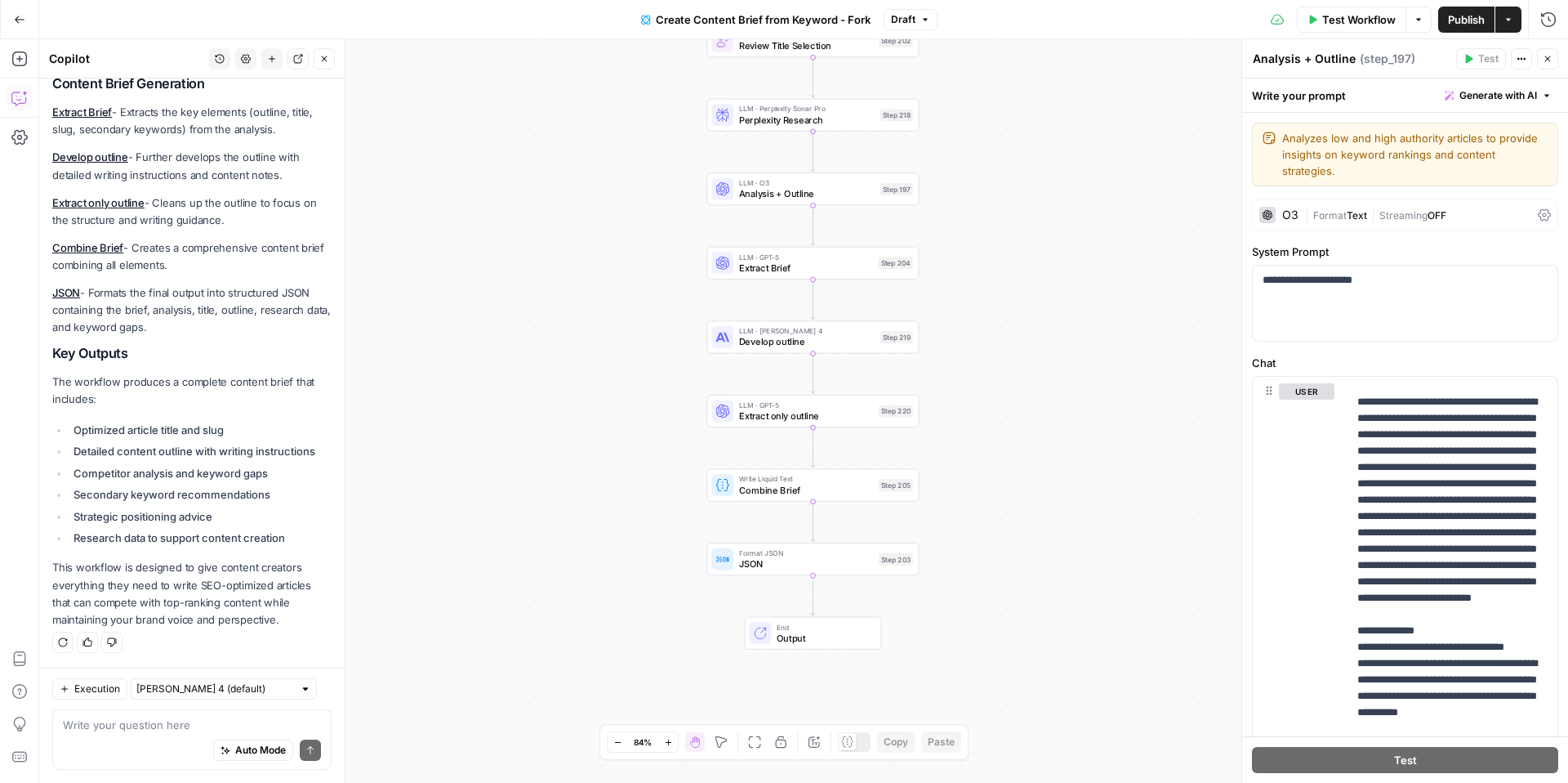
click at [1514, 20] on button "Actions" at bounding box center [1509, 20] width 26 height 26
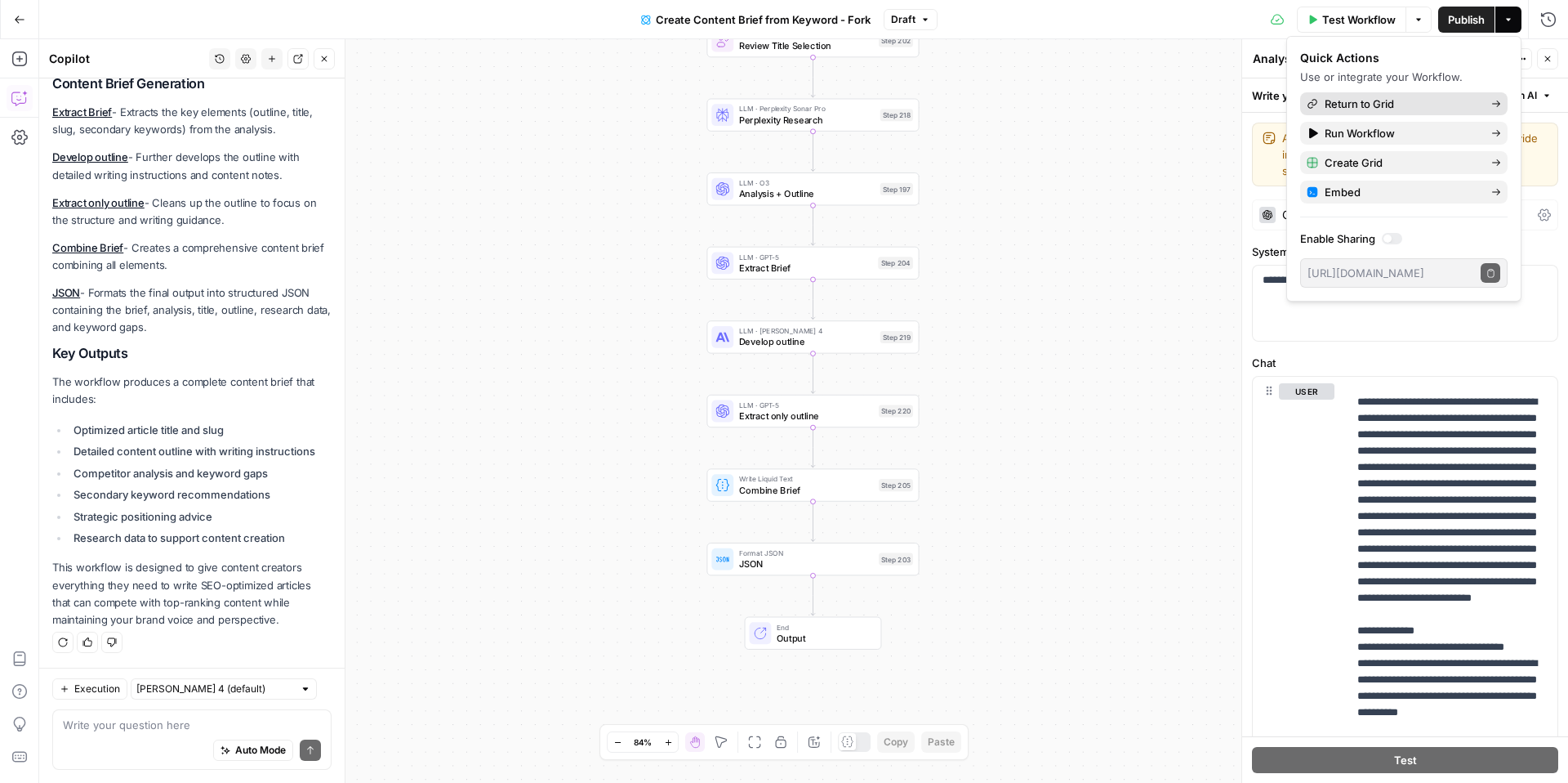
click at [1424, 97] on span "Return to Grid" at bounding box center [1402, 104] width 154 height 16
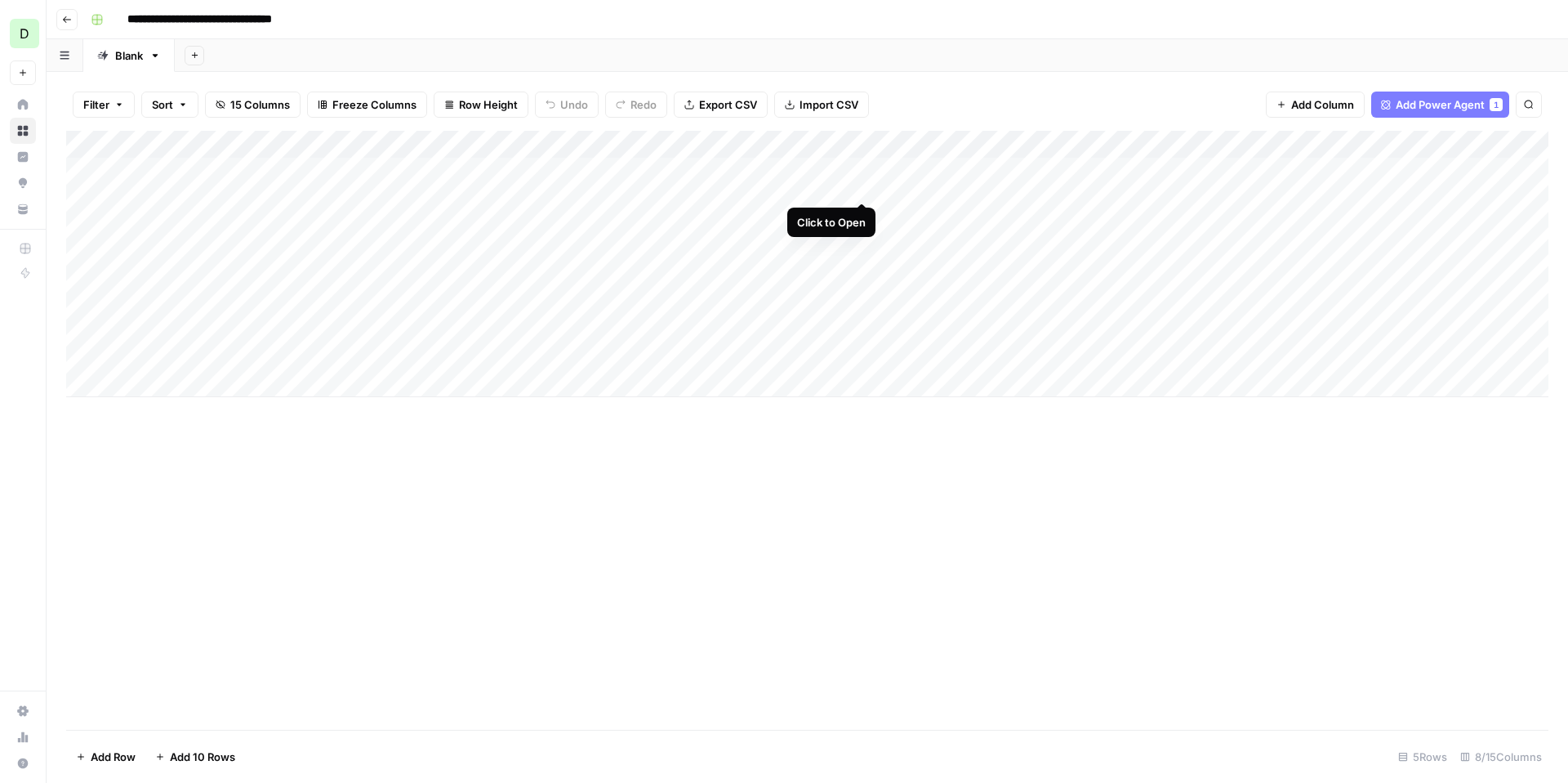
click at [859, 171] on div "Add Column" at bounding box center [807, 264] width 1482 height 267
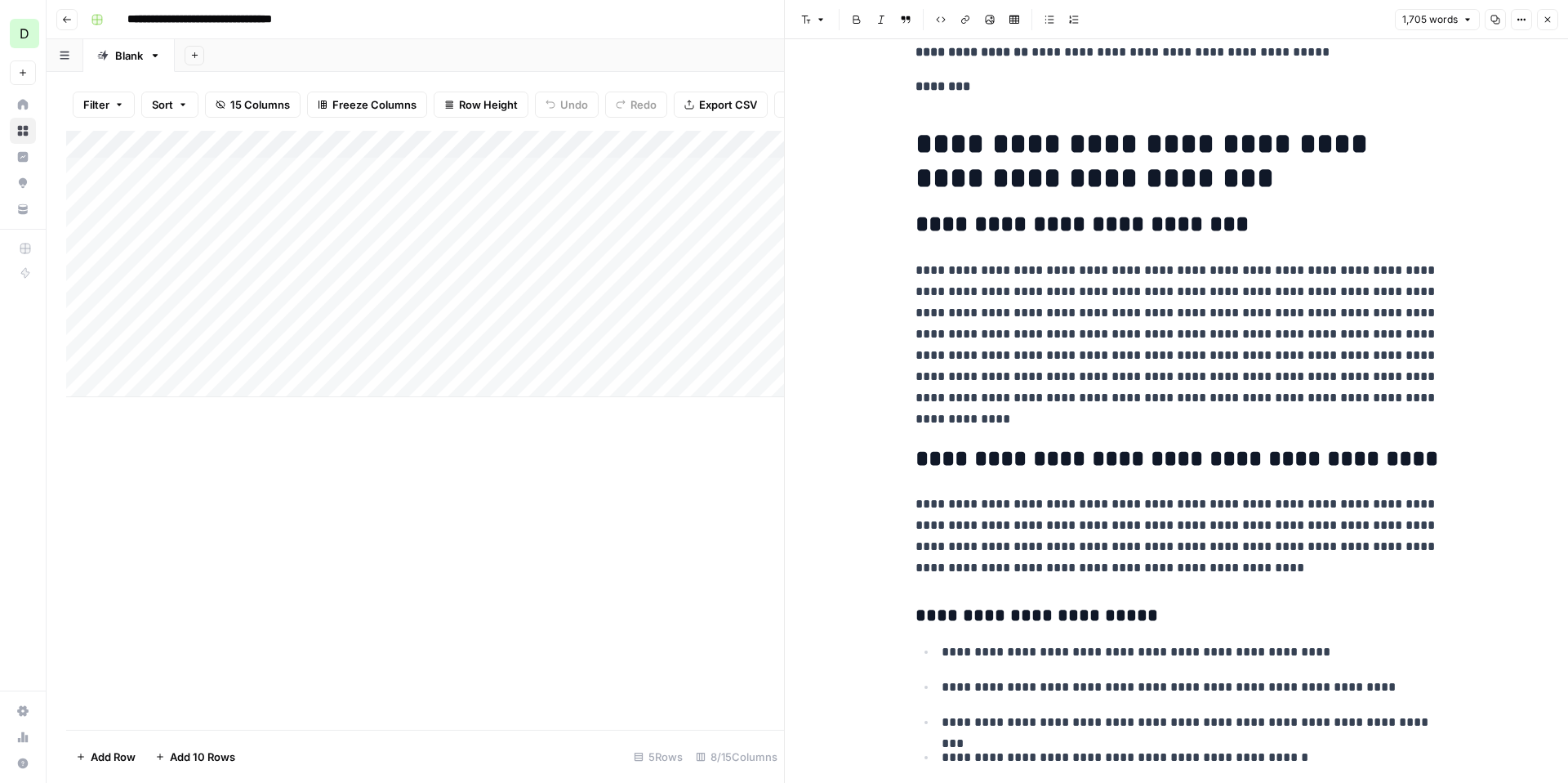
scroll to position [173, 0]
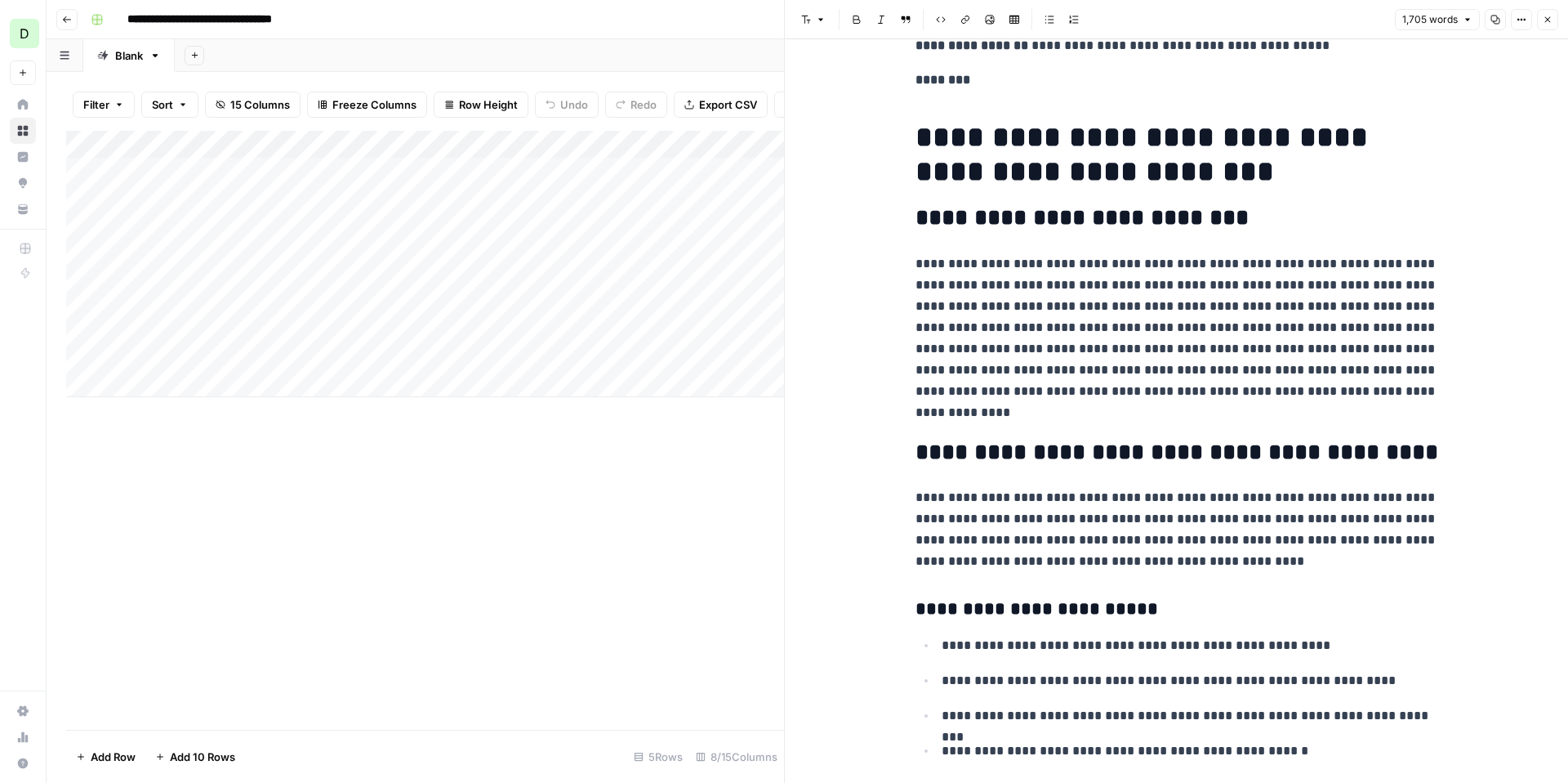
drag, startPoint x: 922, startPoint y: 253, endPoint x: 1072, endPoint y: 419, distance: 223.7
click at [1072, 419] on p "**********" at bounding box center [1176, 339] width 522 height 170
drag, startPoint x: 1071, startPoint y: 417, endPoint x: 912, endPoint y: 264, distance: 220.7
click at [958, 442] on span "Edit with AI" at bounding box center [967, 441] width 52 height 15
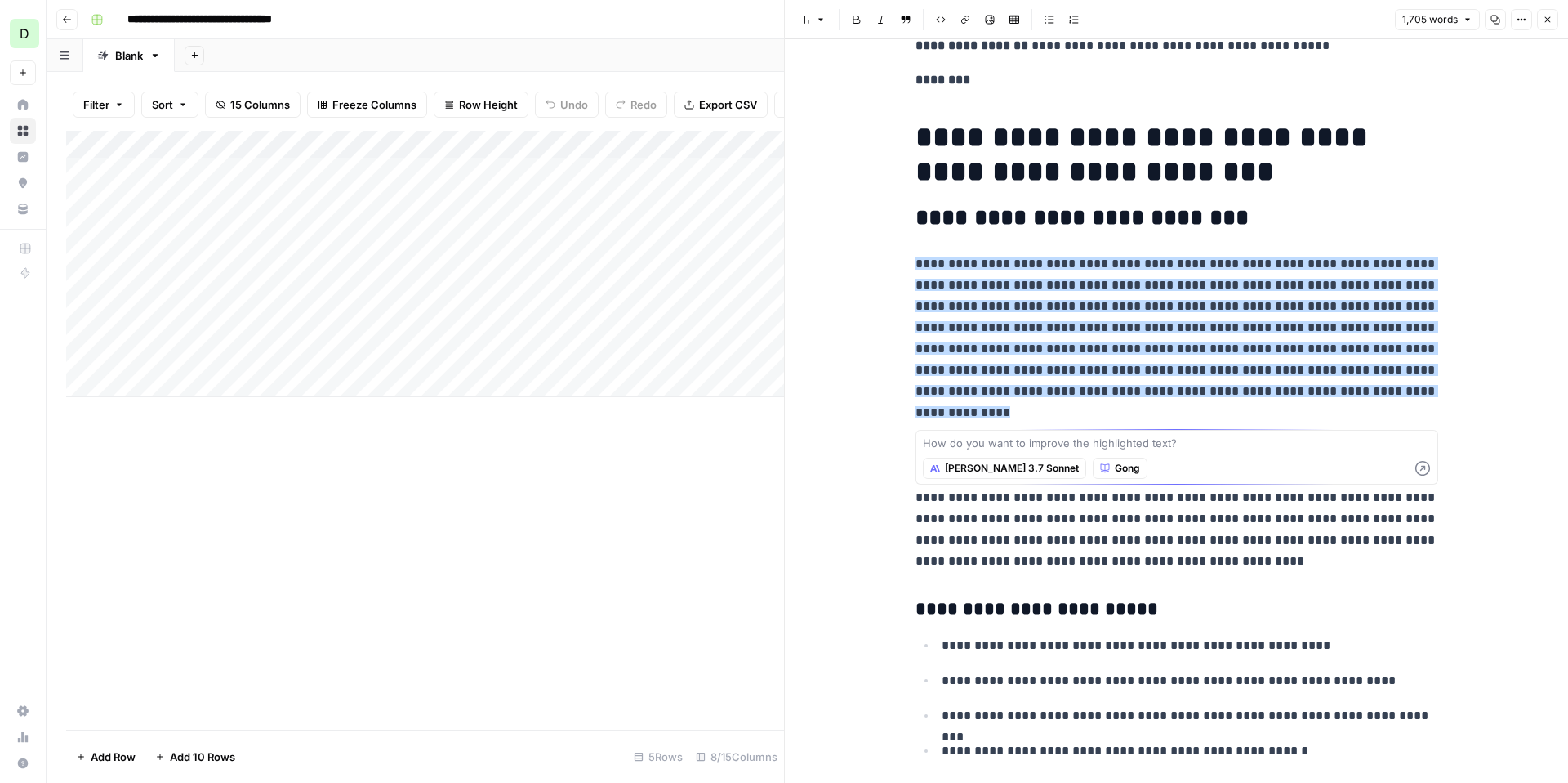
click at [1057, 445] on textarea at bounding box center [1176, 442] width 508 height 16
type textarea "a"
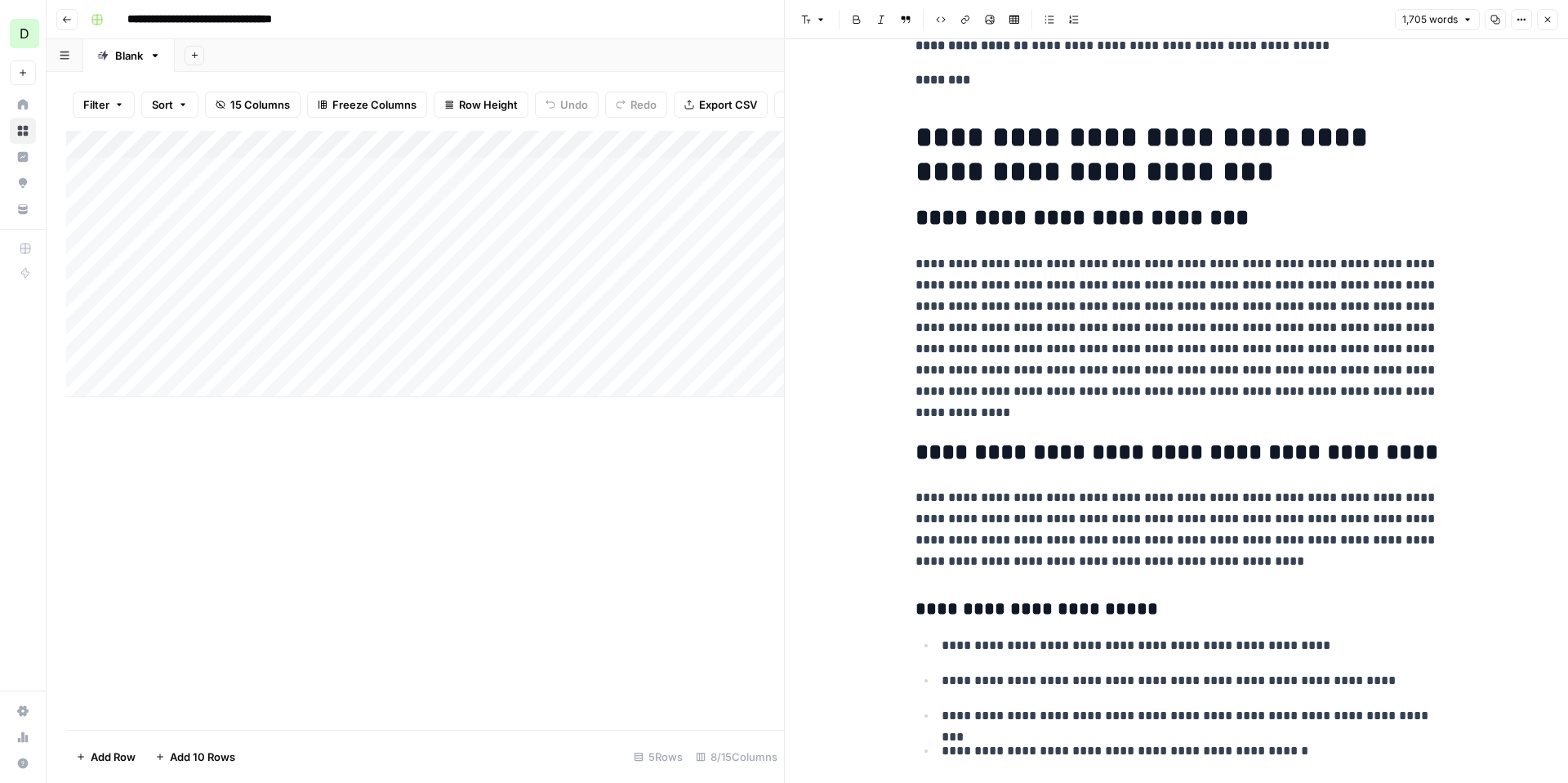
click at [993, 421] on p "**********" at bounding box center [1176, 339] width 522 height 170
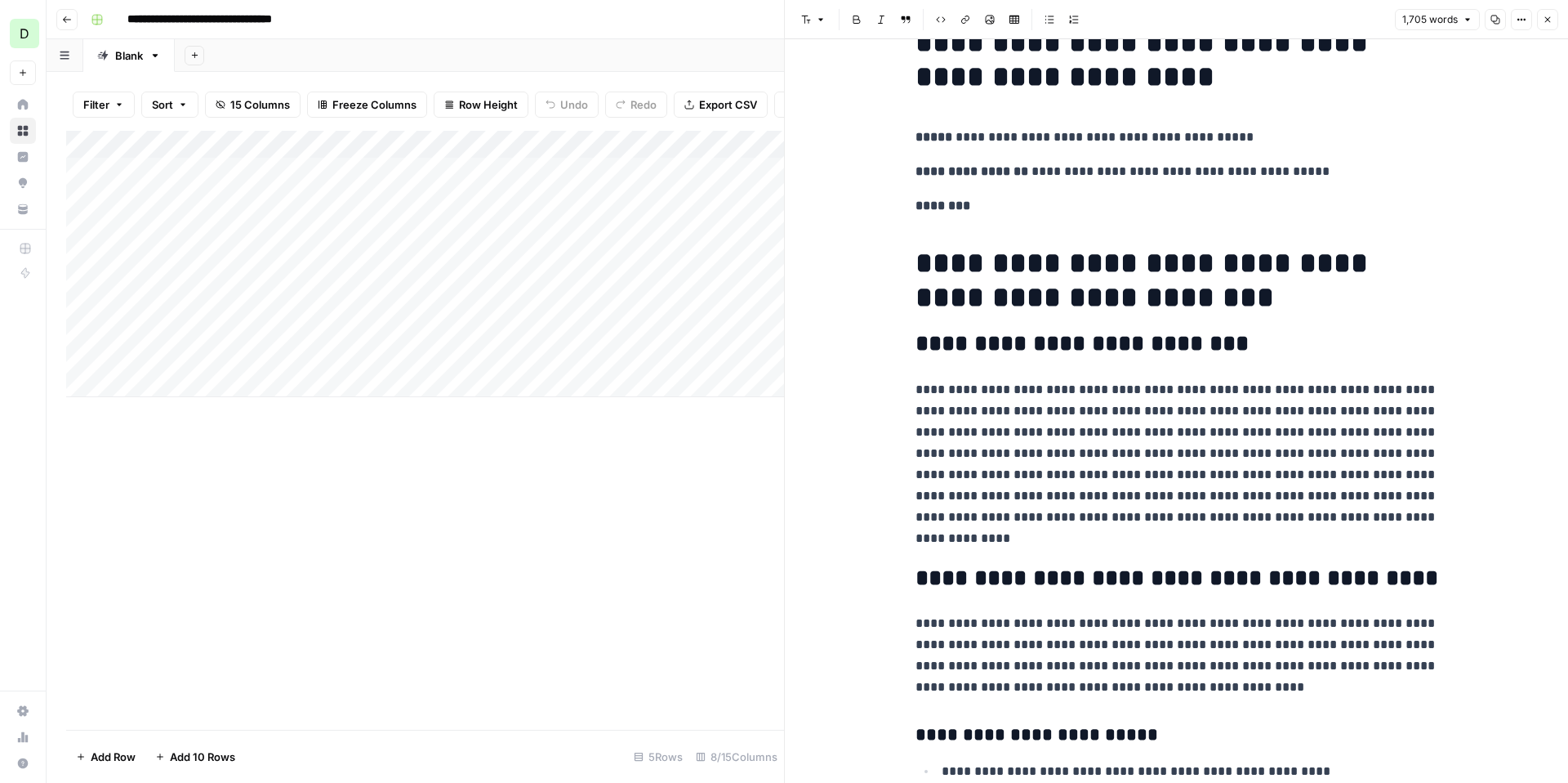
scroll to position [0, 0]
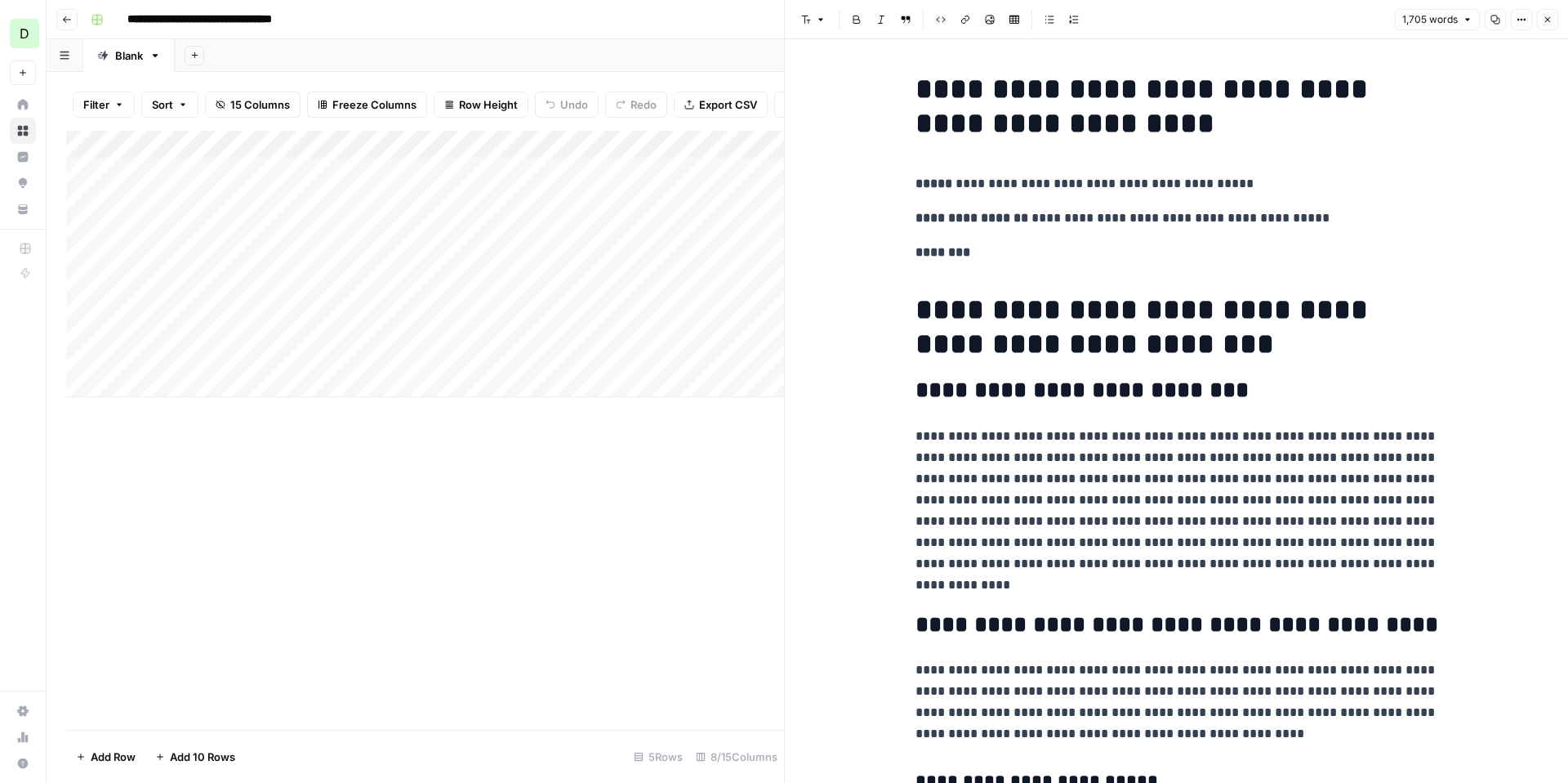
click at [1082, 245] on p "********" at bounding box center [1176, 252] width 522 height 21
click at [1547, 23] on icon "button" at bounding box center [1548, 20] width 10 height 10
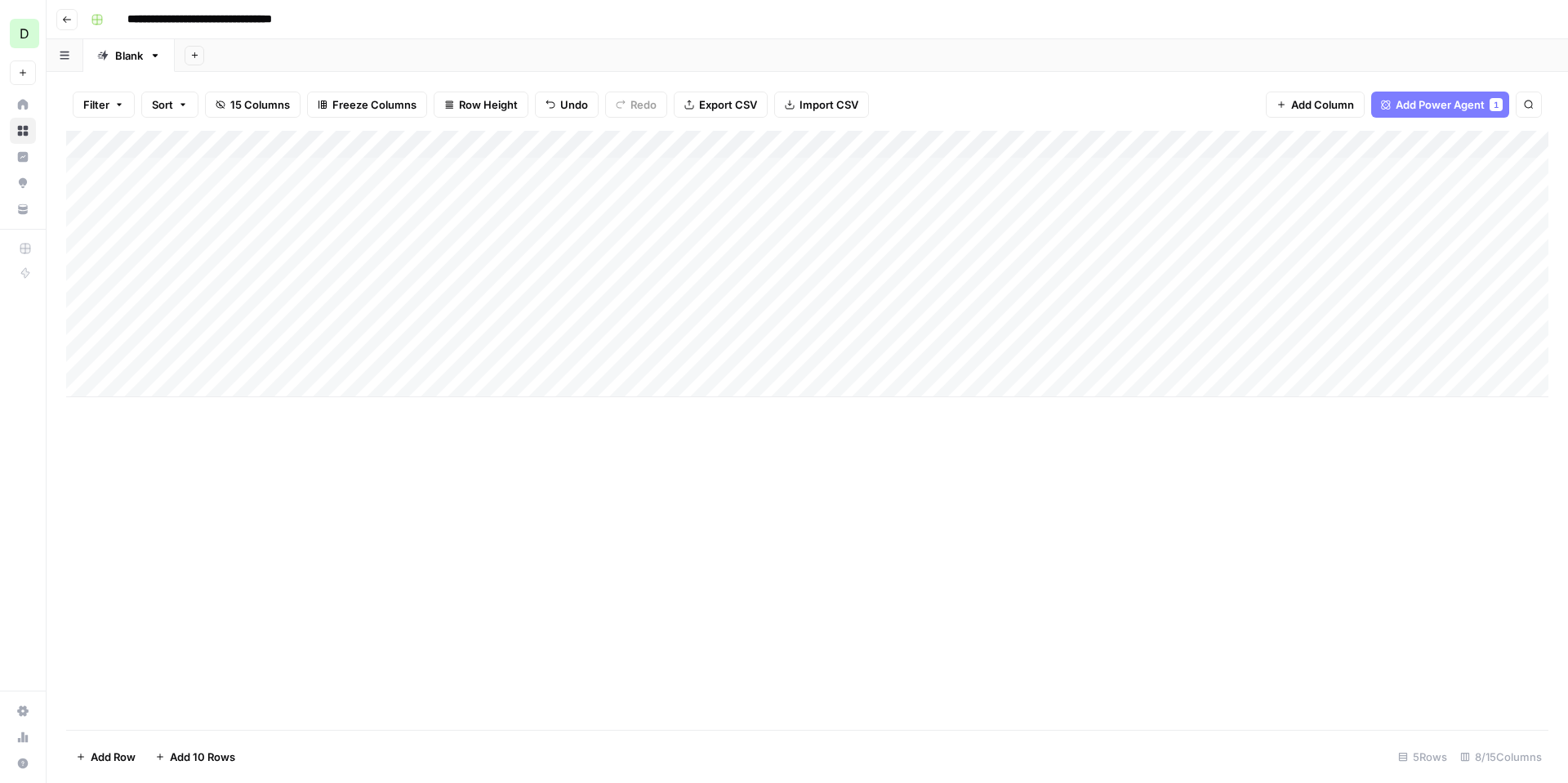
click at [595, 254] on div "Add Column" at bounding box center [807, 264] width 1482 height 267
click at [717, 257] on div "Add Column" at bounding box center [807, 264] width 1482 height 267
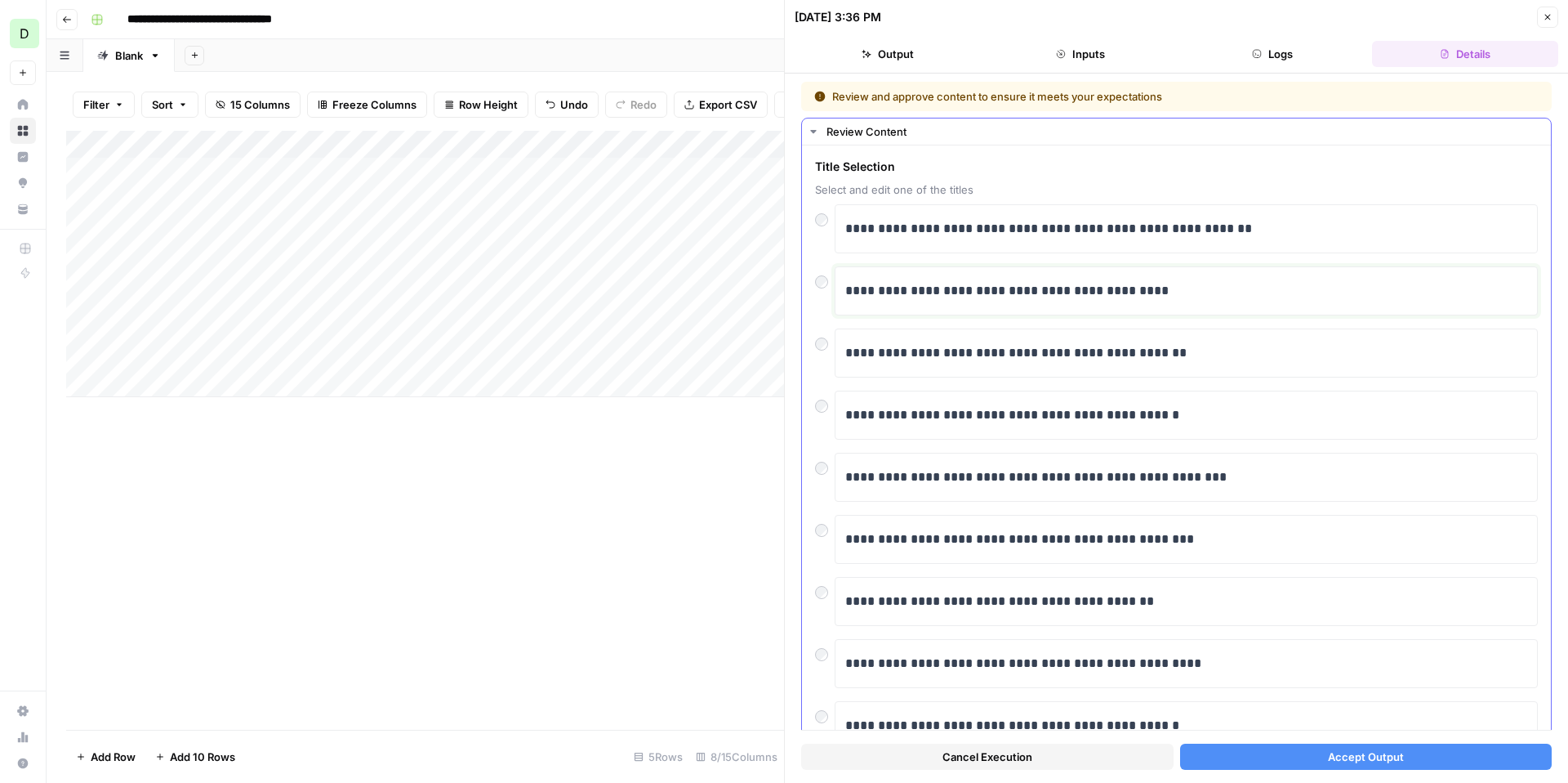
click at [1160, 295] on p "**********" at bounding box center [1186, 291] width 682 height 21
click at [1357, 756] on span "Accept Output" at bounding box center [1366, 756] width 76 height 16
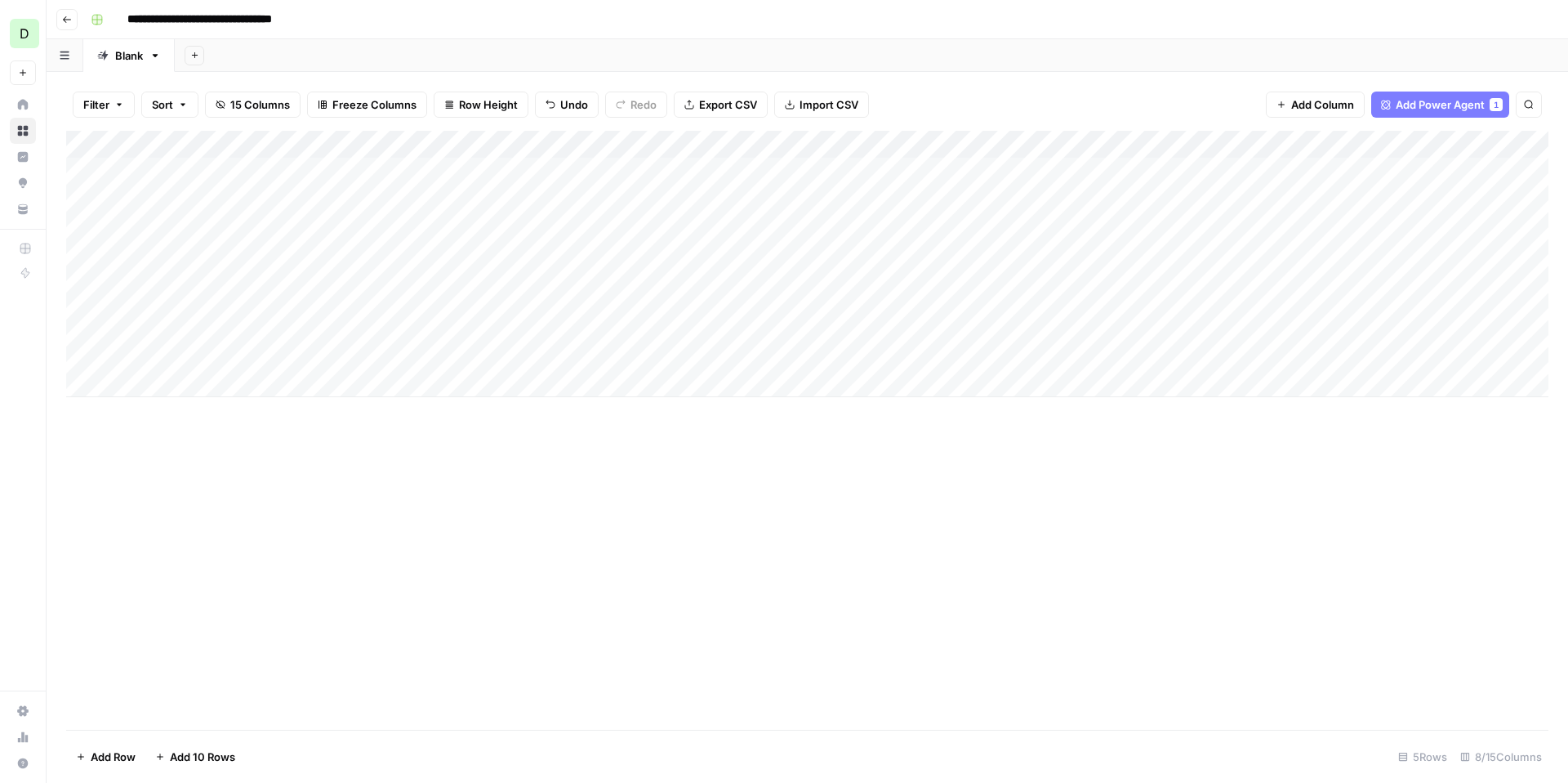
click at [1070, 146] on div "Add Column" at bounding box center [807, 264] width 1482 height 267
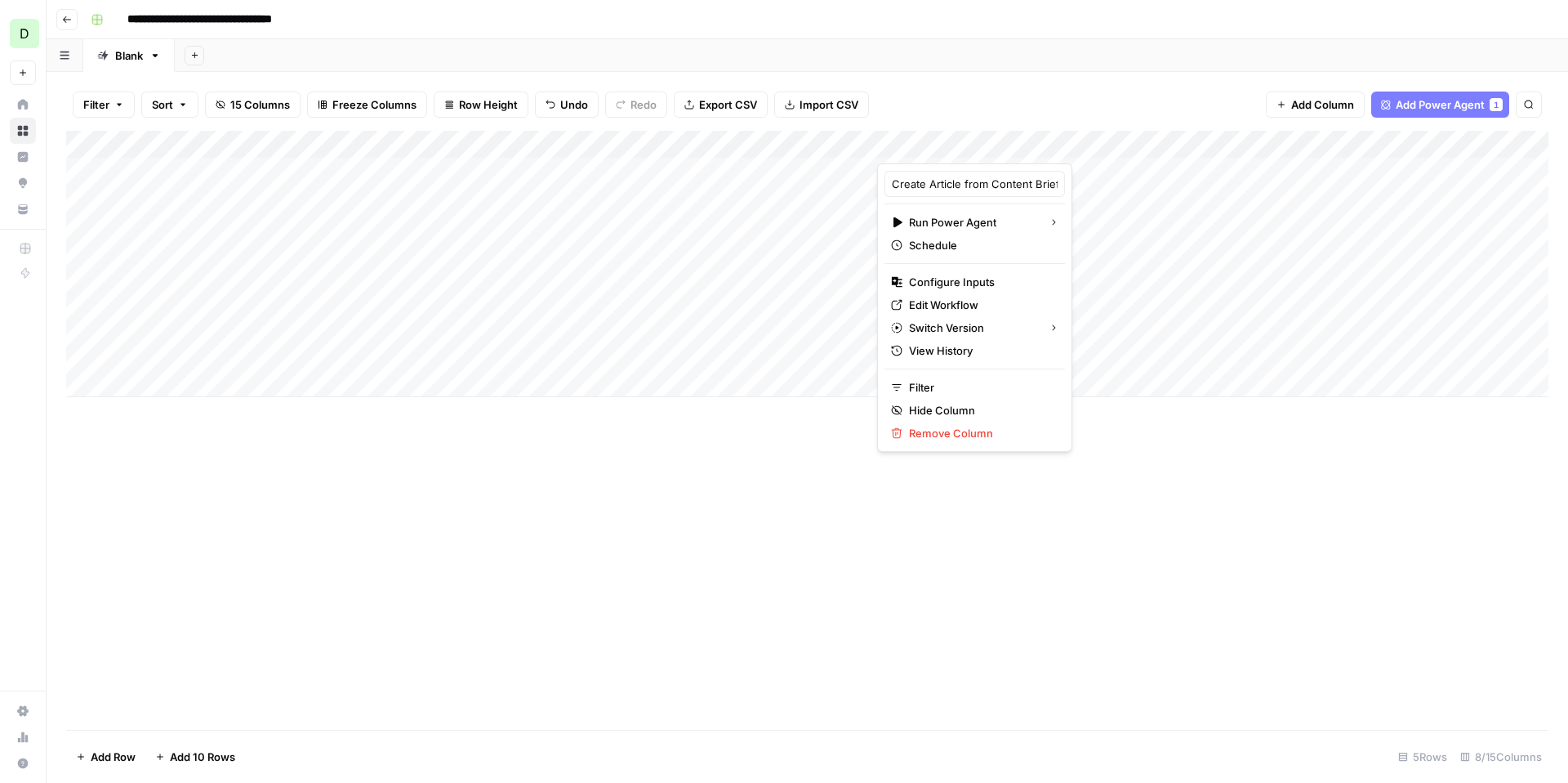
click at [1021, 101] on div "Filter Sort 15 Columns Freeze Columns Row Height Undo Redo Export CSV Import CS…" at bounding box center [807, 105] width 1482 height 52
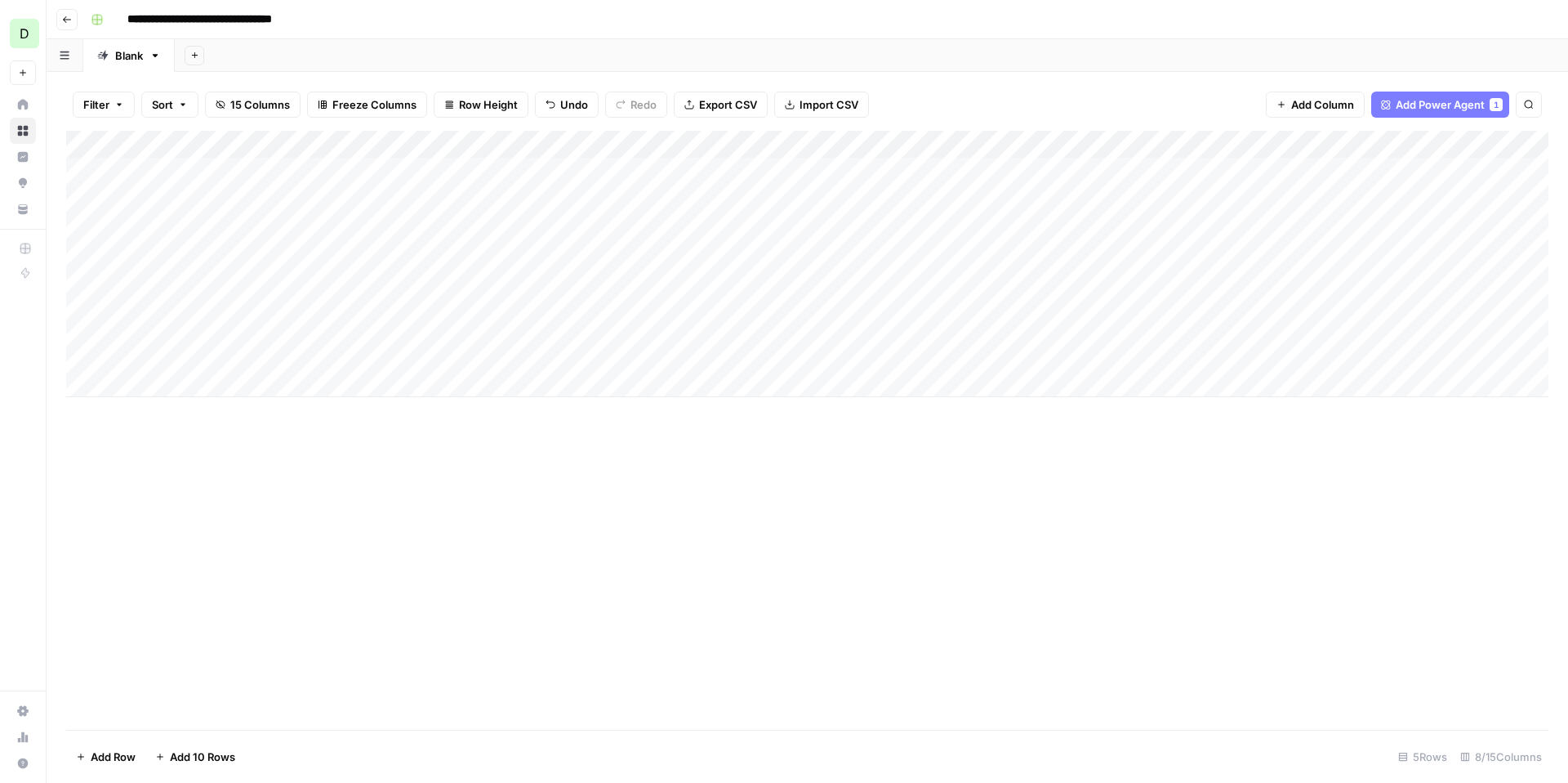
click at [1073, 143] on div "Add Column" at bounding box center [807, 264] width 1482 height 267
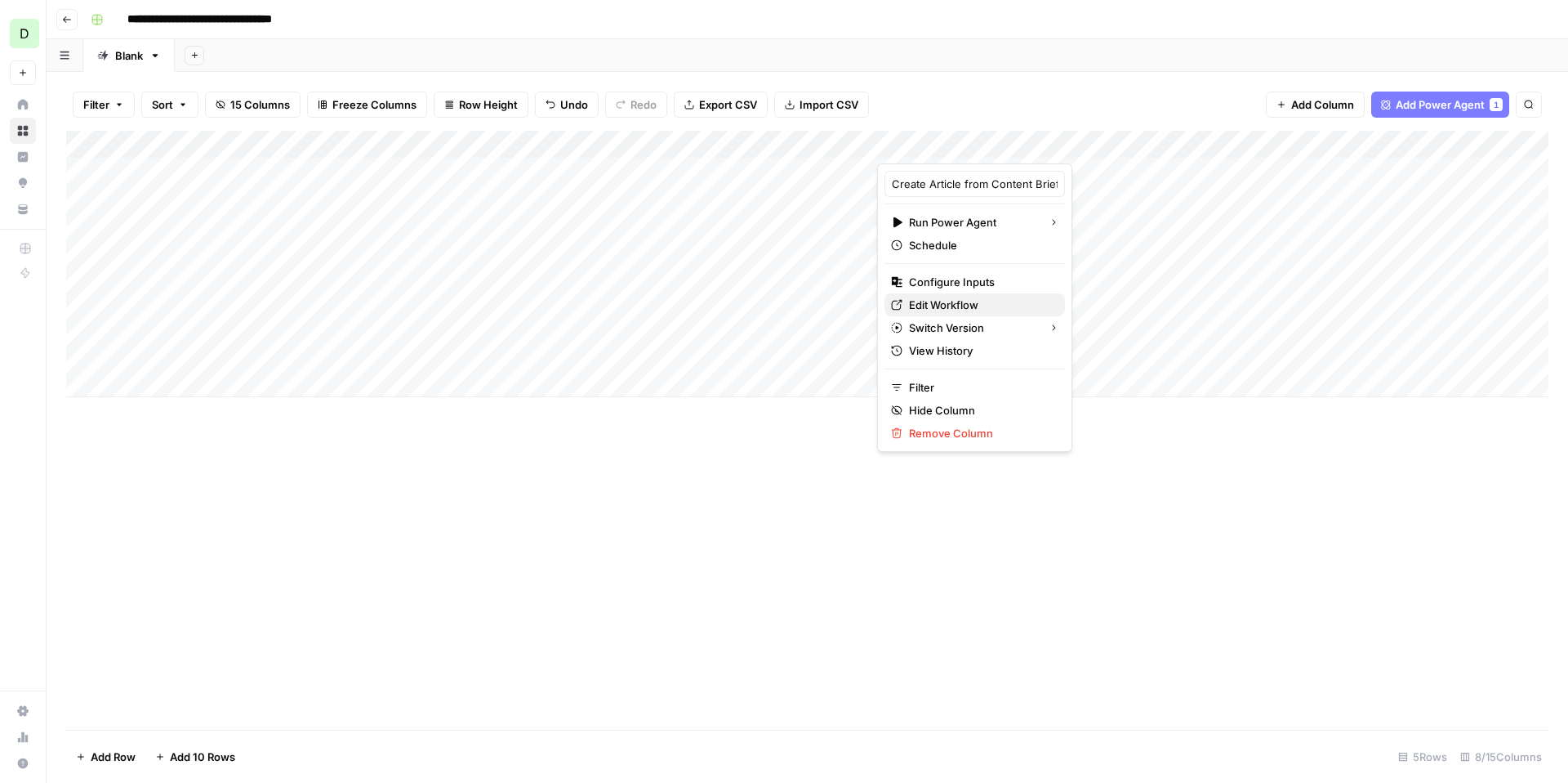
click at [949, 299] on span "Edit Workflow" at bounding box center [980, 305] width 143 height 16
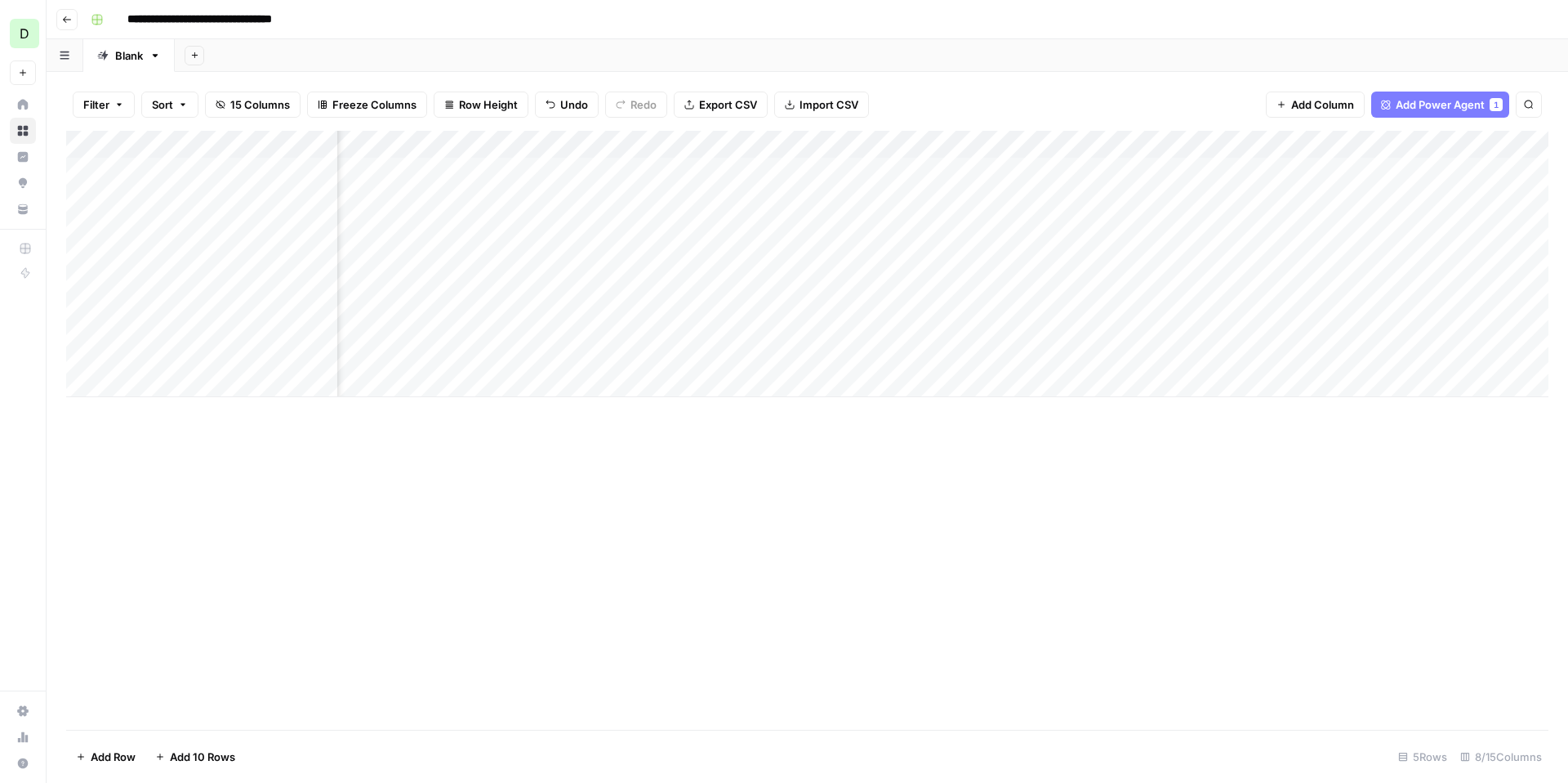
scroll to position [0, 227]
click at [1443, 169] on div "Add Column" at bounding box center [807, 264] width 1482 height 267
click at [1545, 22] on icon "button" at bounding box center [1548, 20] width 10 height 10
click at [1461, 213] on div "Add Column" at bounding box center [807, 264] width 1482 height 267
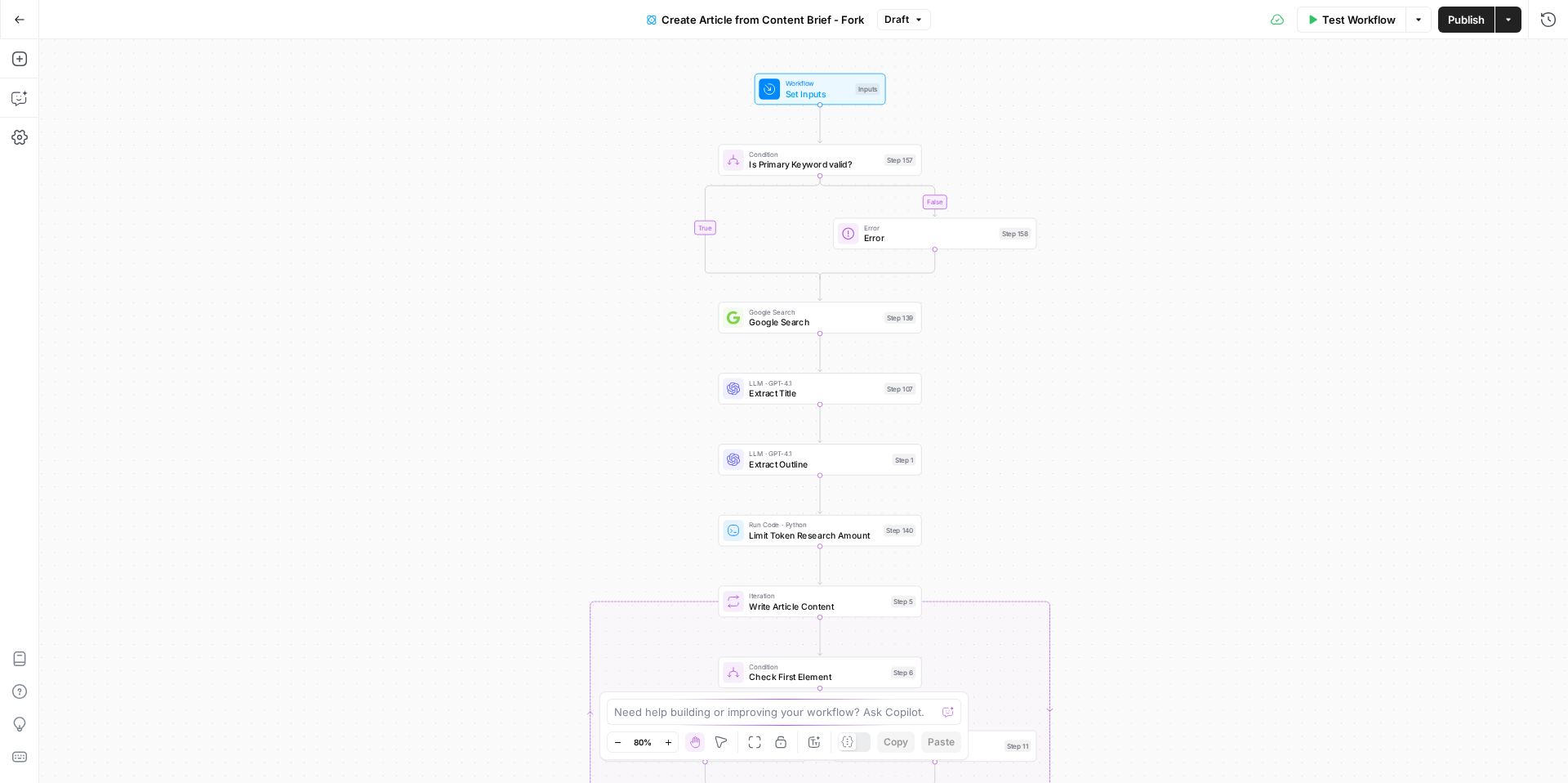
drag, startPoint x: 915, startPoint y: 186, endPoint x: 938, endPoint y: 293, distance: 109.4
click at [938, 293] on div "true false true false true false Workflow Set Inputs Inputs Condition Is Primar…" at bounding box center [803, 410] width 1529 height 743
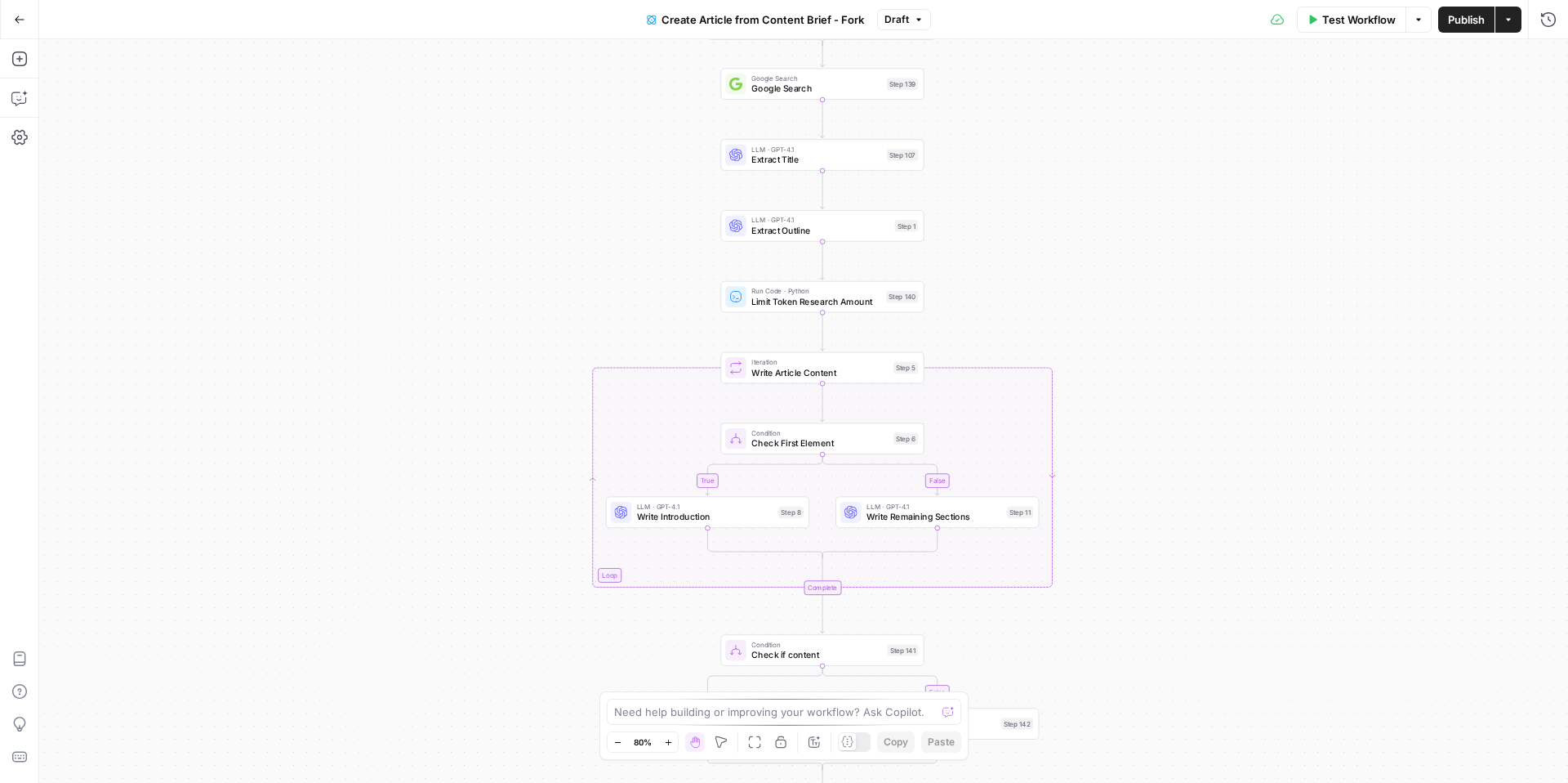
drag, startPoint x: 969, startPoint y: 461, endPoint x: 972, endPoint y: 222, distance: 239.0
click at [972, 222] on div "true false true false true false Workflow Set Inputs Inputs Condition Is Primar…" at bounding box center [803, 410] width 1529 height 743
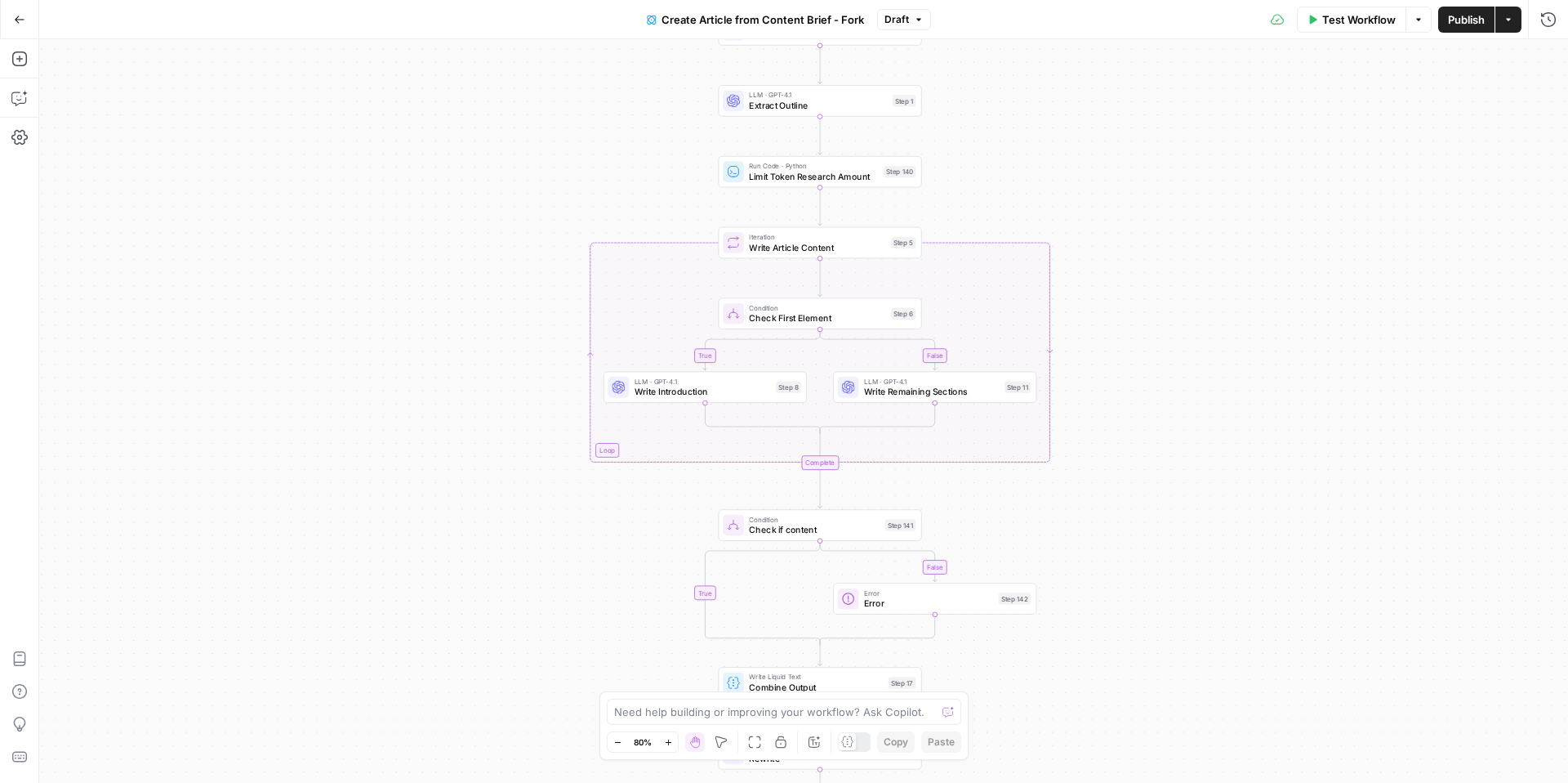
drag, startPoint x: 1030, startPoint y: 293, endPoint x: 1023, endPoint y: 157, distance: 136.2
click at [1023, 157] on div "true false true false true false Workflow Set Inputs Inputs Condition Is Primar…" at bounding box center [803, 410] width 1529 height 743
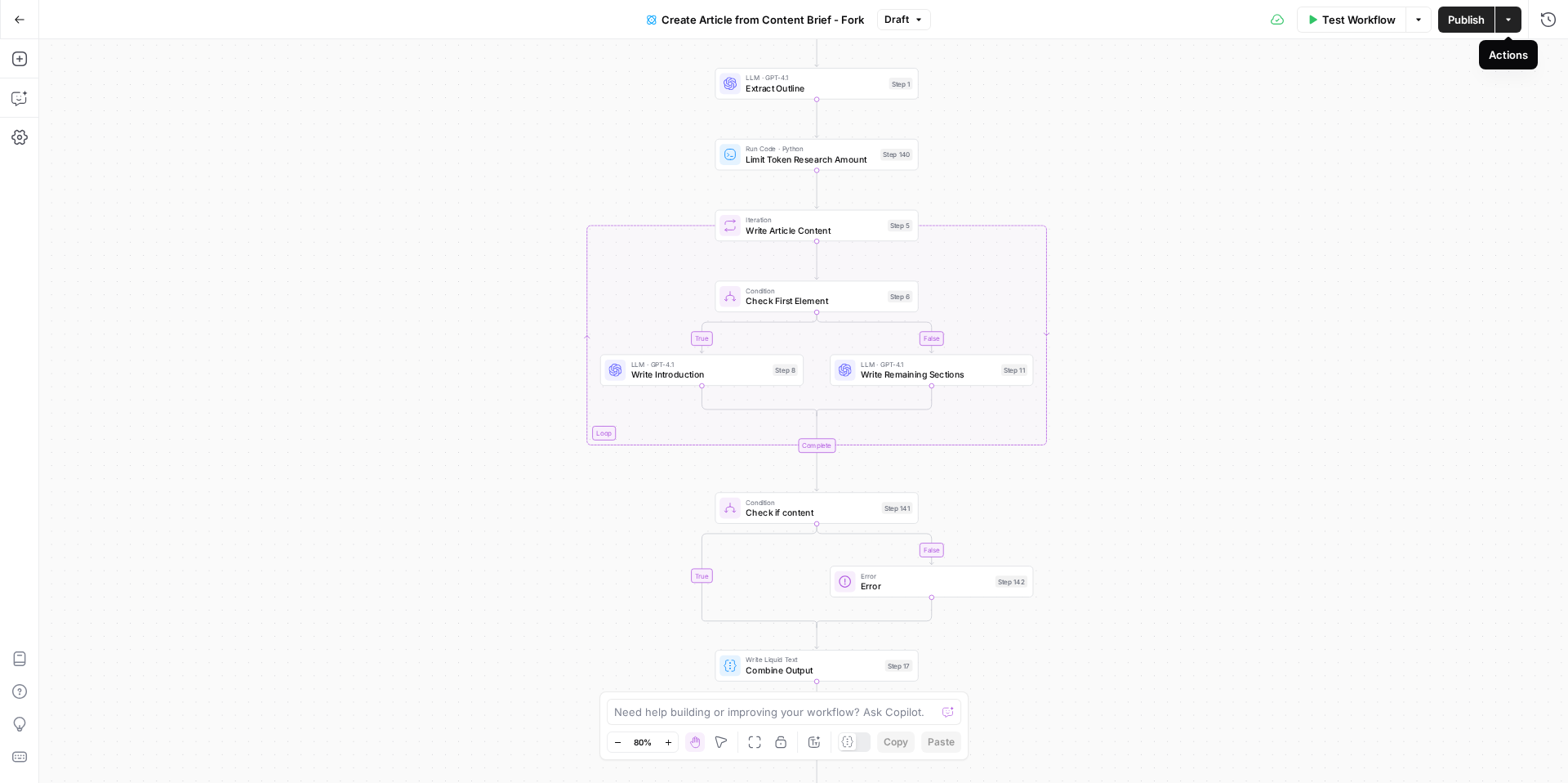
click at [1514, 11] on button "Actions" at bounding box center [1509, 20] width 26 height 26
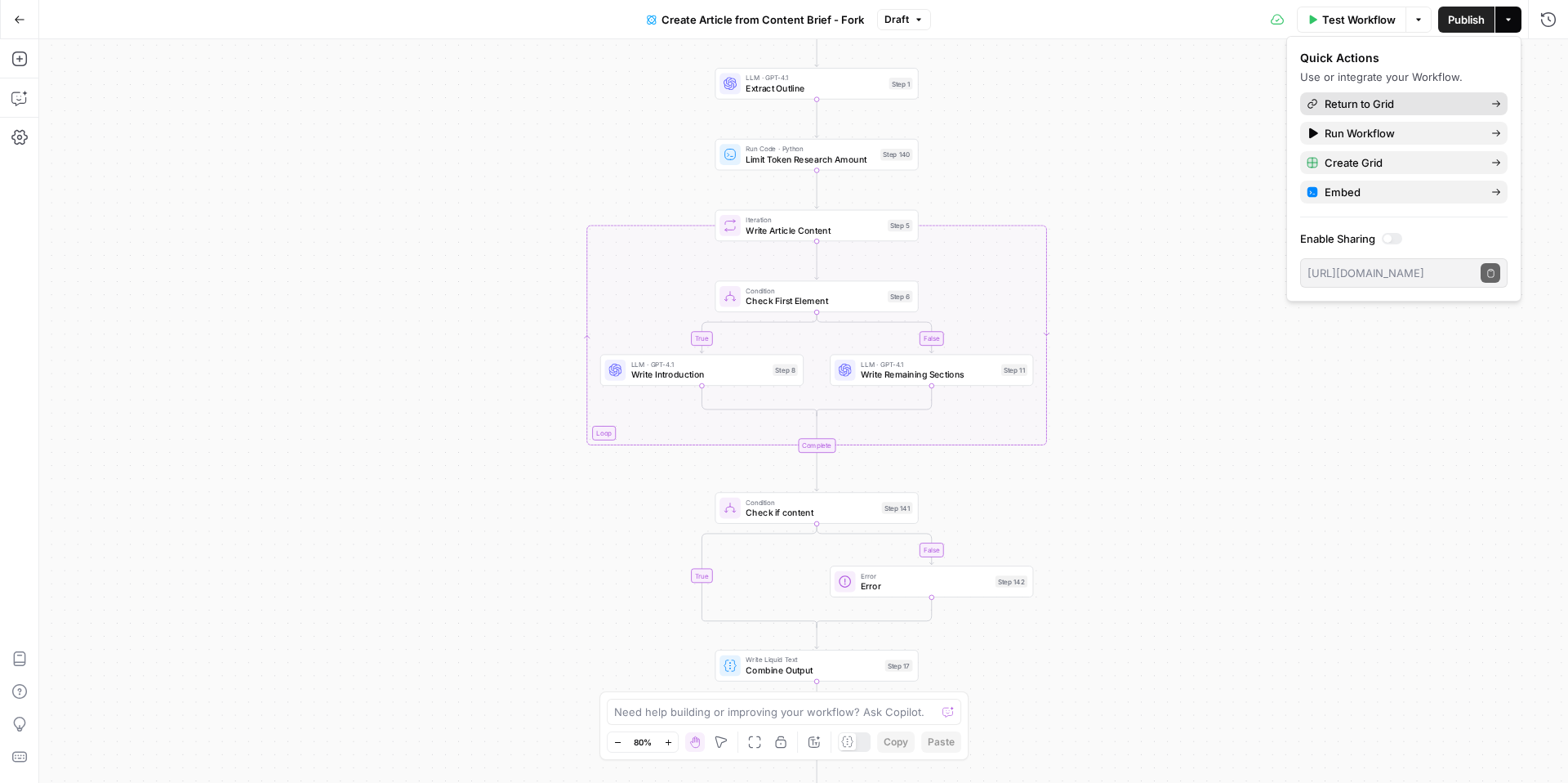
click at [1395, 101] on span "Return to Grid" at bounding box center [1402, 104] width 154 height 16
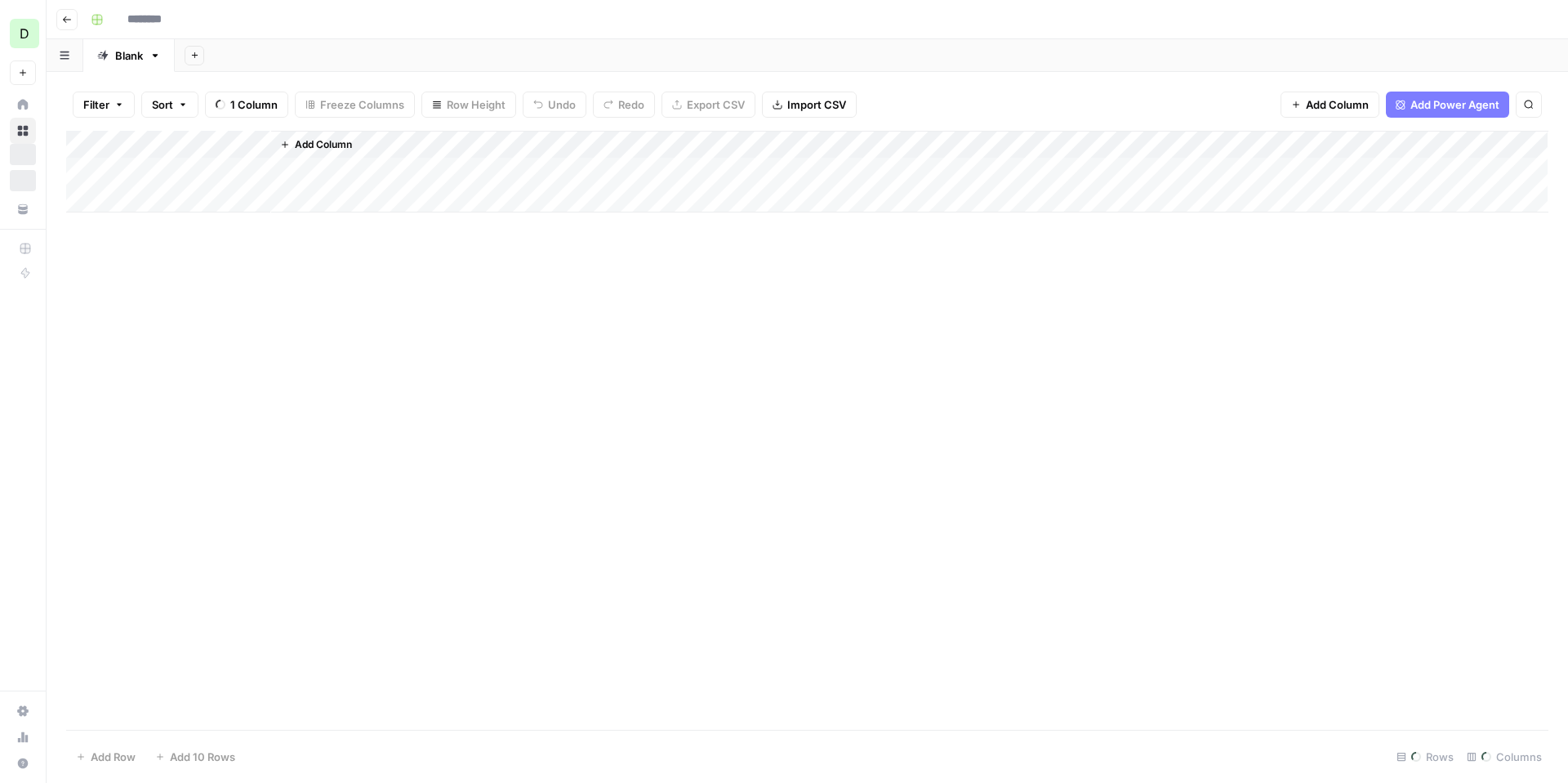
type input "**********"
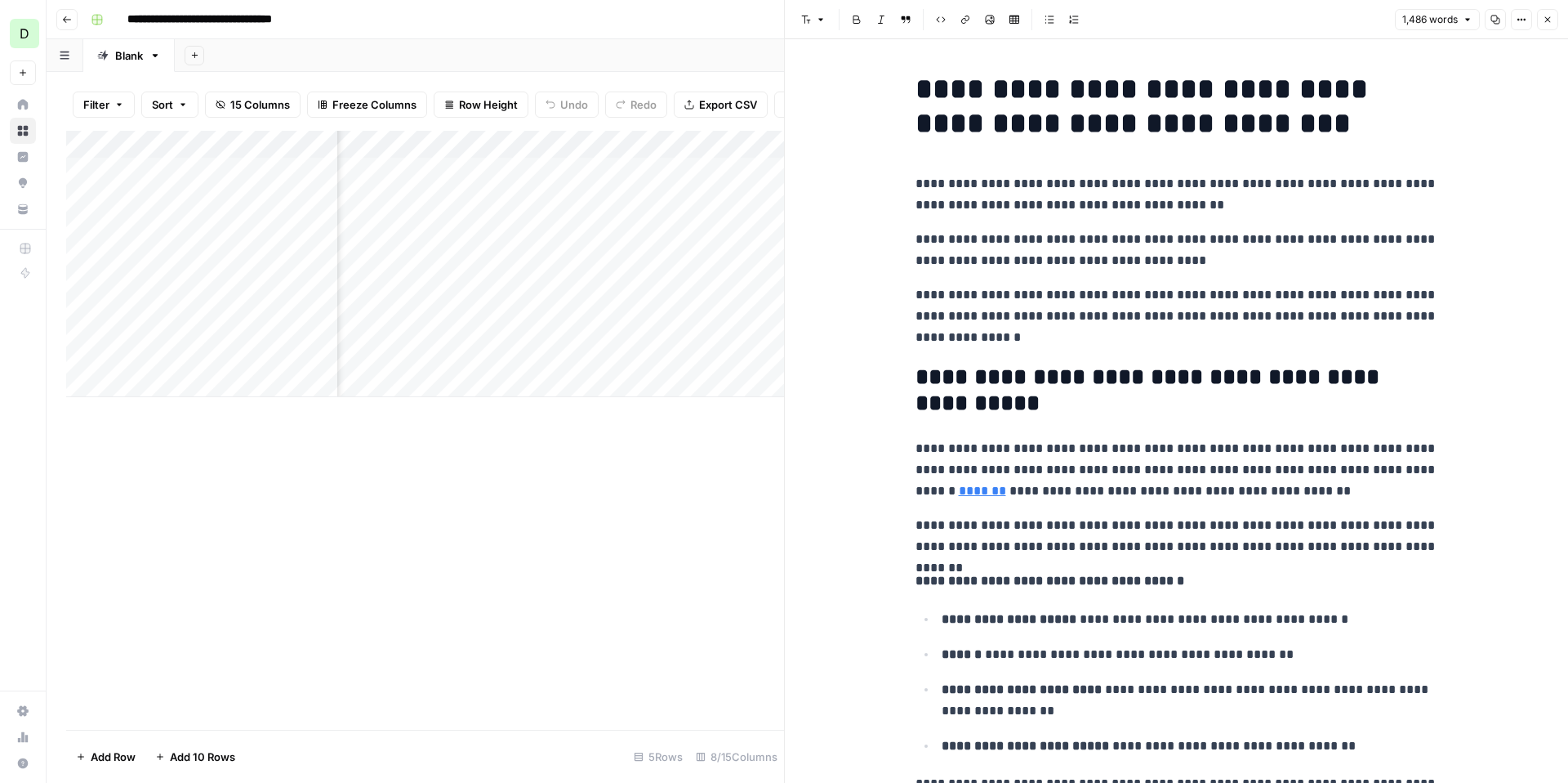
scroll to position [0, 294]
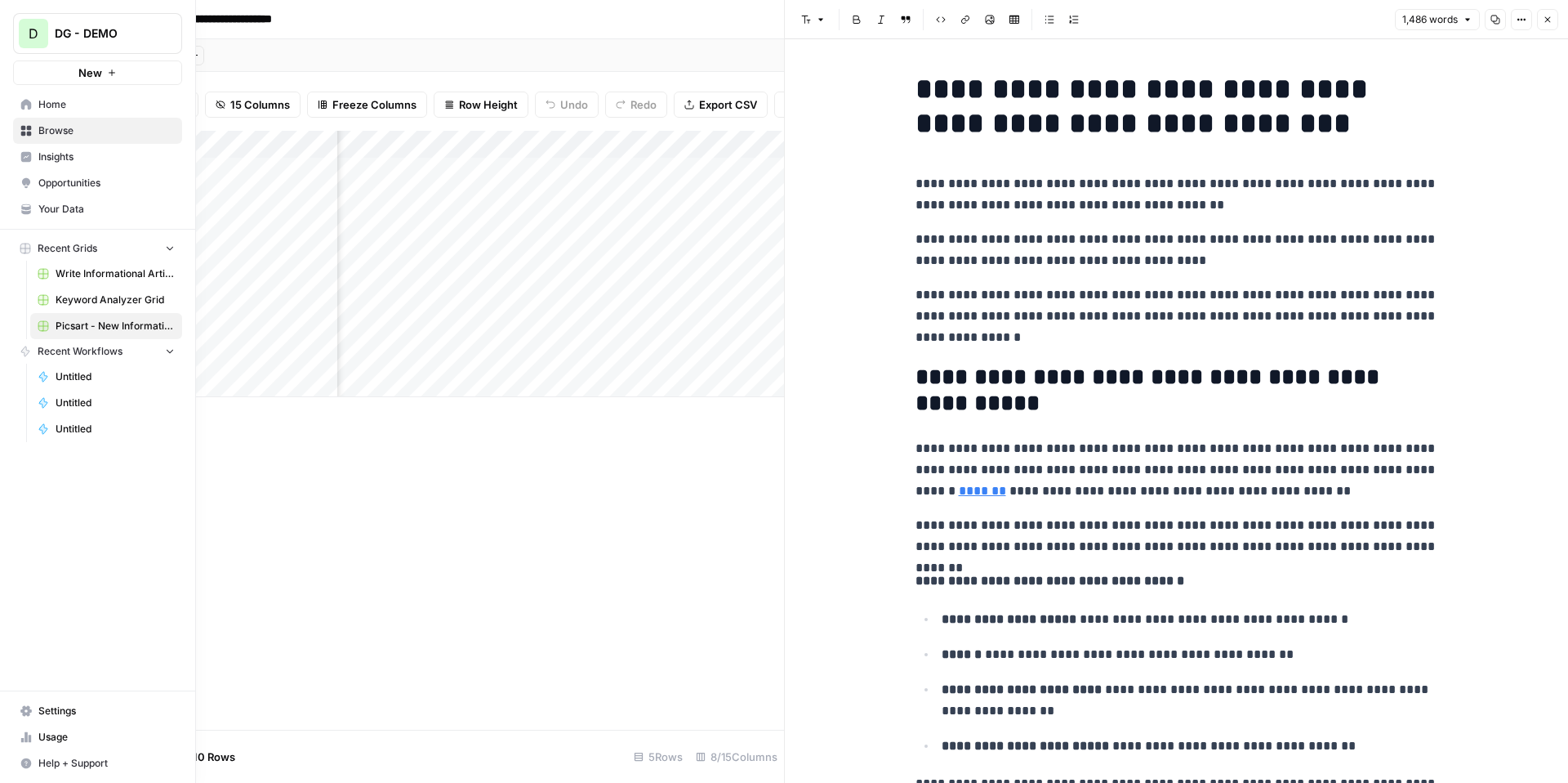
click at [70, 157] on span "Insights" at bounding box center [106, 157] width 137 height 15
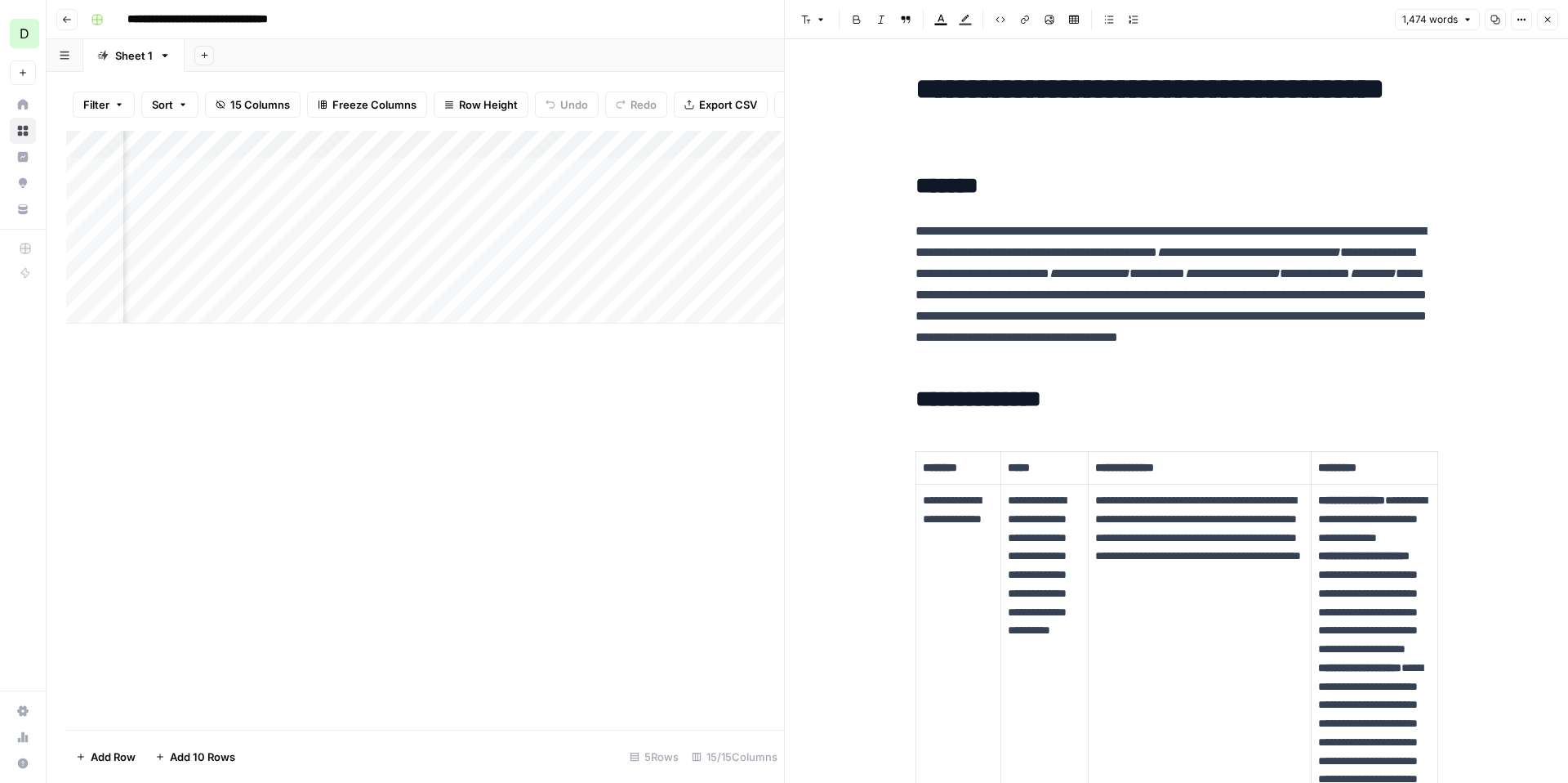
scroll to position [0, 198]
click at [1548, 19] on icon "button" at bounding box center [1548, 20] width 6 height 6
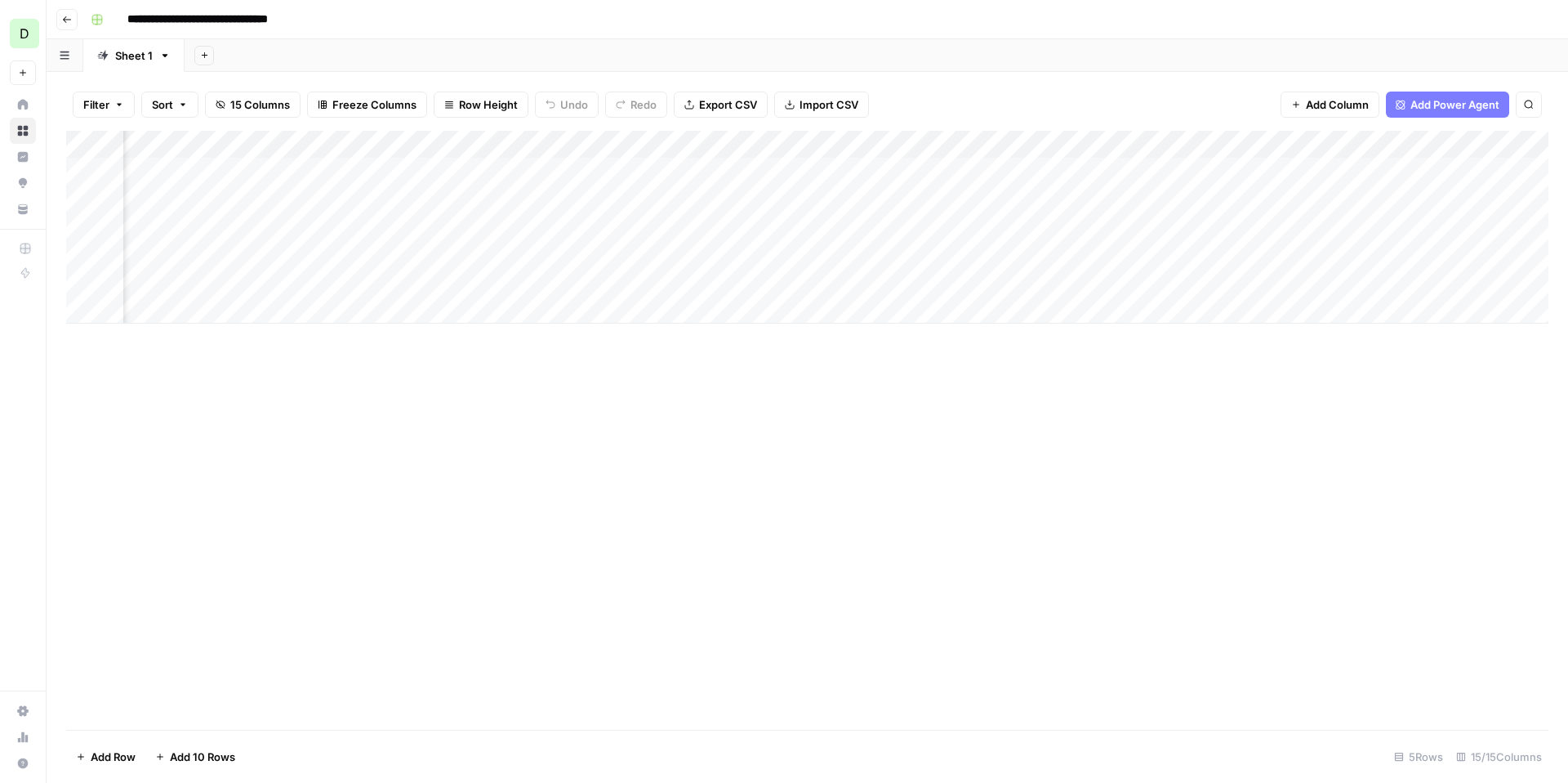
scroll to position [0, 377]
click at [1203, 253] on div "Add Column" at bounding box center [807, 227] width 1482 height 193
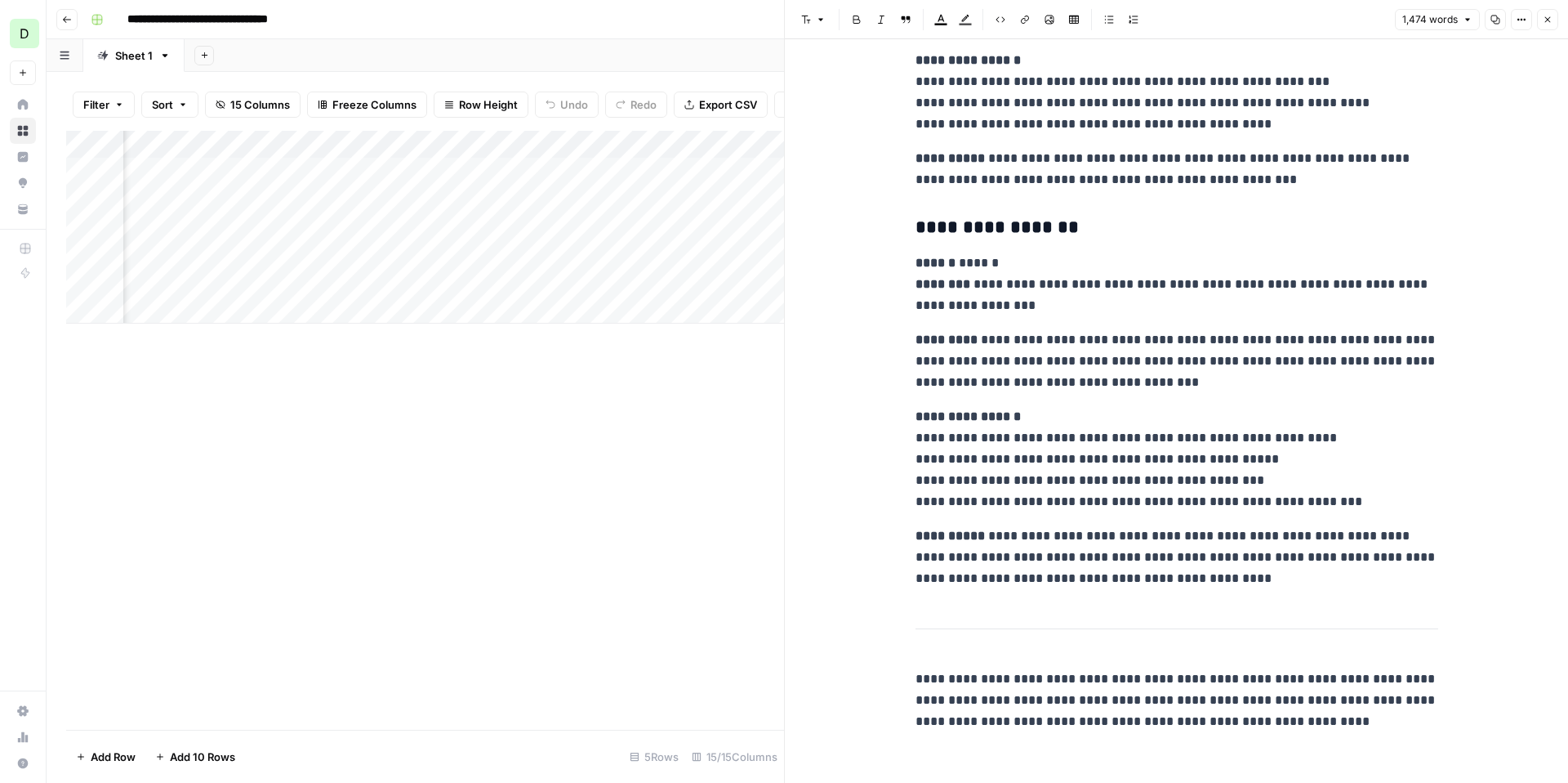
scroll to position [5923, 0]
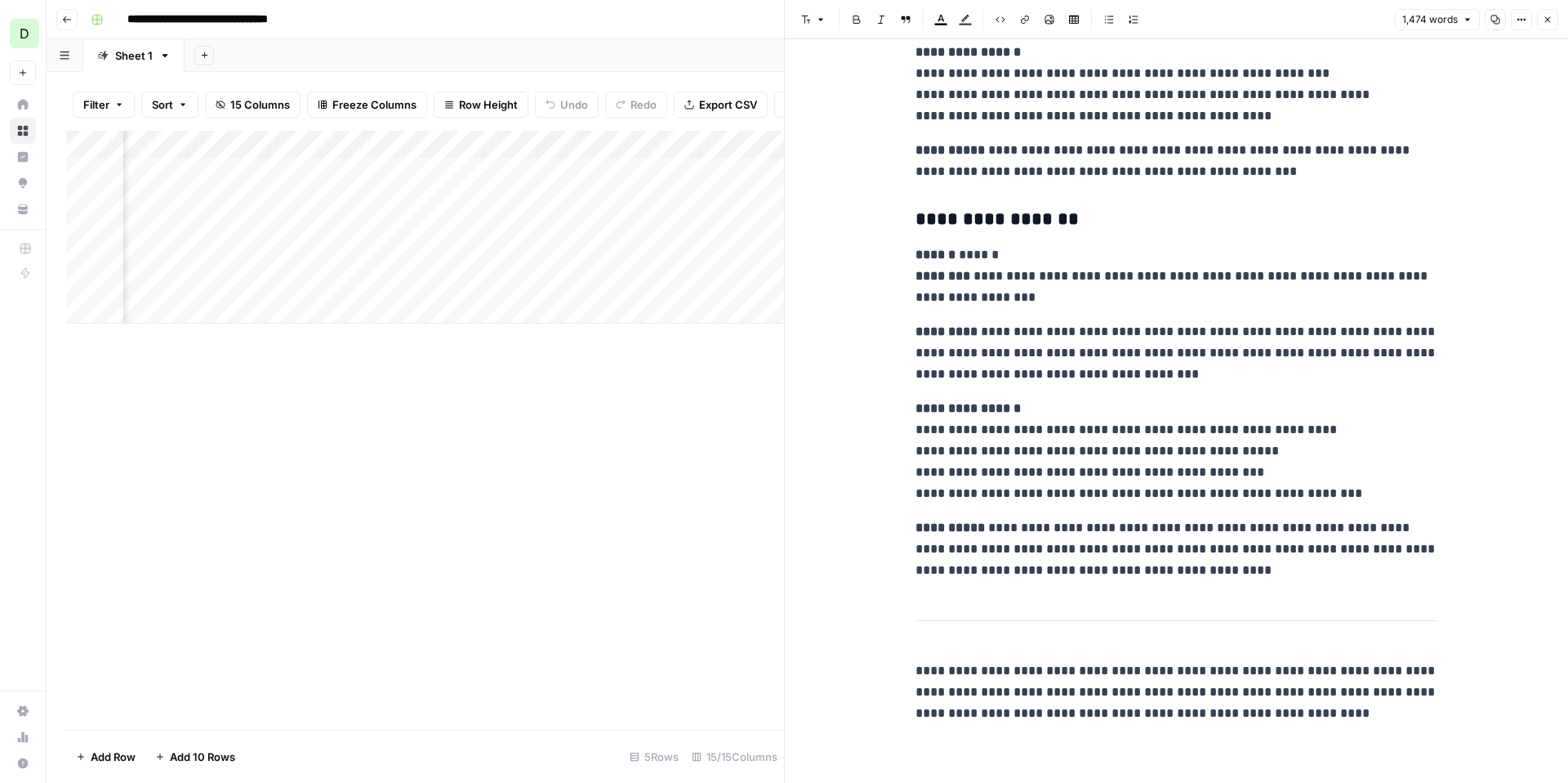
click at [1549, 21] on icon "button" at bounding box center [1548, 20] width 10 height 10
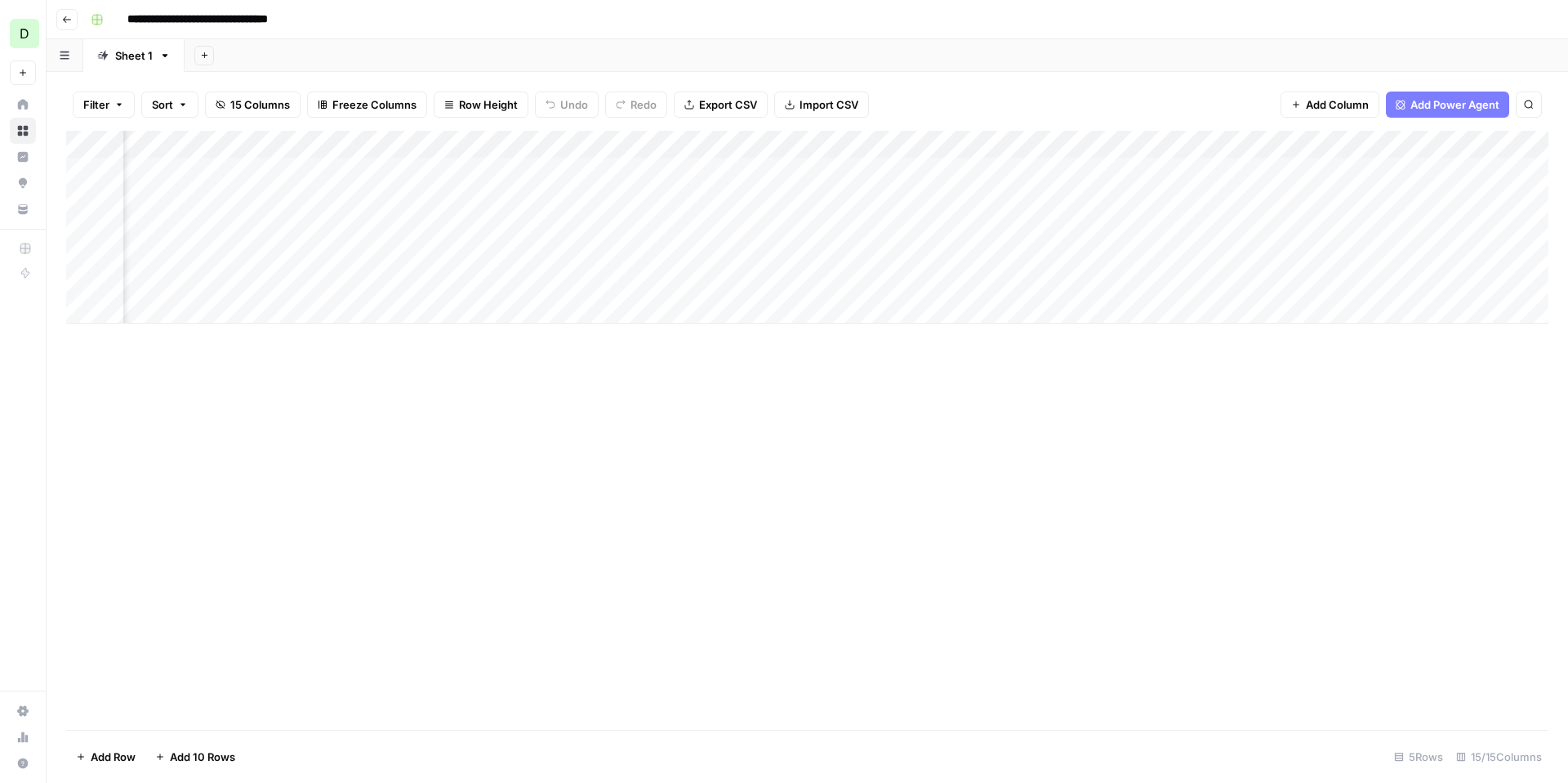
scroll to position [0, 1258]
click at [1305, 171] on div "Add Column" at bounding box center [807, 227] width 1482 height 193
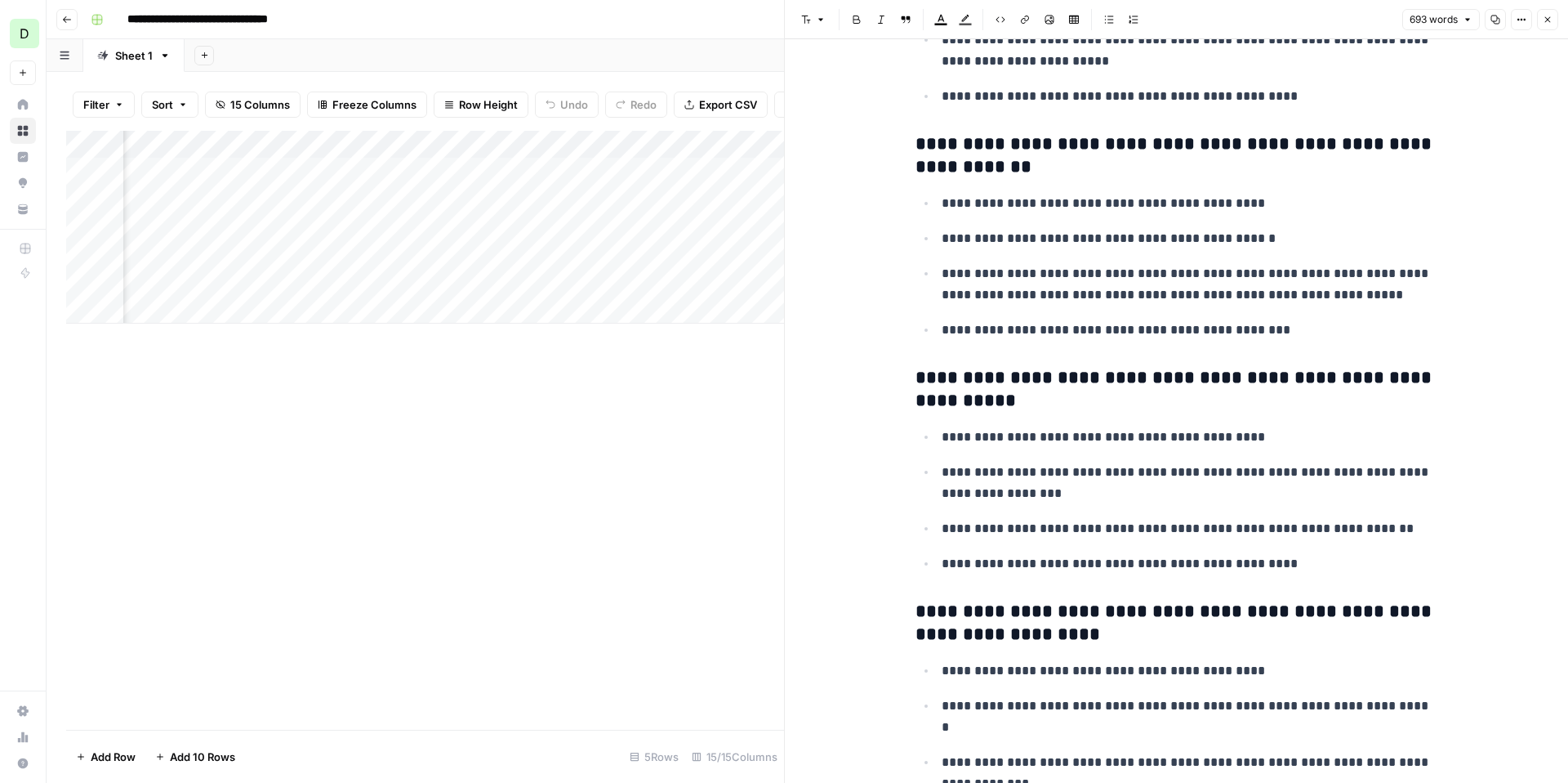
scroll to position [2770, 0]
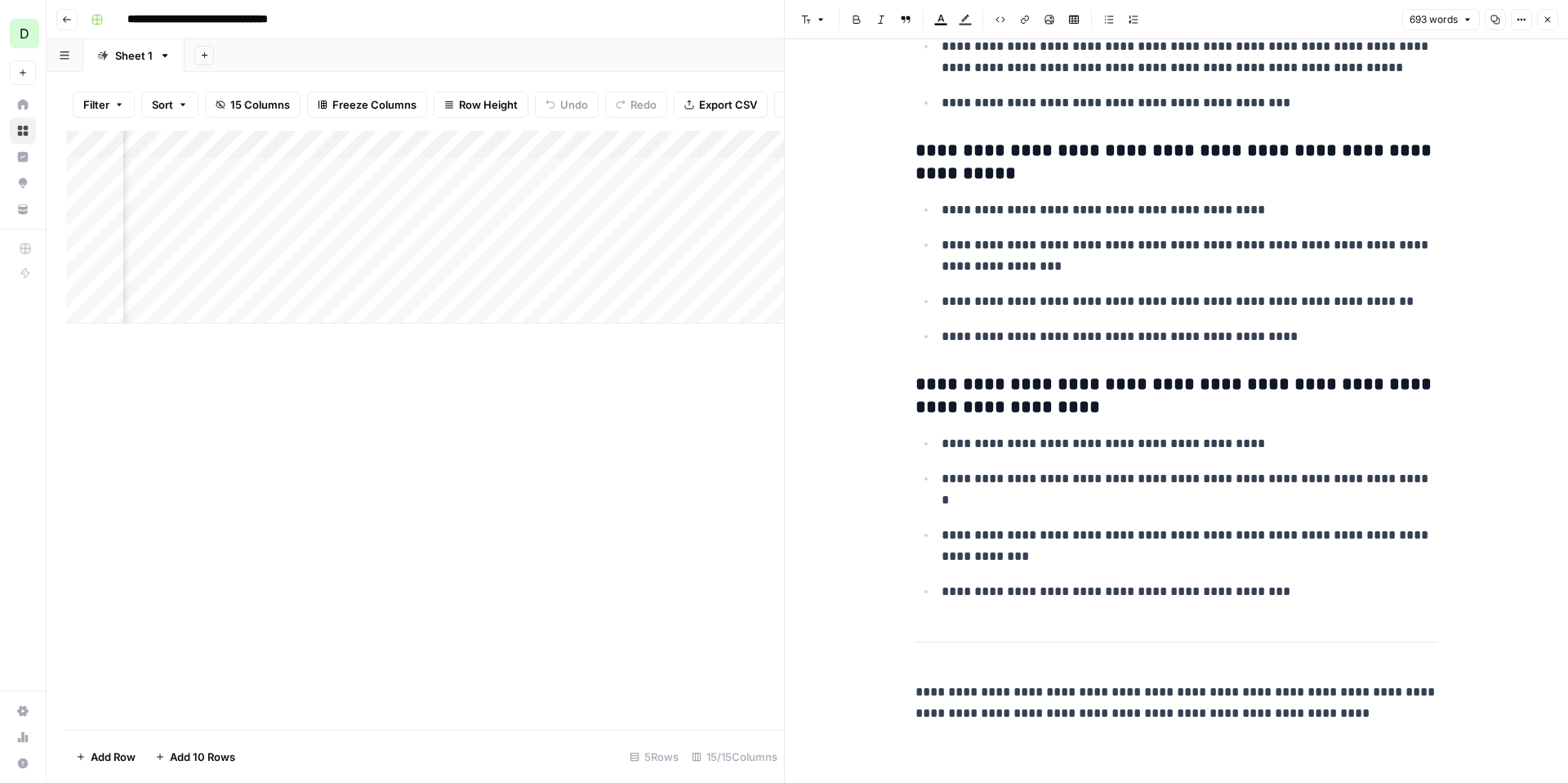
click at [1550, 25] on button "Close" at bounding box center [1547, 19] width 21 height 21
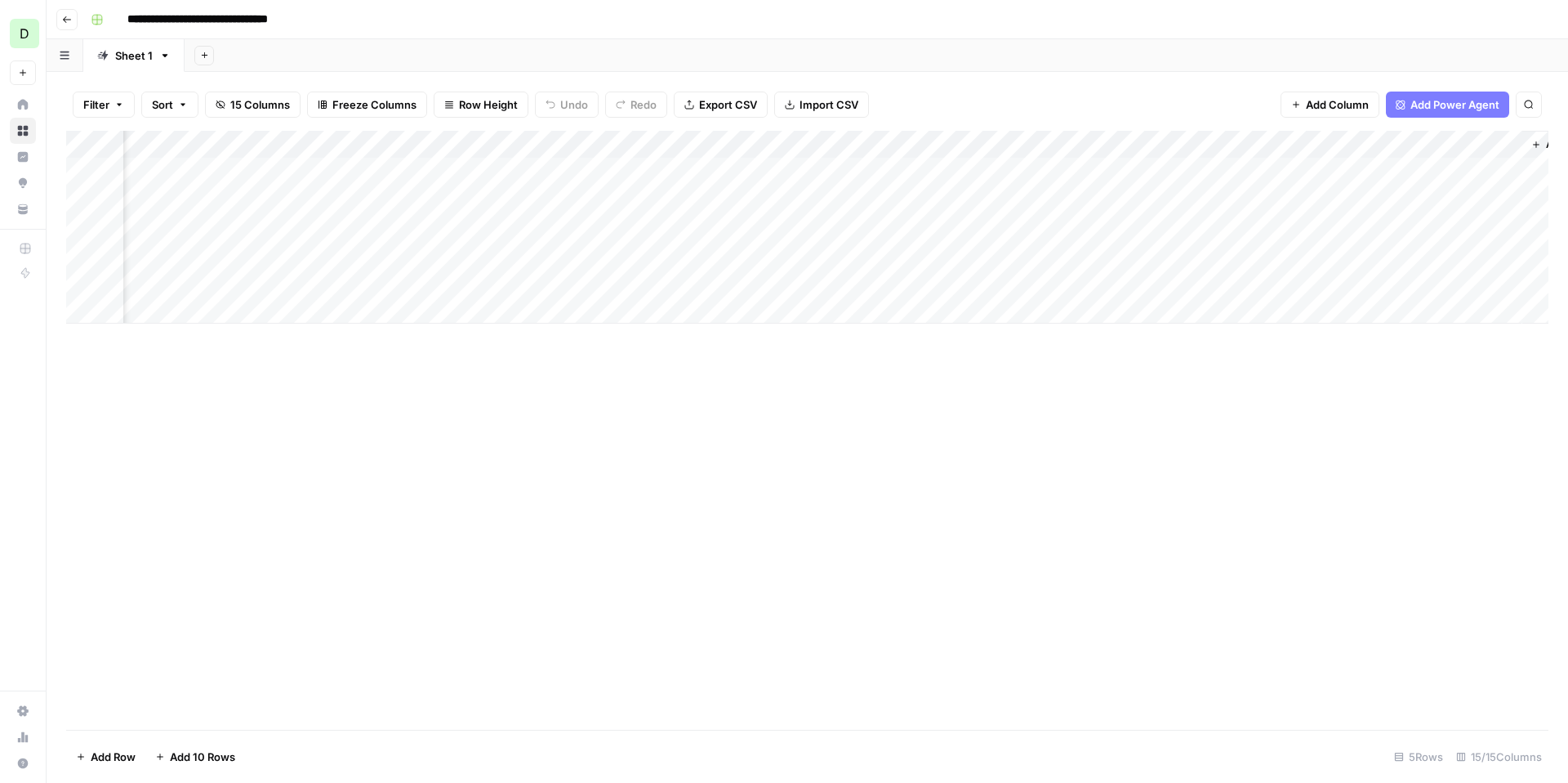
scroll to position [0, 1523]
click at [1424, 227] on div "Add Column" at bounding box center [807, 227] width 1482 height 193
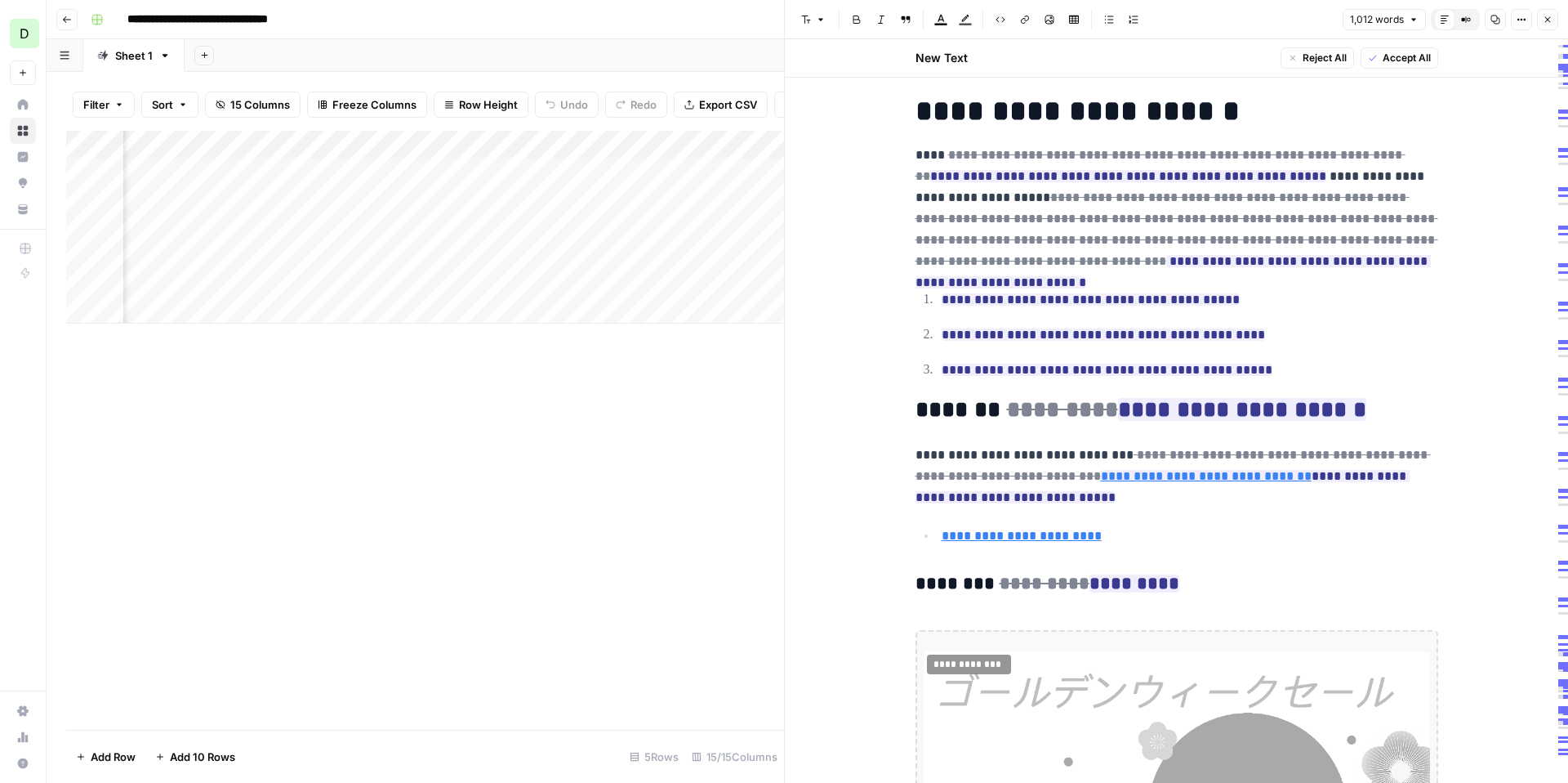
scroll to position [108, 0]
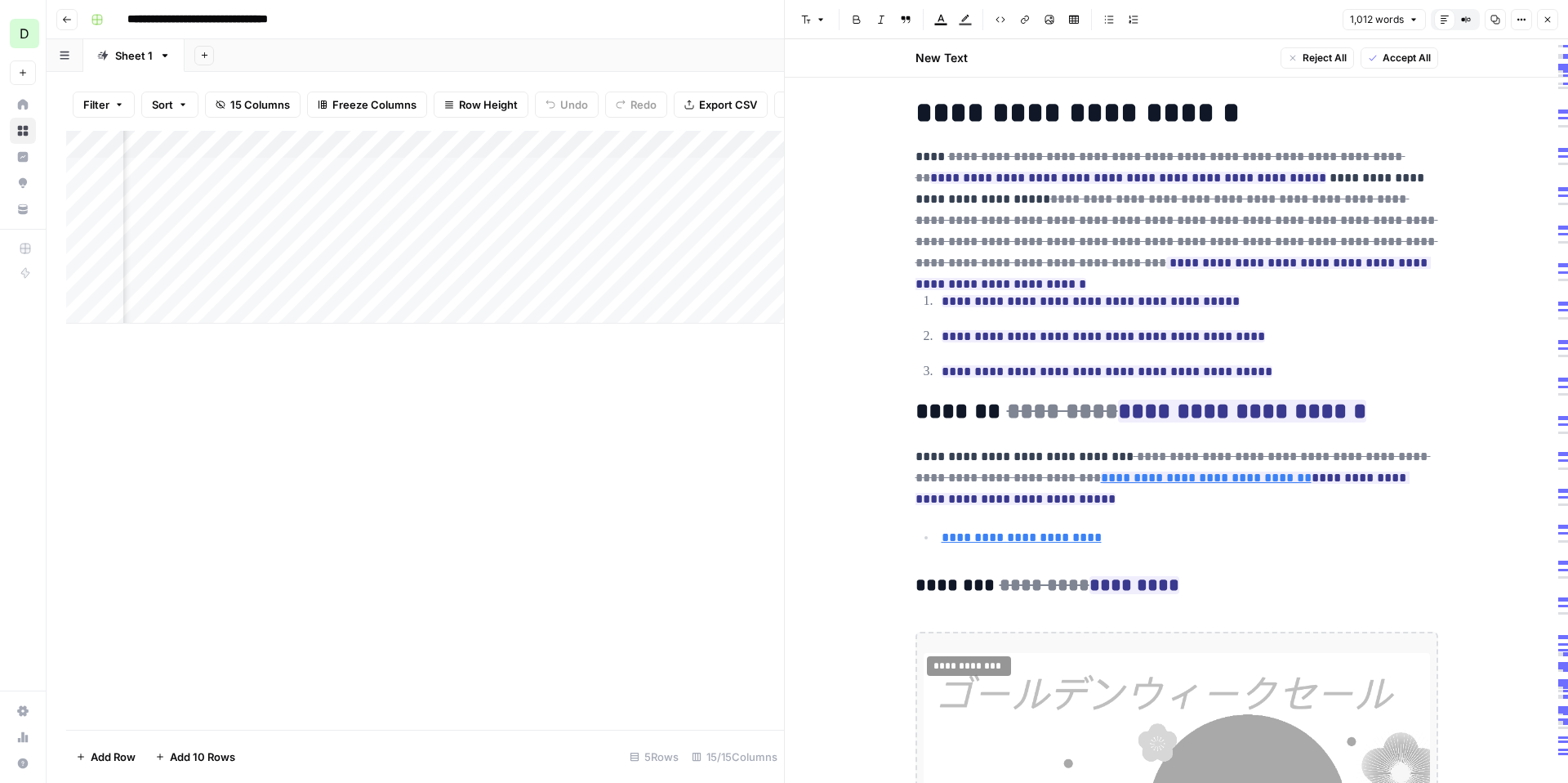
click at [1548, 25] on button "Close" at bounding box center [1547, 19] width 21 height 21
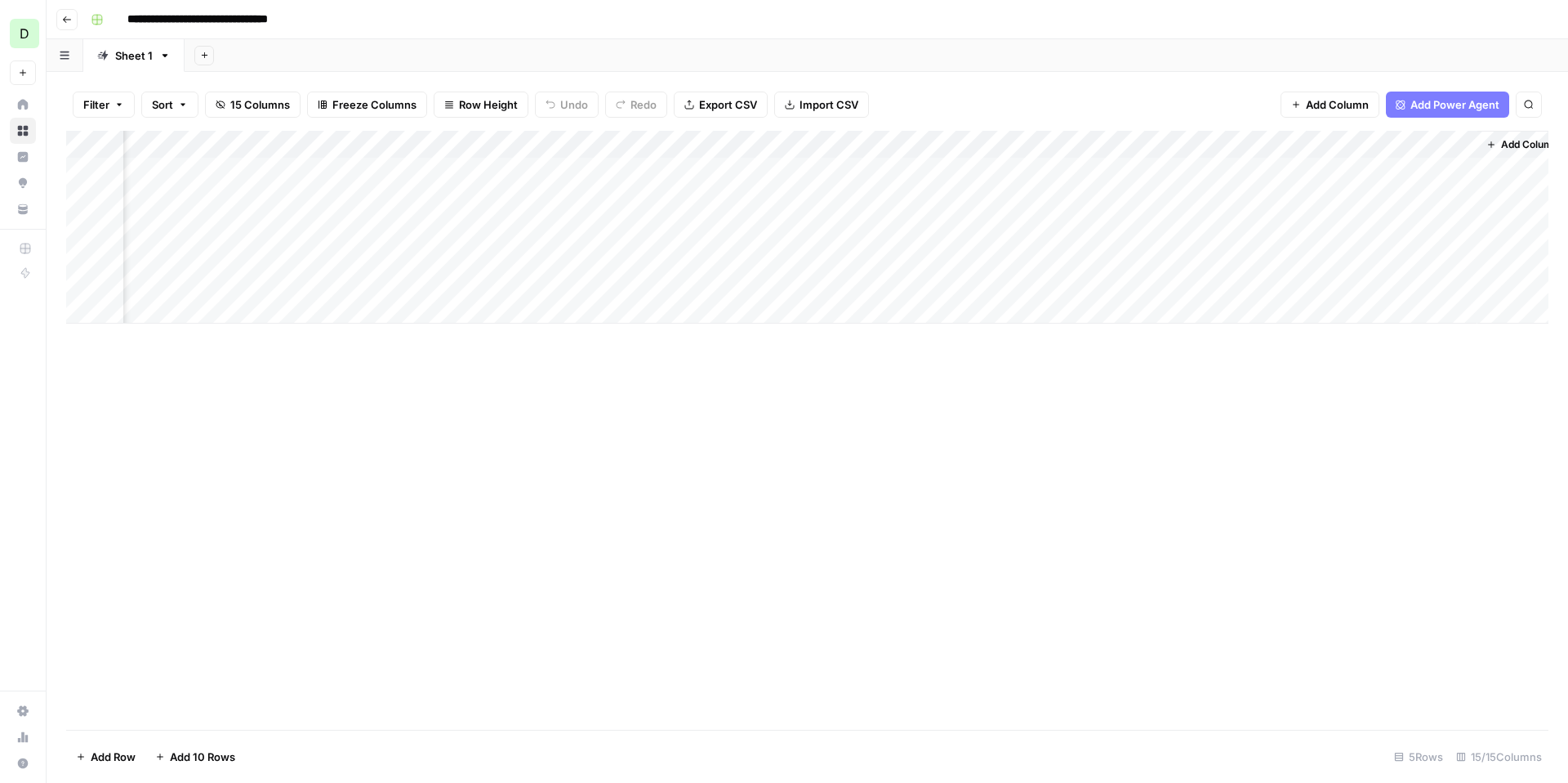
scroll to position [0, 1523]
click at [1505, 148] on span "Add Column" at bounding box center [1510, 144] width 57 height 15
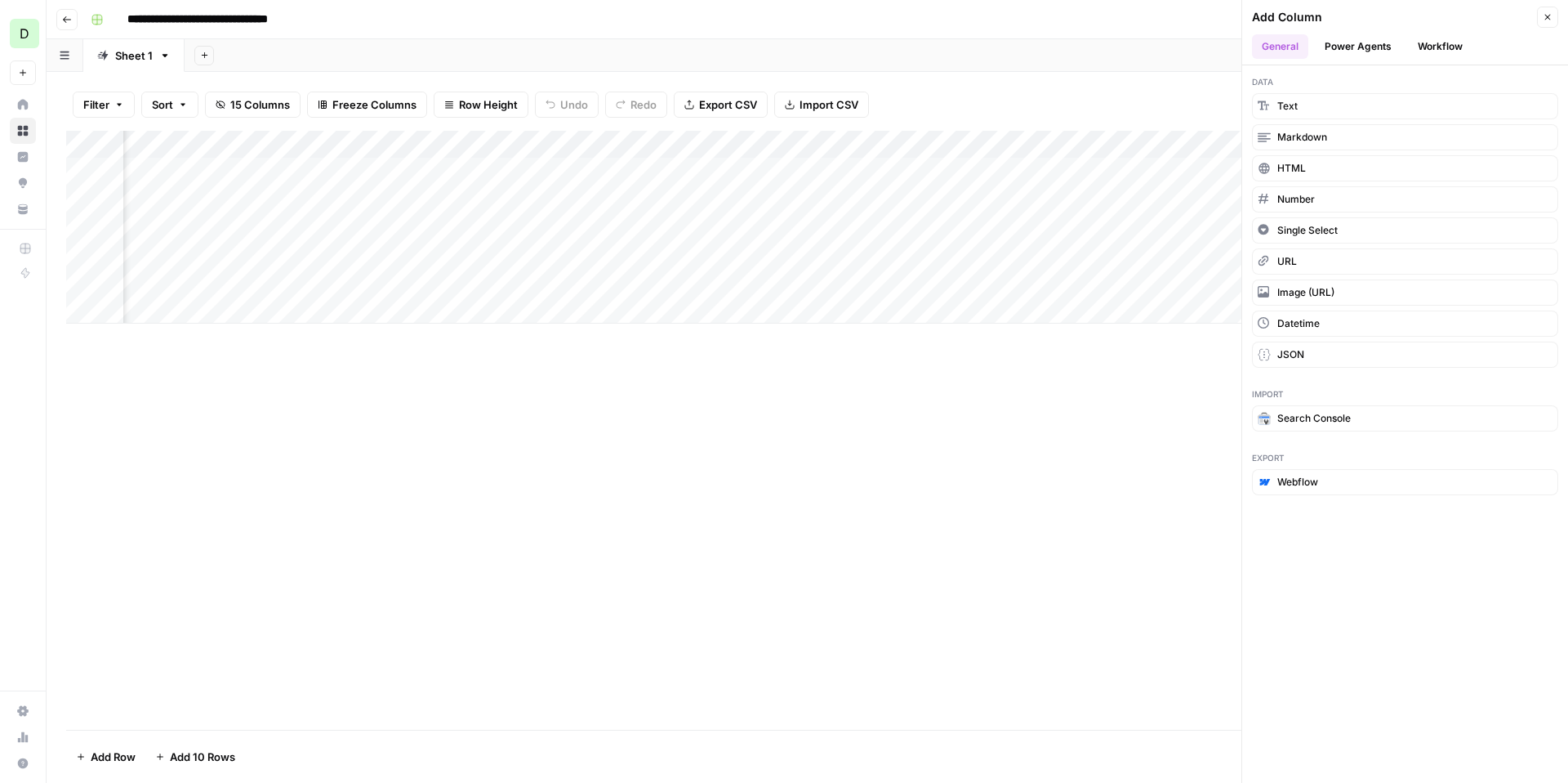
click at [1549, 14] on icon "button" at bounding box center [1548, 17] width 10 height 10
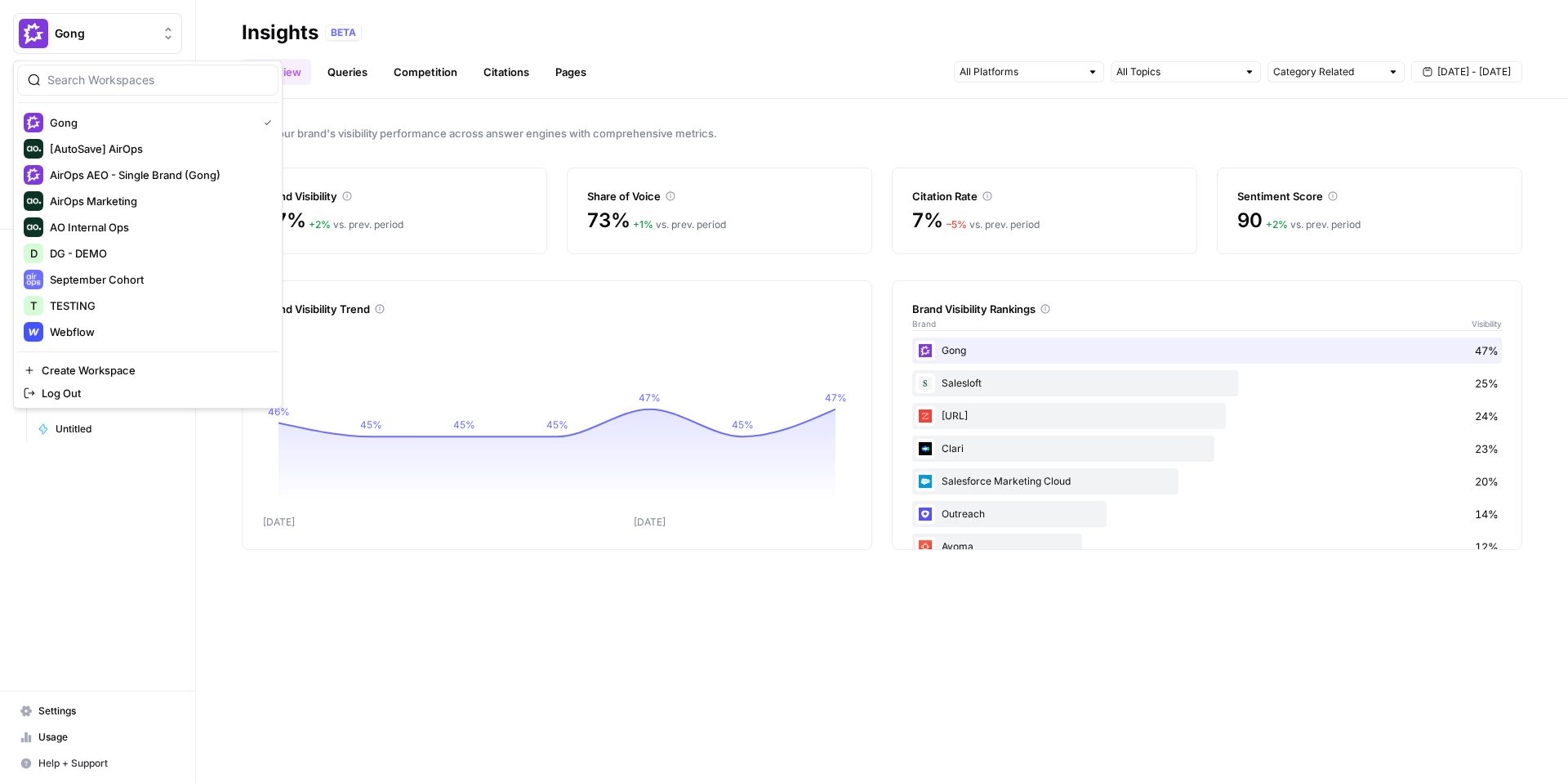
click at [110, 18] on button "Gong" at bounding box center [97, 33] width 169 height 41
click at [567, 14] on header "Insights BETA Overview Queries Competition Citations Pages Category Related Sep…" at bounding box center [882, 49] width 1372 height 99
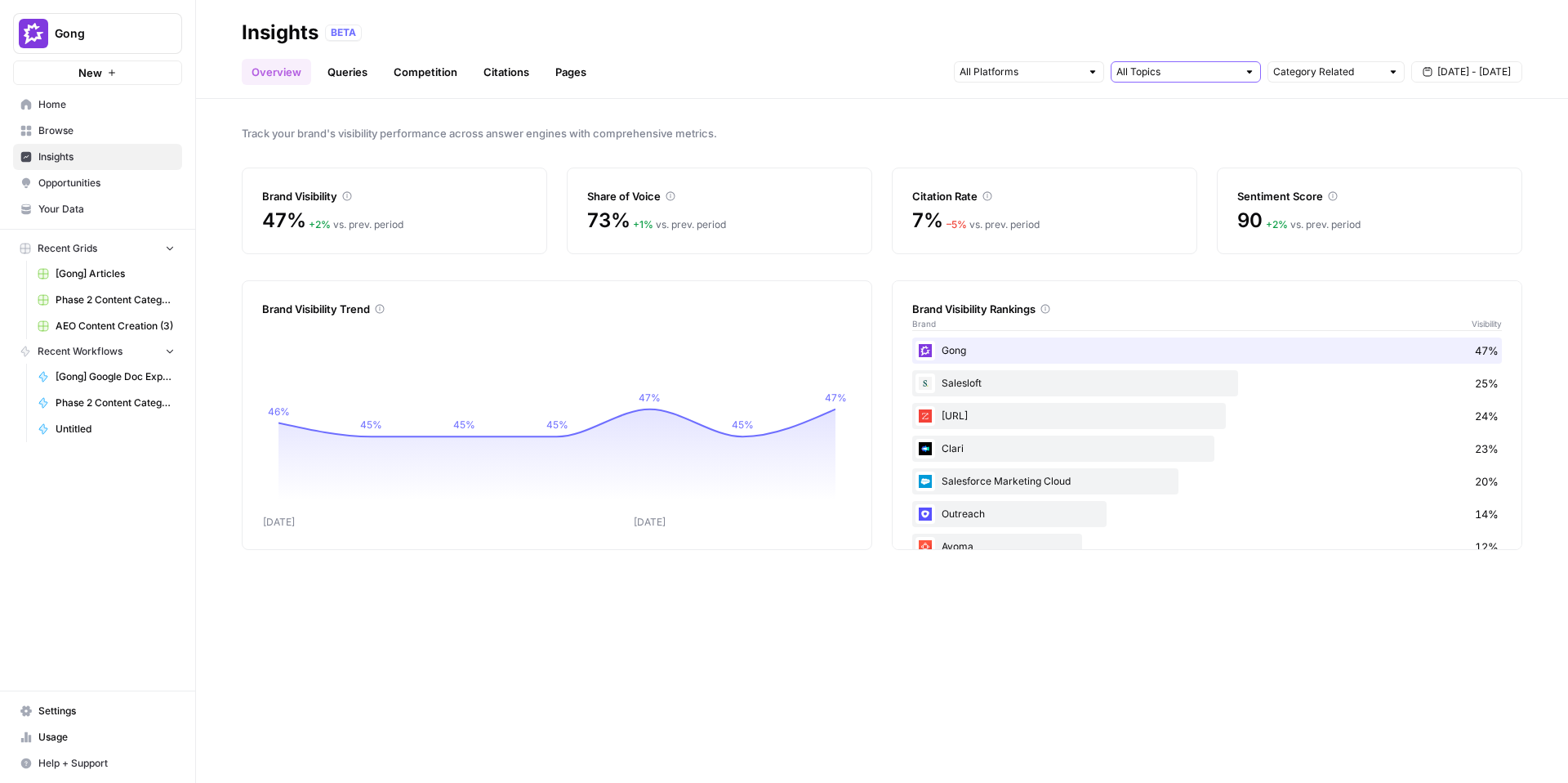
click at [1194, 74] on input "text" at bounding box center [1176, 72] width 121 height 16
click at [1021, 80] on div at bounding box center [1029, 71] width 150 height 21
click at [1341, 74] on input "text" at bounding box center [1327, 72] width 108 height 16
type input "Category Related"
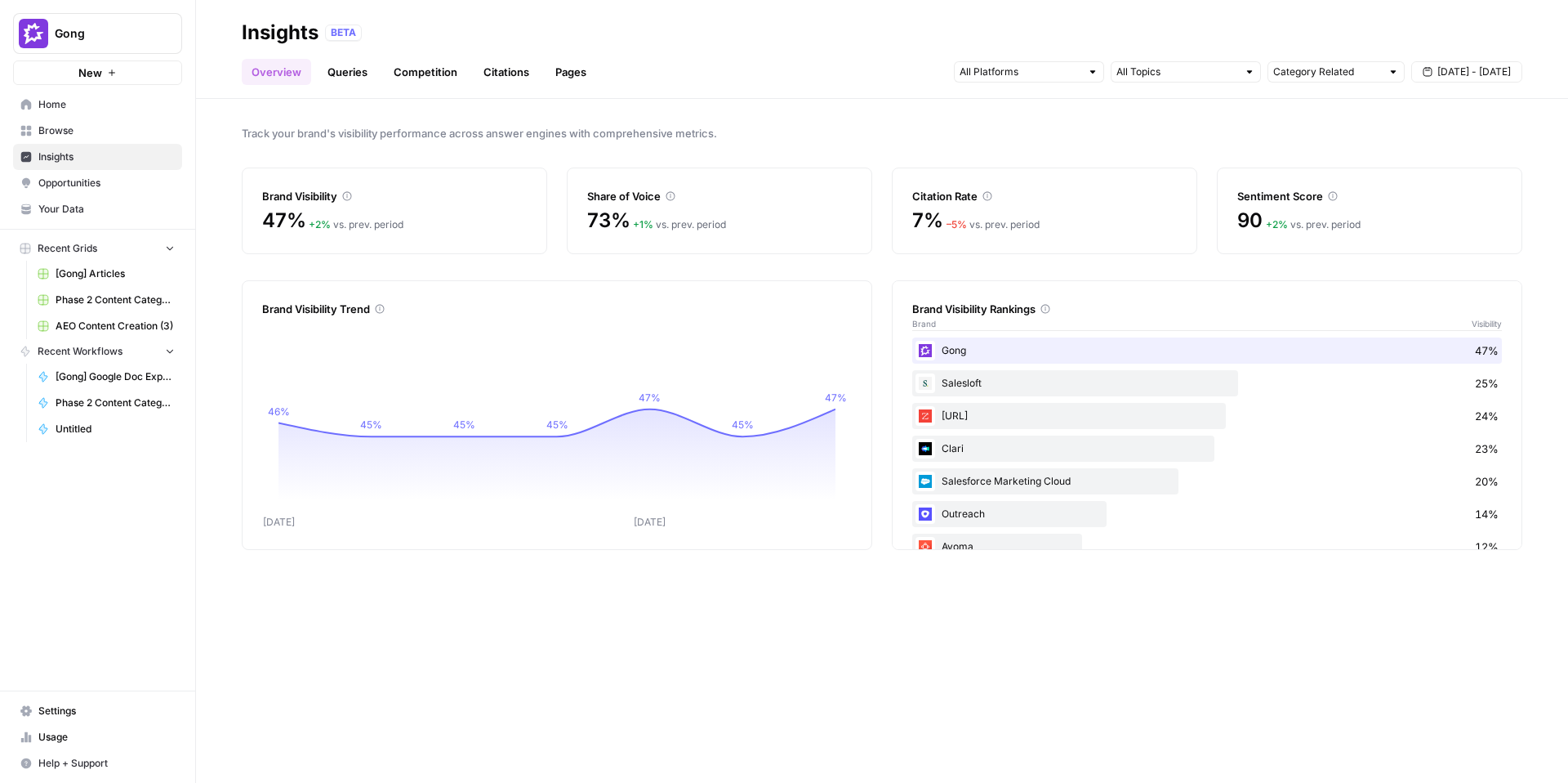
click at [735, 82] on div "Overview Queries Competition Citations Pages Category Related Sep 18 - Sep 24" at bounding box center [882, 65] width 1280 height 39
click at [347, 75] on link "Queries" at bounding box center [348, 72] width 60 height 26
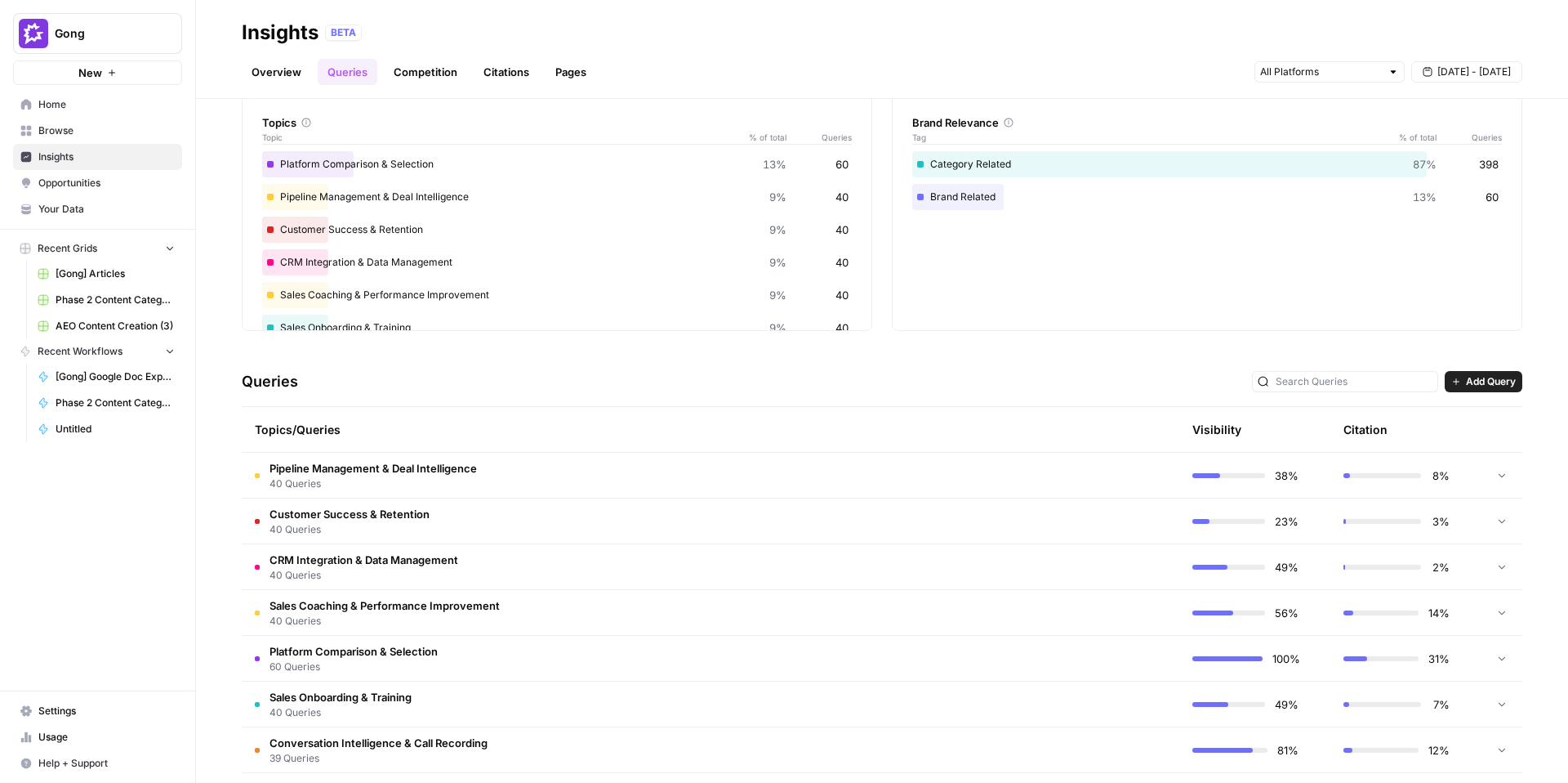
scroll to position [87, 0]
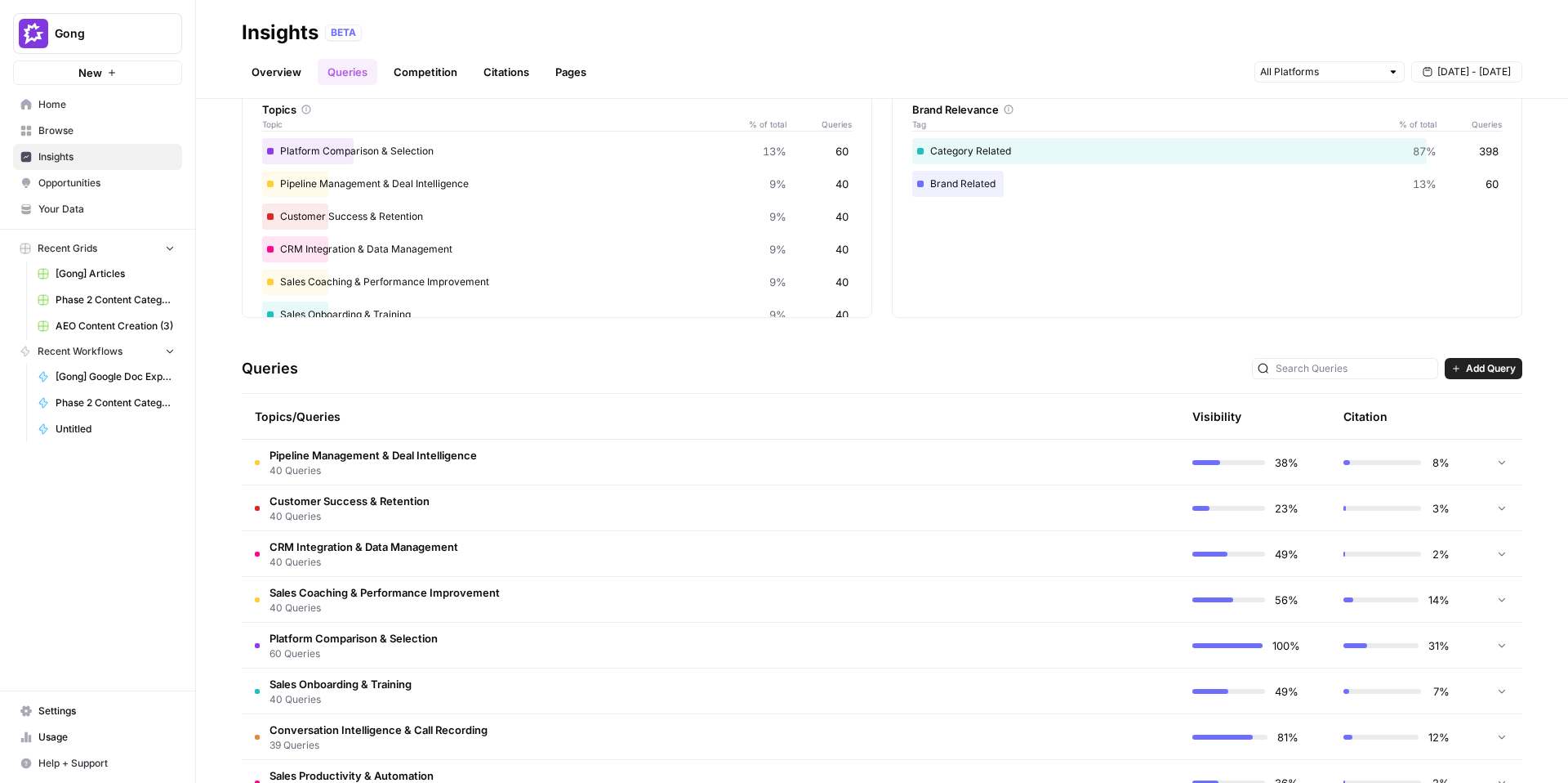
click at [560, 464] on td "Pipeline Management & Deal Intelligence 40 Queries" at bounding box center [633, 461] width 783 height 45
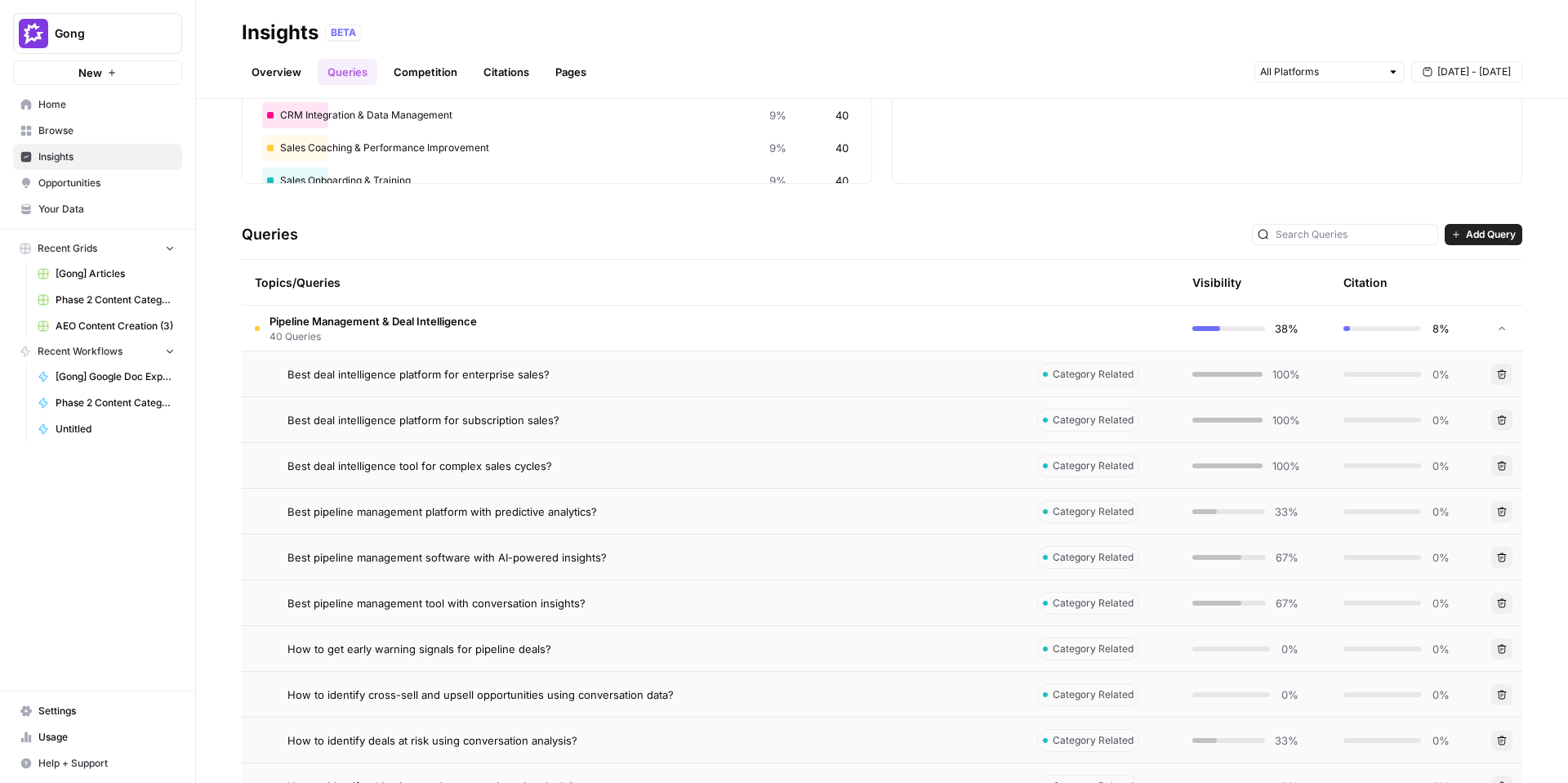
scroll to position [222, 0]
click at [575, 378] on div "Best deal intelligence platform for enterprise sales?" at bounding box center [649, 374] width 724 height 16
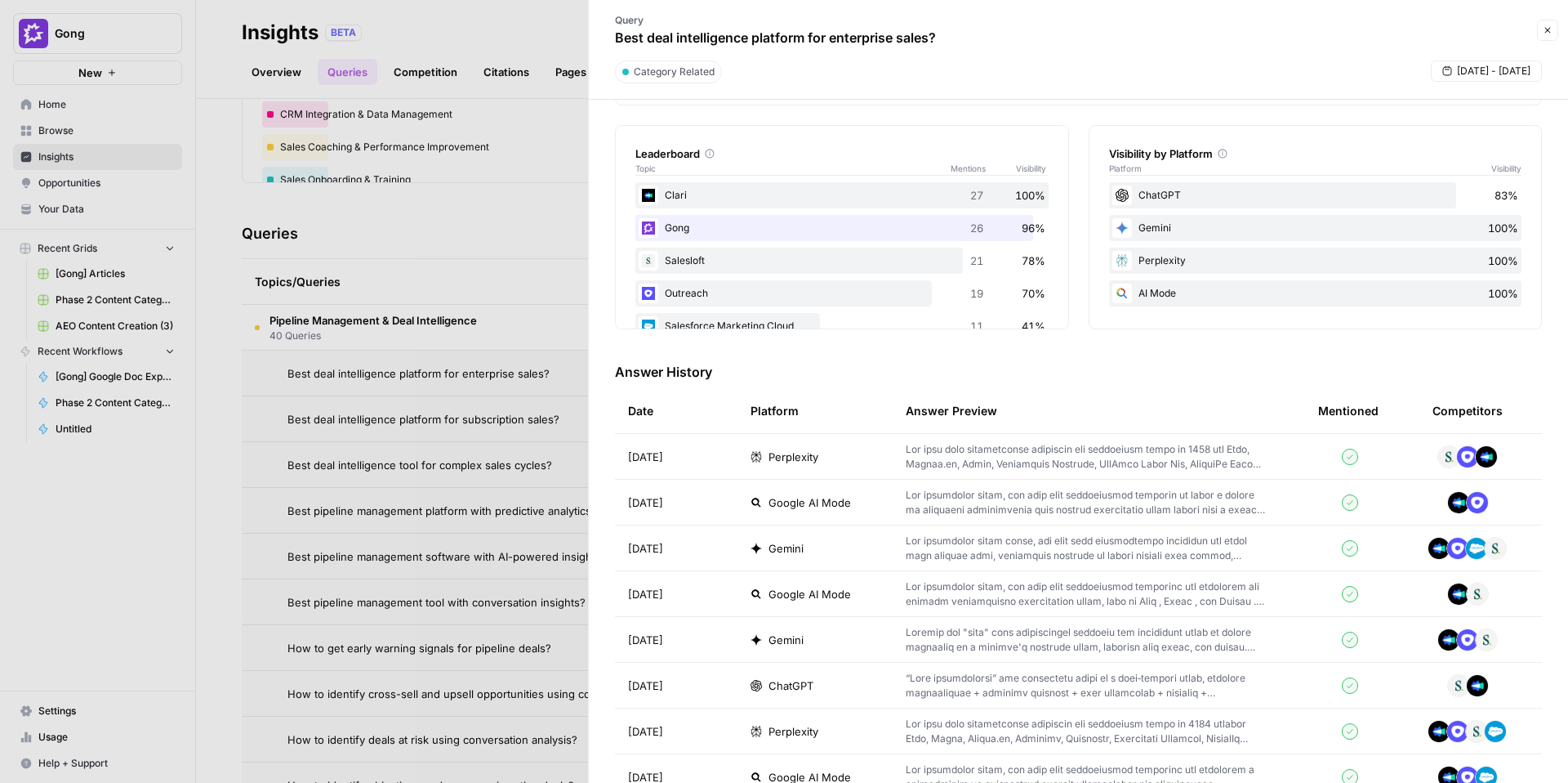
scroll to position [316, 0]
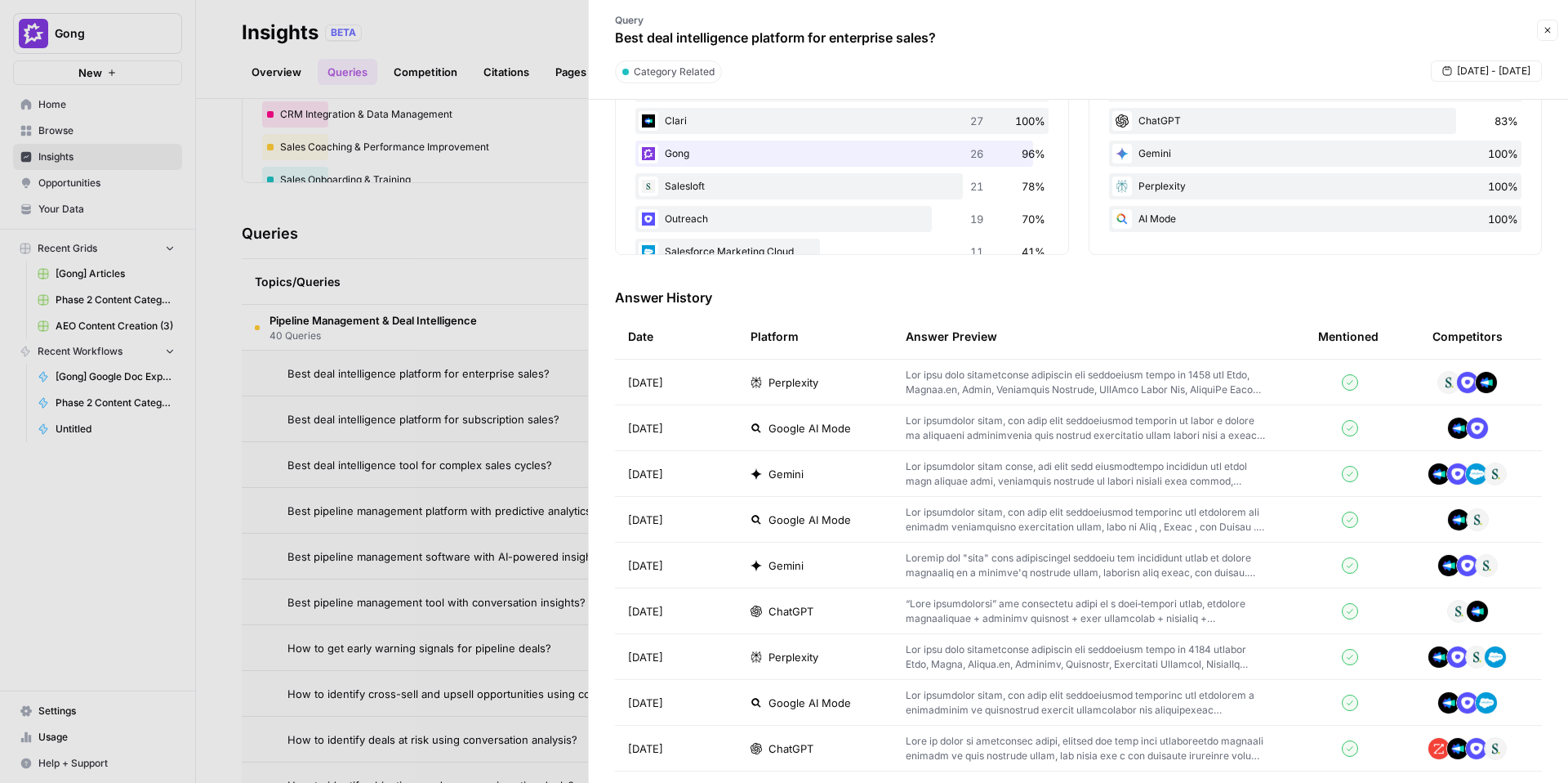
click at [864, 416] on td "Google AI Mode" at bounding box center [815, 427] width 155 height 45
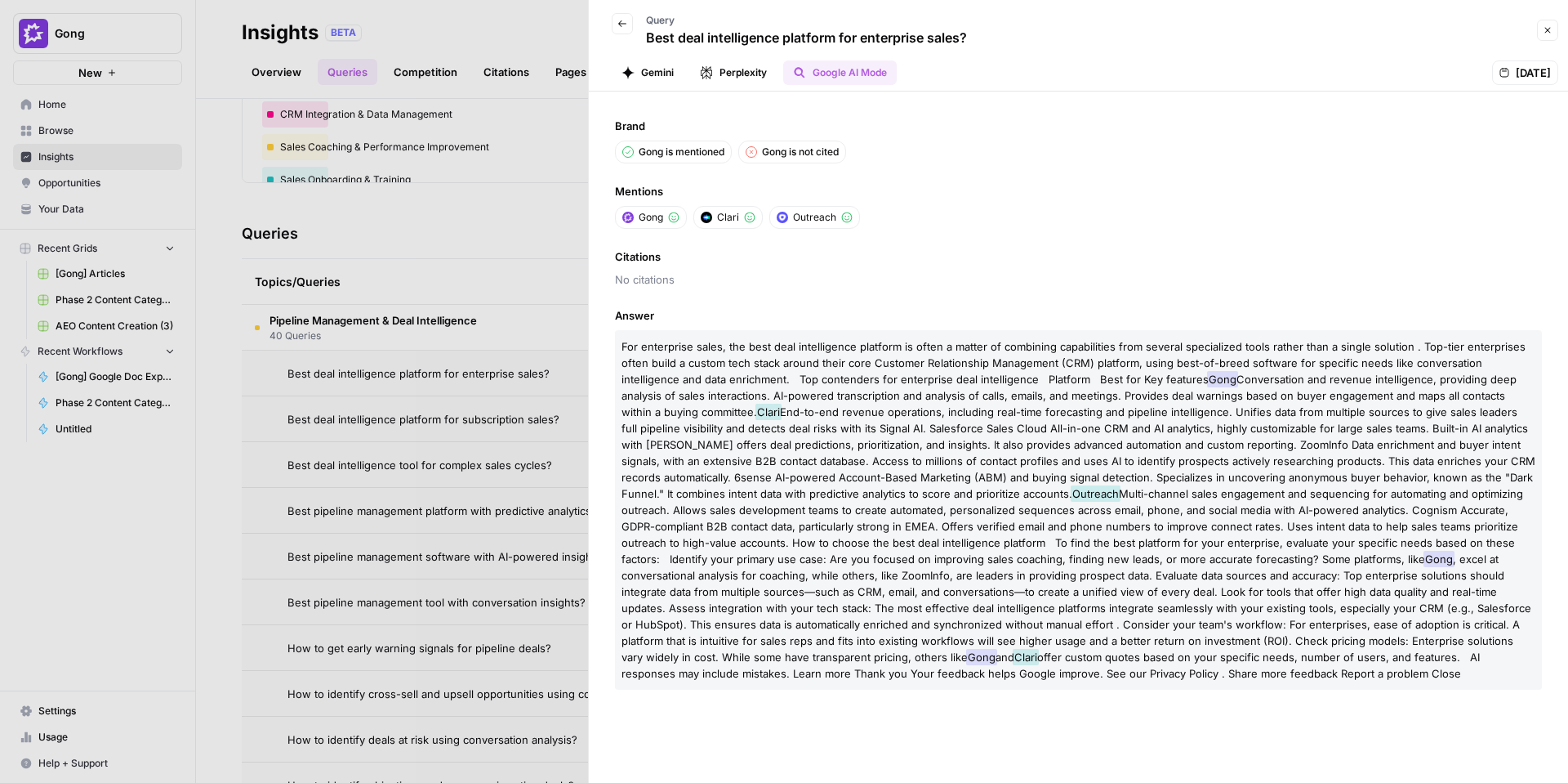
click at [627, 25] on button "Back" at bounding box center [622, 23] width 21 height 21
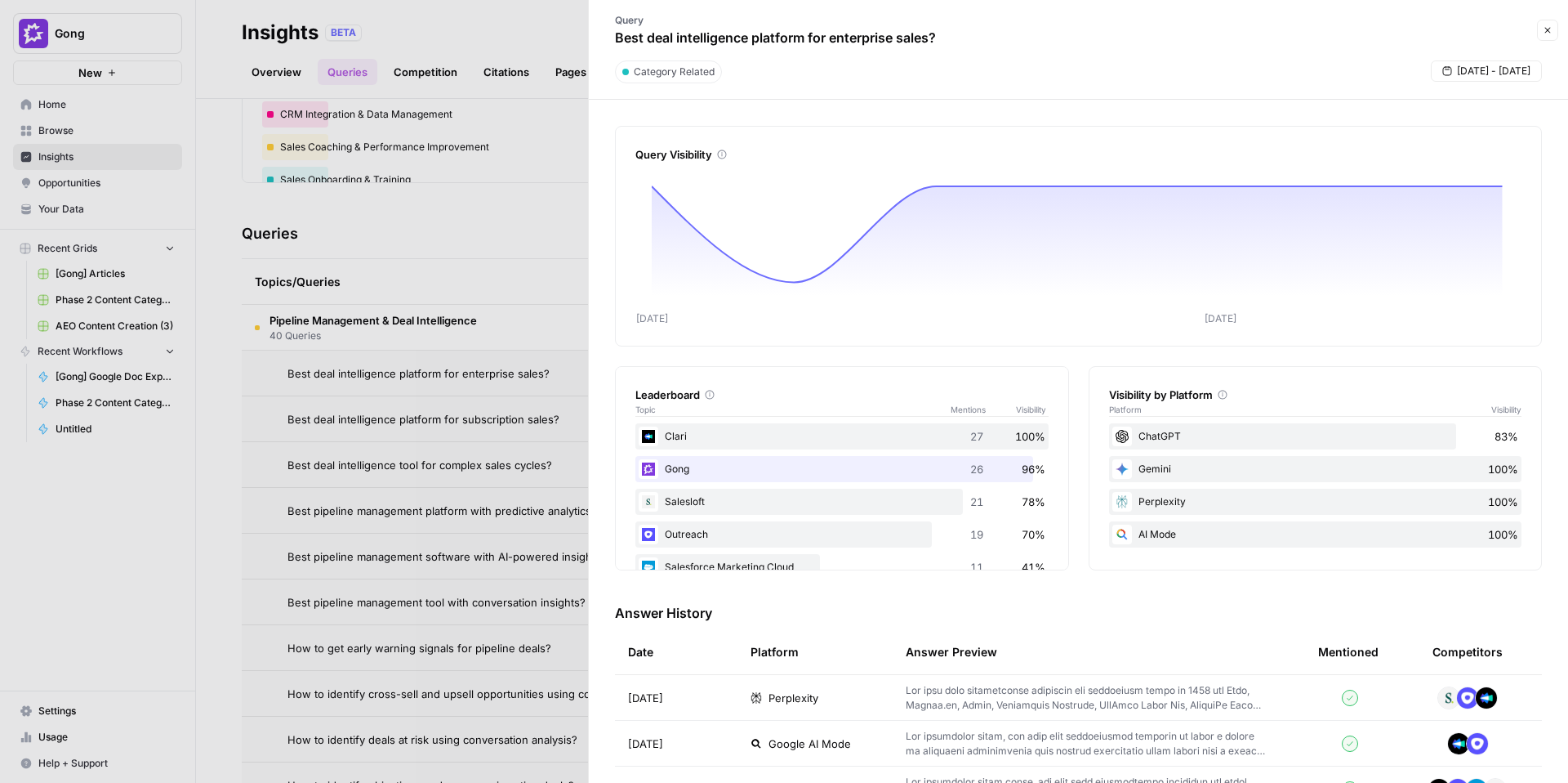
click at [1551, 33] on icon "button" at bounding box center [1548, 30] width 10 height 10
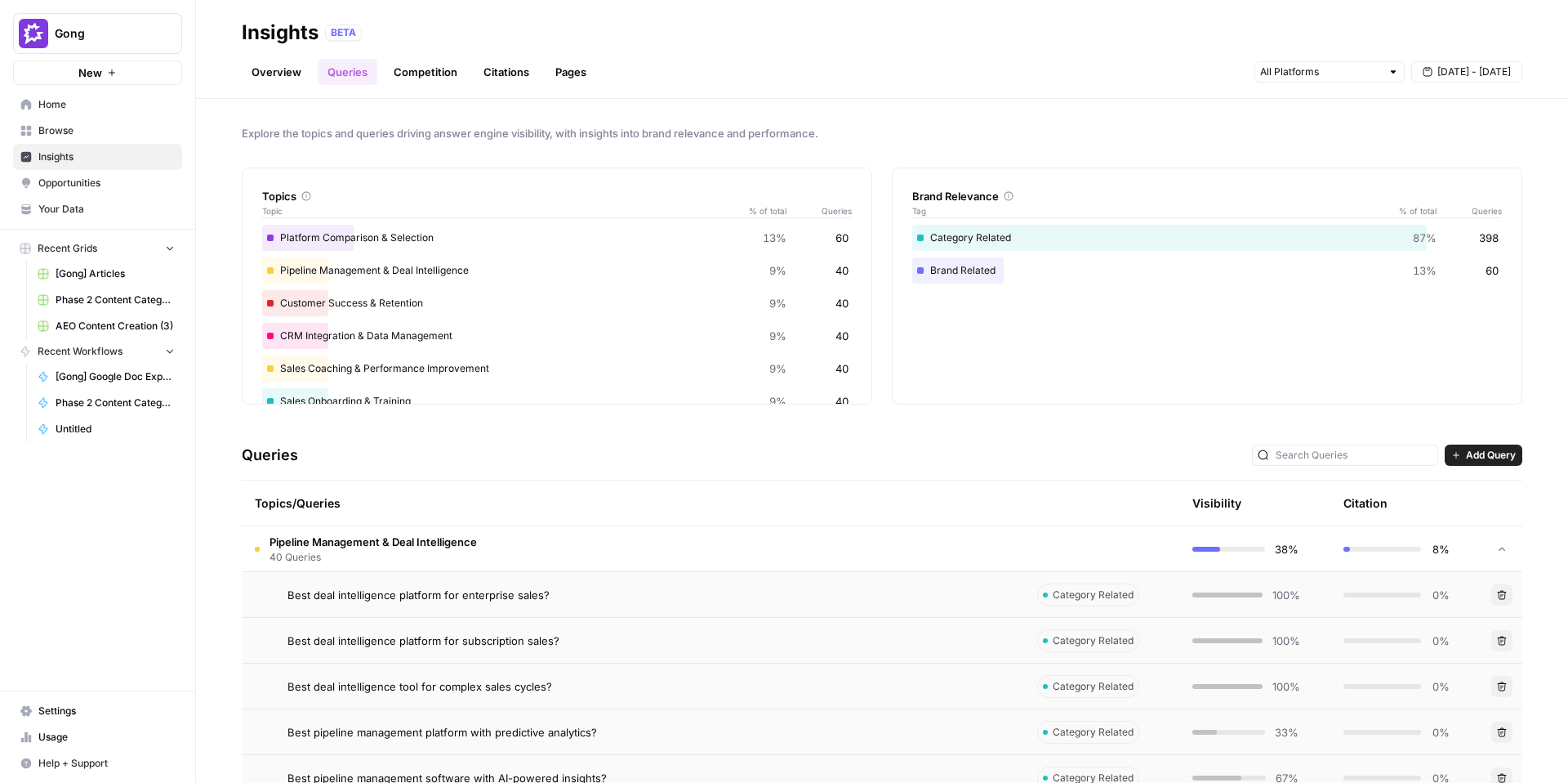
click at [428, 79] on link "Competition" at bounding box center [424, 72] width 83 height 26
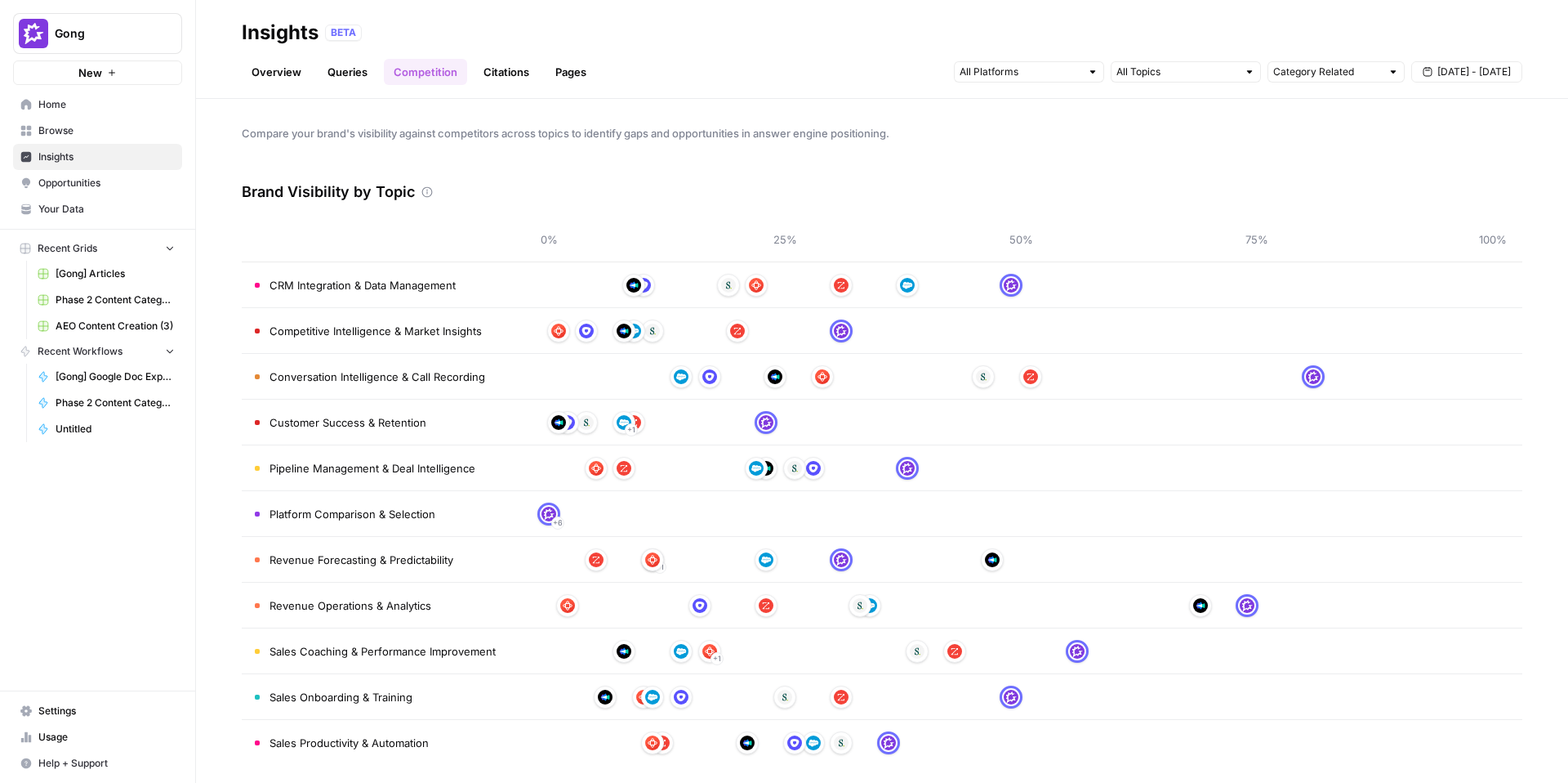
click at [504, 65] on link "Citations" at bounding box center [505, 72] width 65 height 26
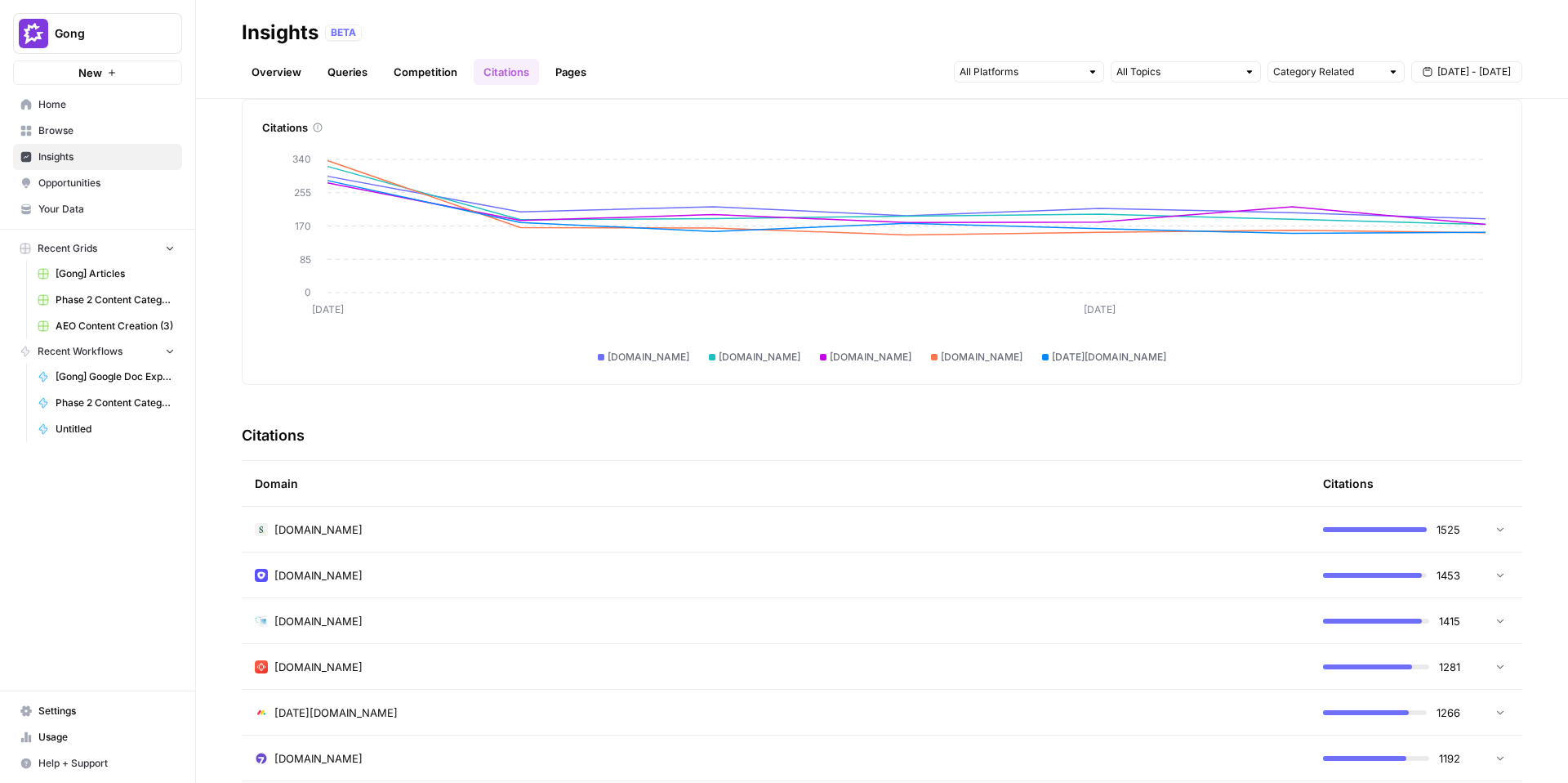
scroll to position [68, 0]
click at [576, 531] on div "salesloft.com" at bounding box center [776, 530] width 1043 height 16
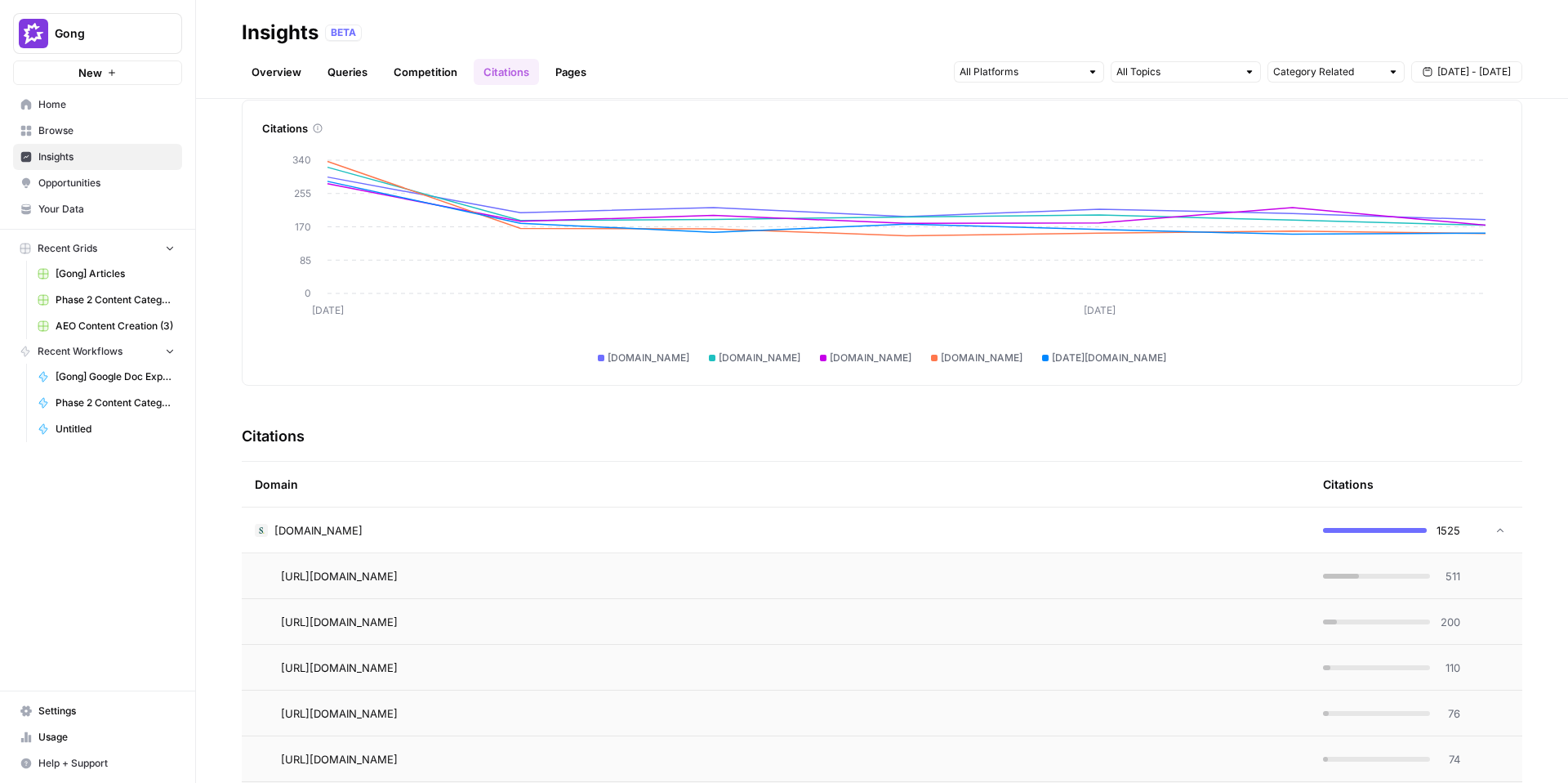
scroll to position [195, 0]
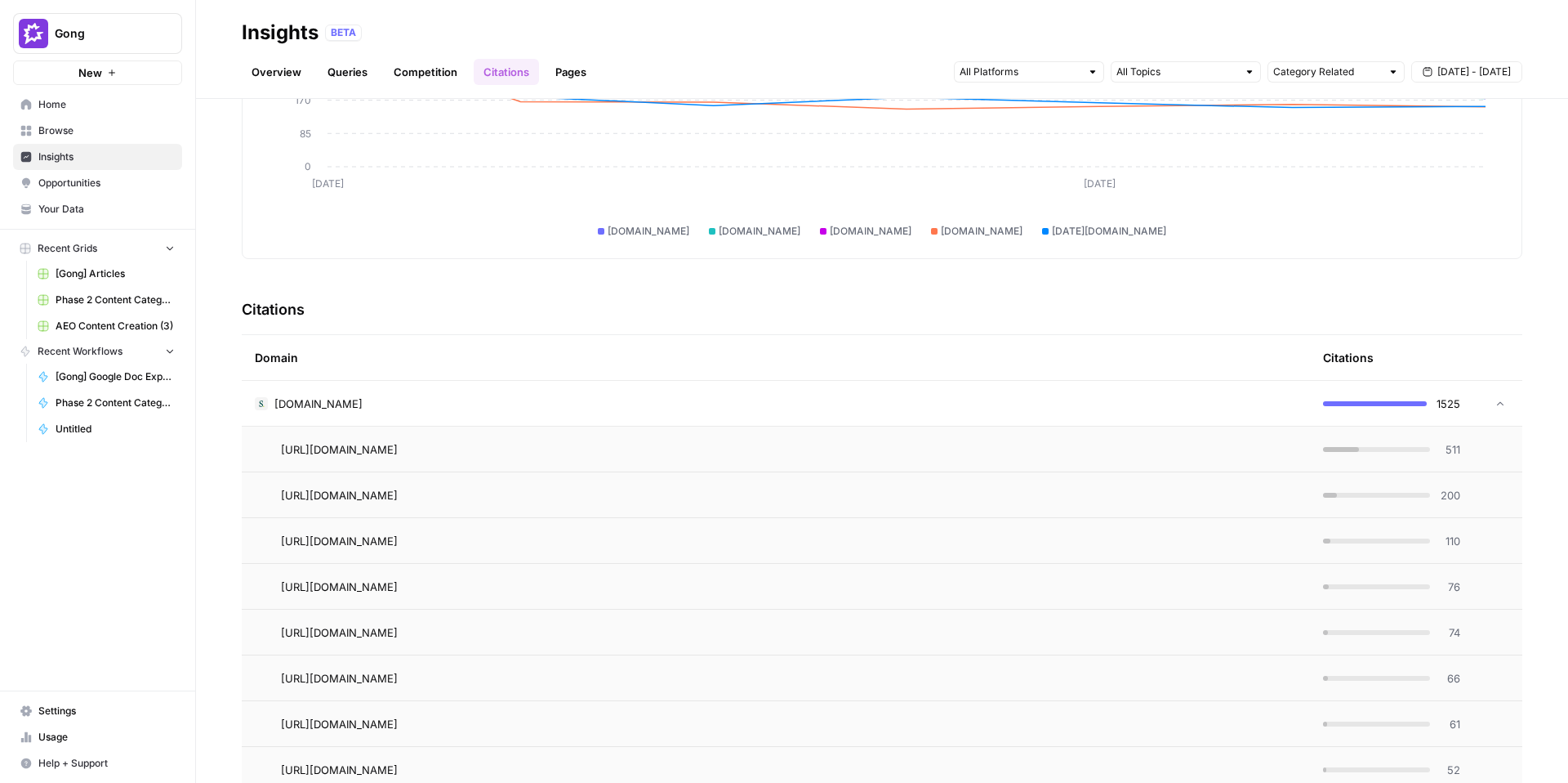
click at [793, 407] on div "salesloft.com" at bounding box center [776, 403] width 1043 height 16
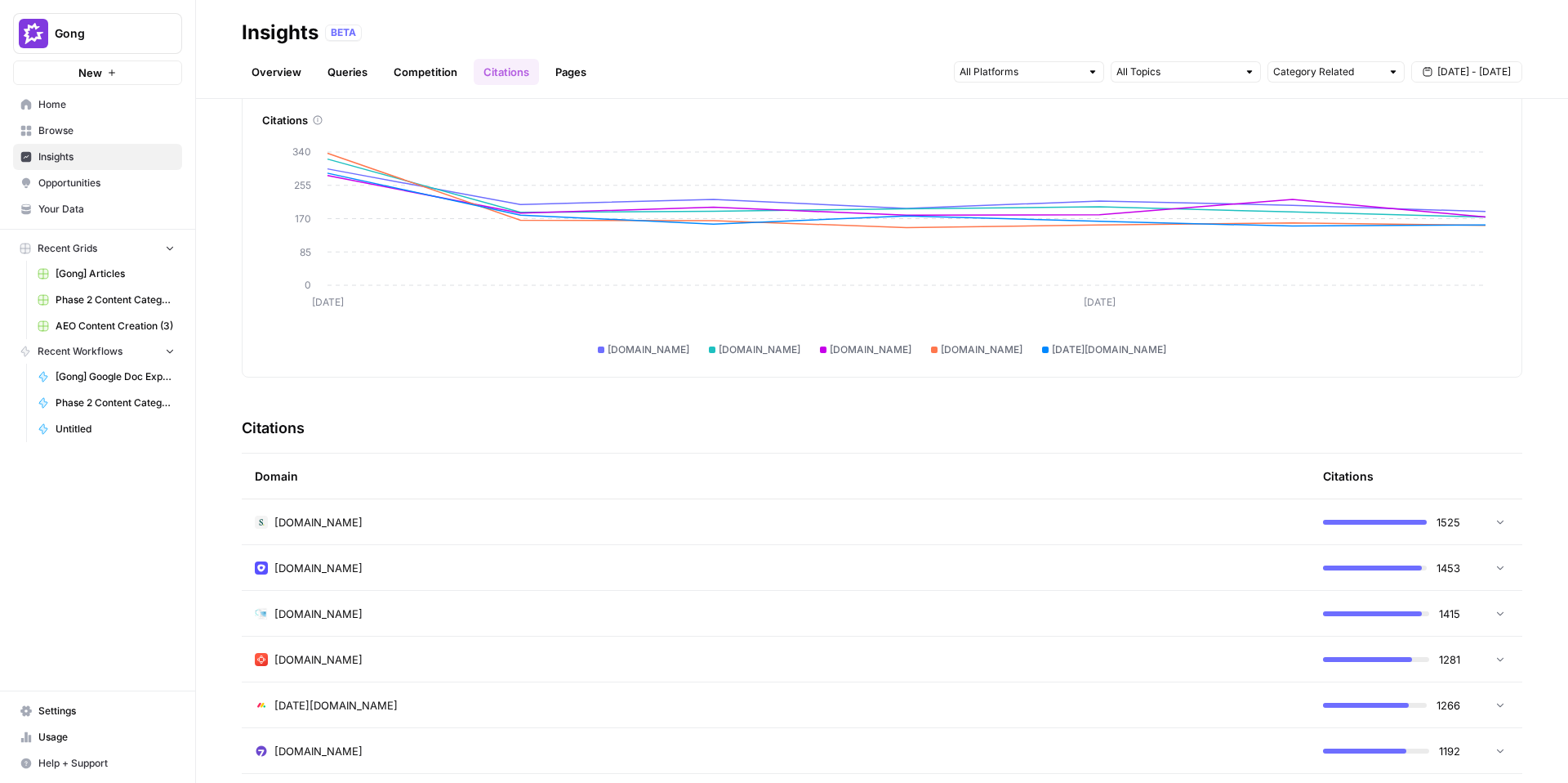
scroll to position [0, 0]
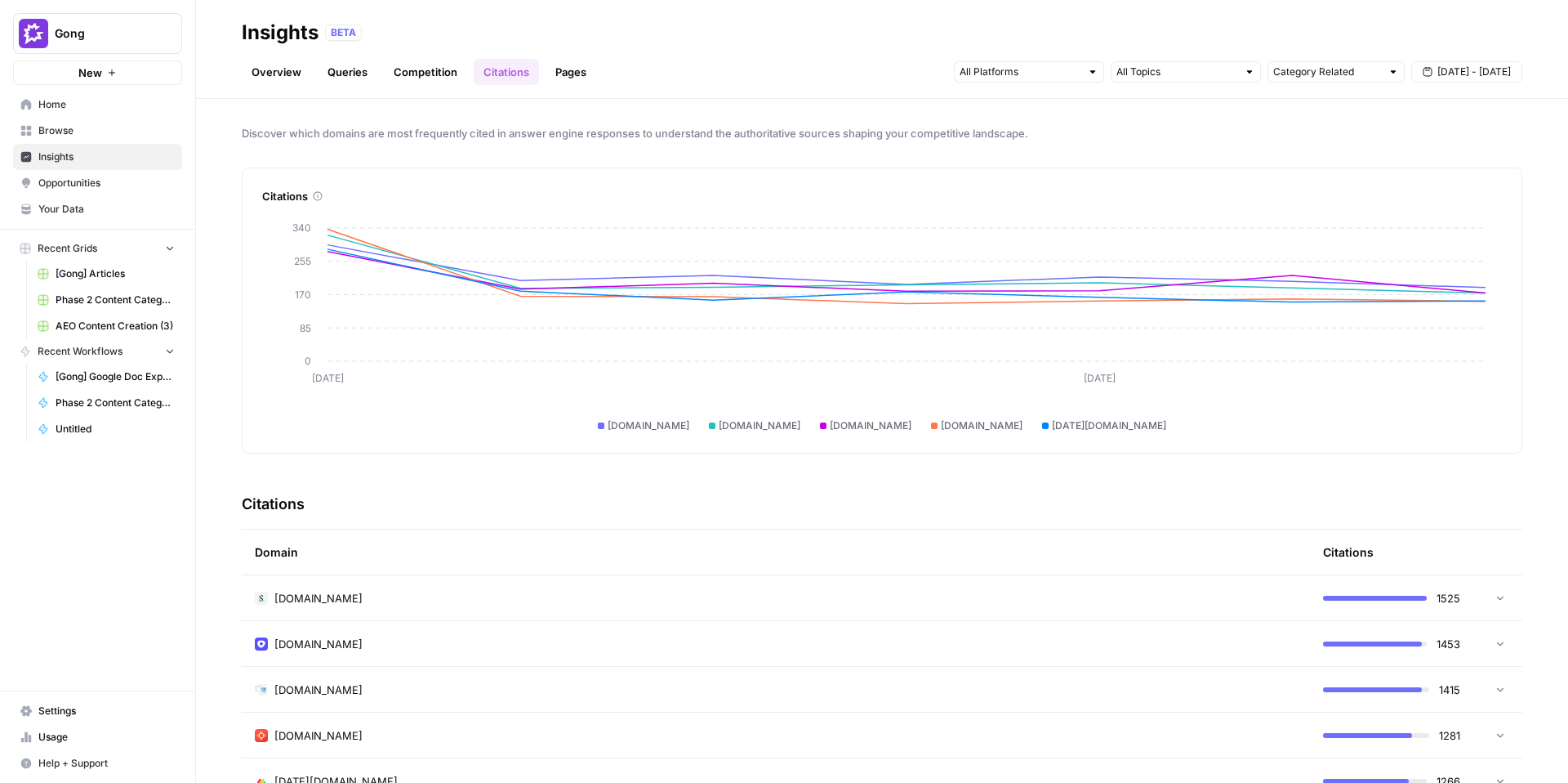
click at [582, 76] on link "Pages" at bounding box center [570, 72] width 51 height 26
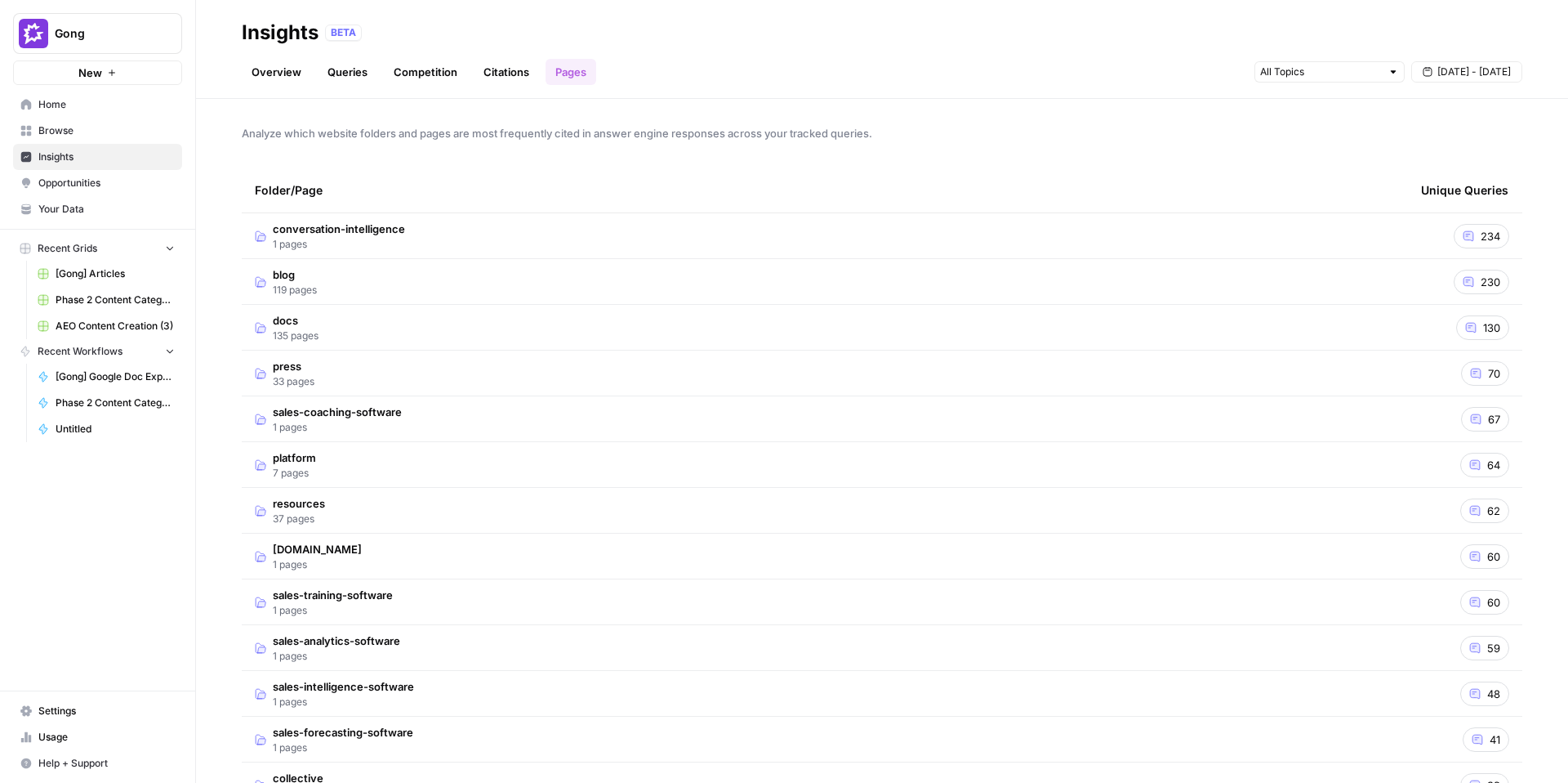
click at [1487, 236] on span "234" at bounding box center [1491, 236] width 20 height 16
click at [95, 183] on span "Opportunities" at bounding box center [106, 183] width 137 height 15
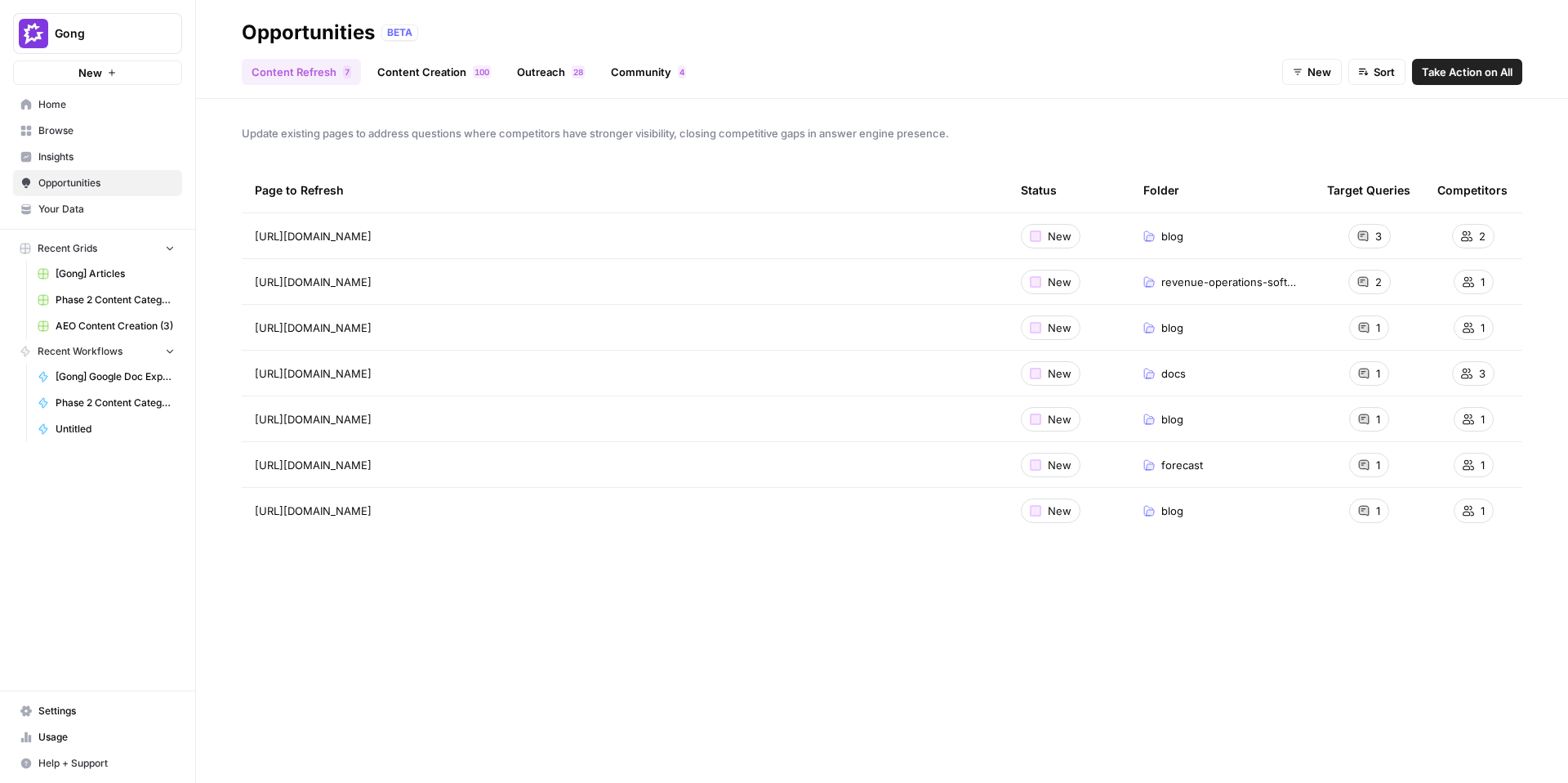
click at [416, 61] on link "Content Creation 0 0 1" at bounding box center [433, 72] width 133 height 26
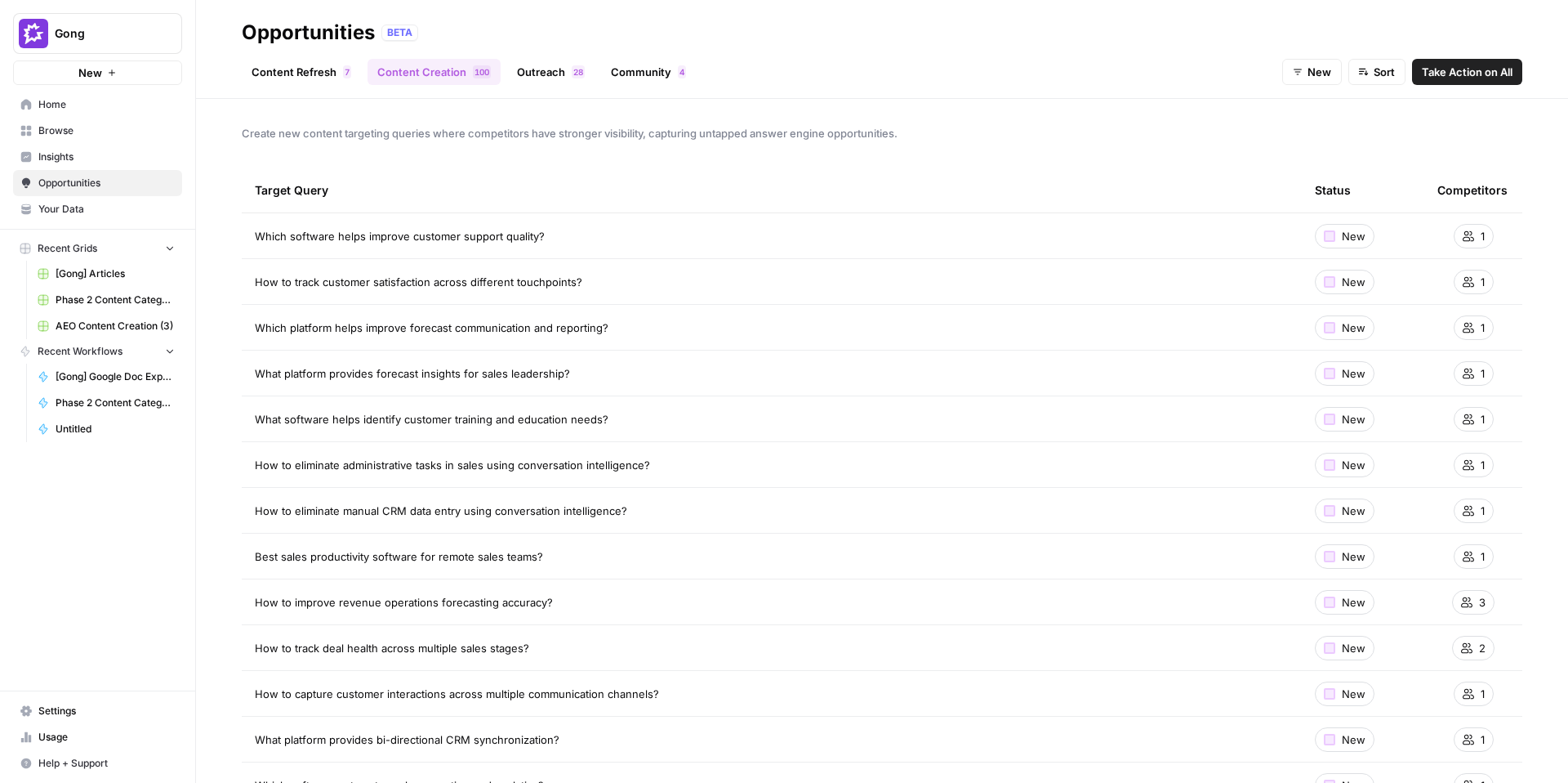
click at [1465, 67] on span "Take Action on All" at bounding box center [1467, 72] width 91 height 16
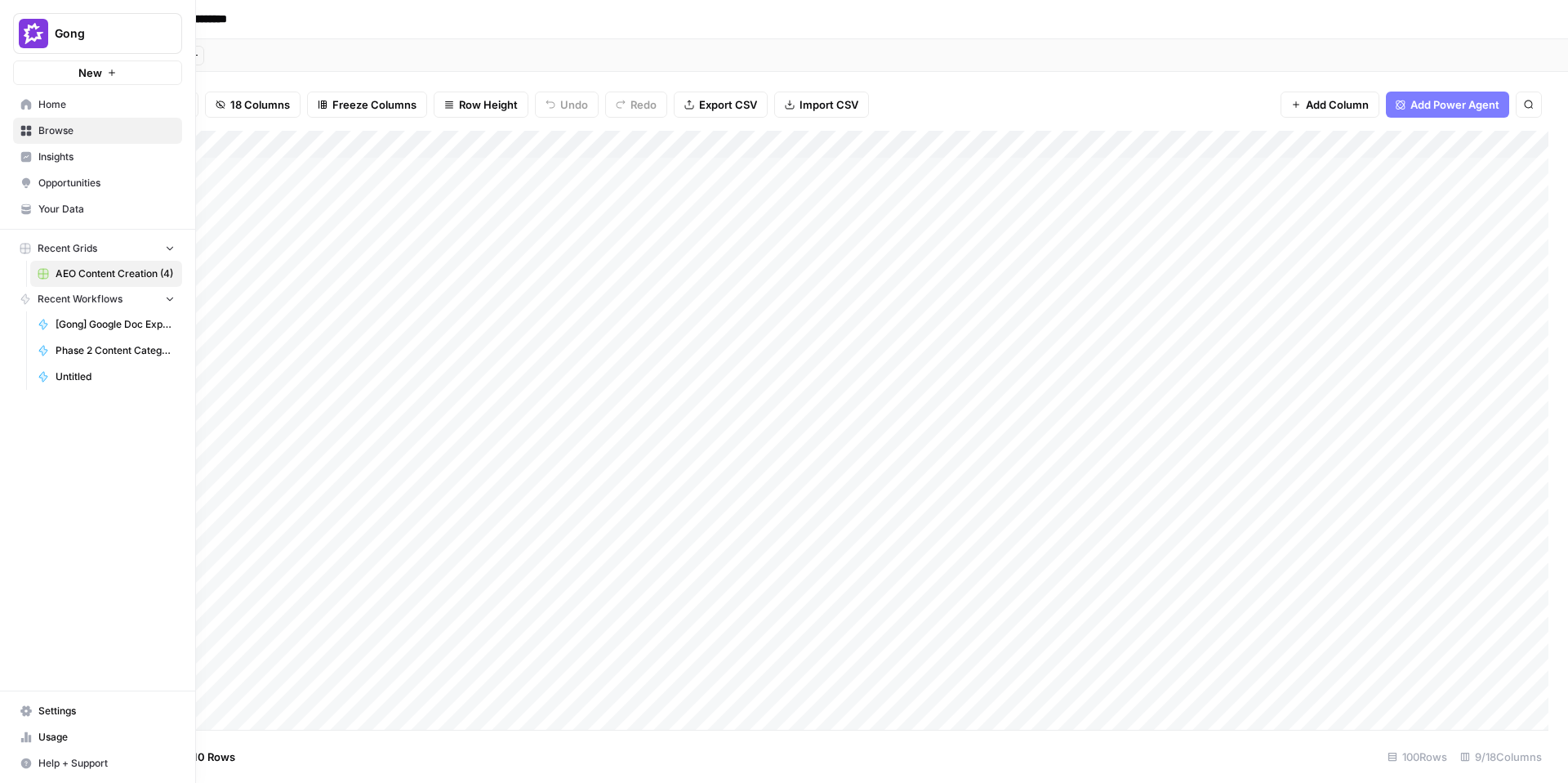
click at [30, 103] on icon at bounding box center [26, 104] width 11 height 11
